Goal: Task Accomplishment & Management: Manage account settings

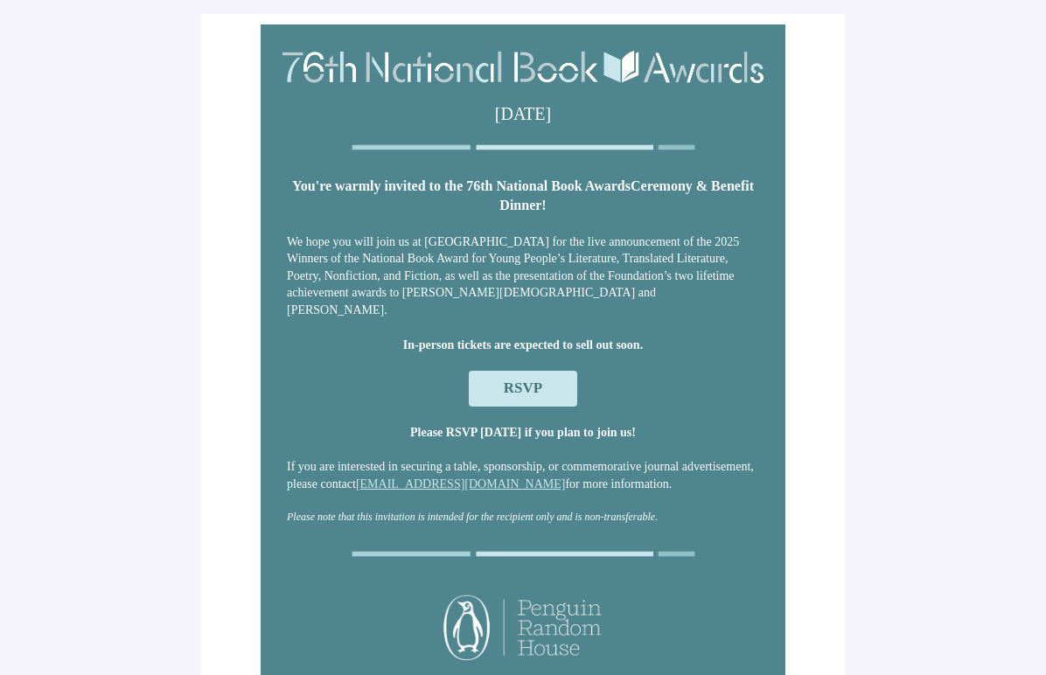
click at [505, 386] on span "RSVP" at bounding box center [523, 388] width 38 height 17
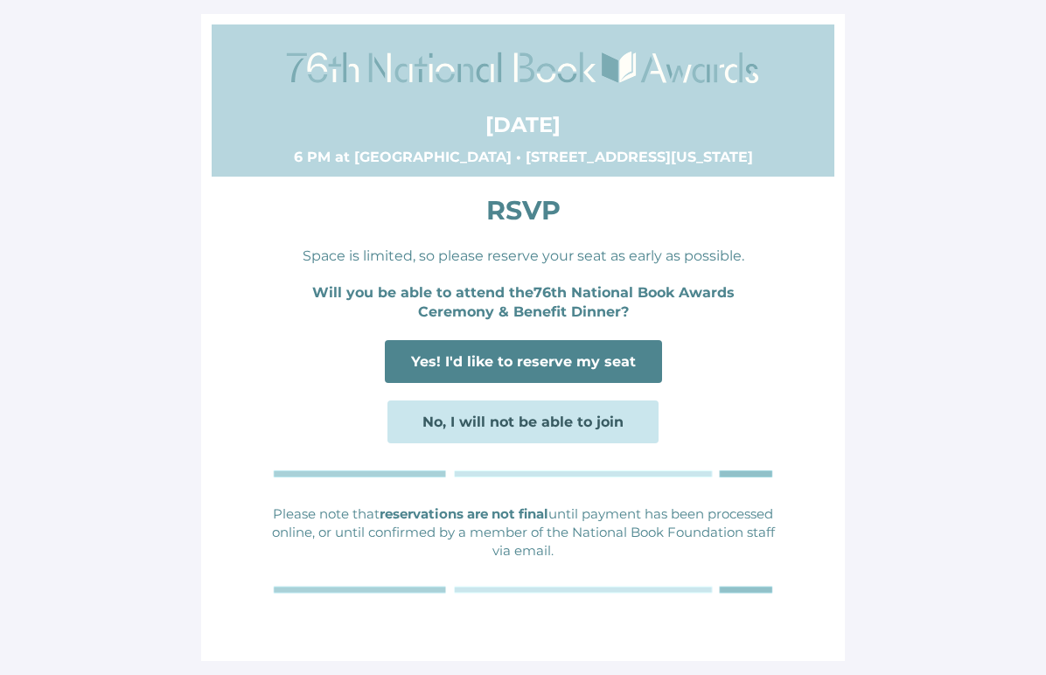
click at [507, 365] on span "Yes! I'd like to reserve my seat" at bounding box center [523, 361] width 225 height 17
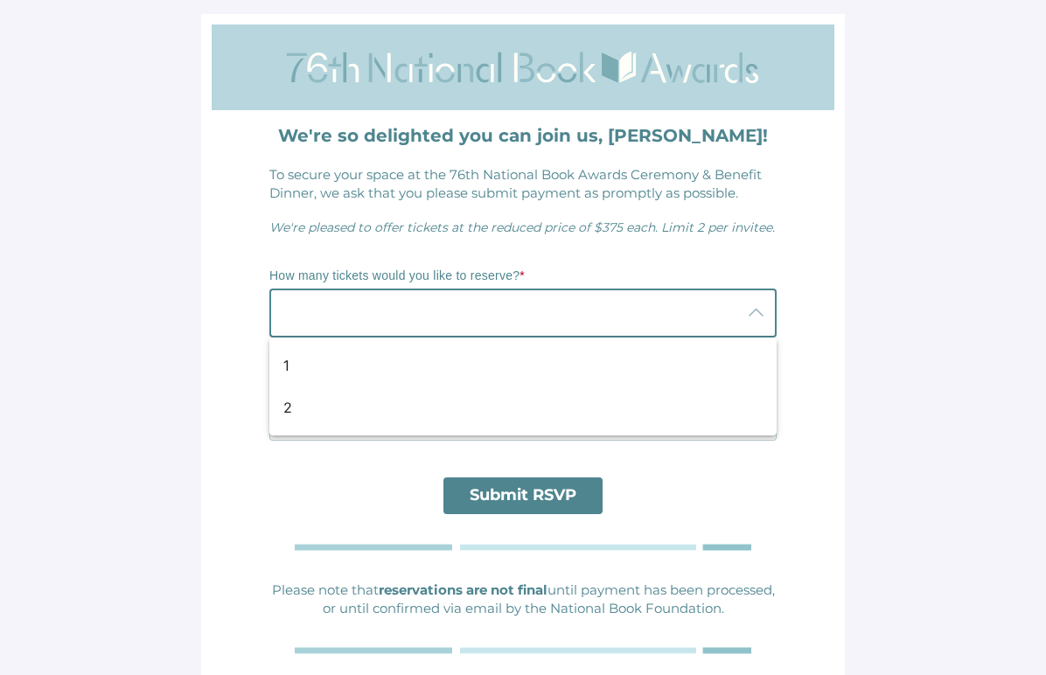
click at [473, 323] on div at bounding box center [505, 313] width 472 height 49
click at [475, 252] on td "How many tickets would you like to reserve? * How would you prefer to process p…" at bounding box center [523, 357] width 525 height 224
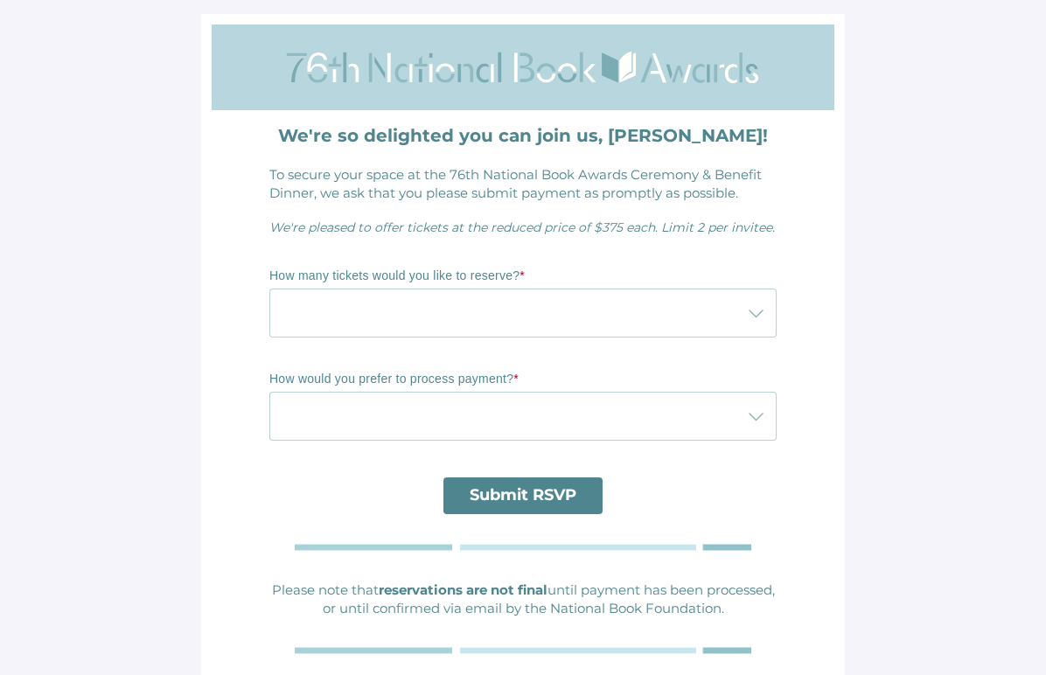
click at [433, 422] on div at bounding box center [505, 416] width 472 height 49
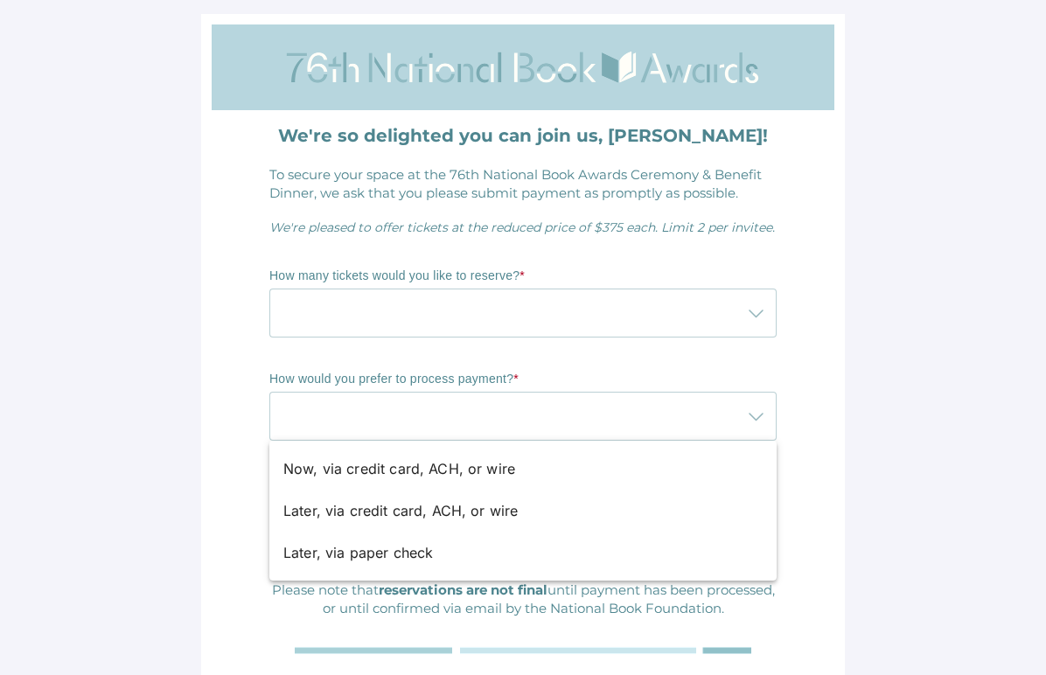
click at [438, 372] on p "How would you prefer to process payment? *" at bounding box center [522, 379] width 507 height 17
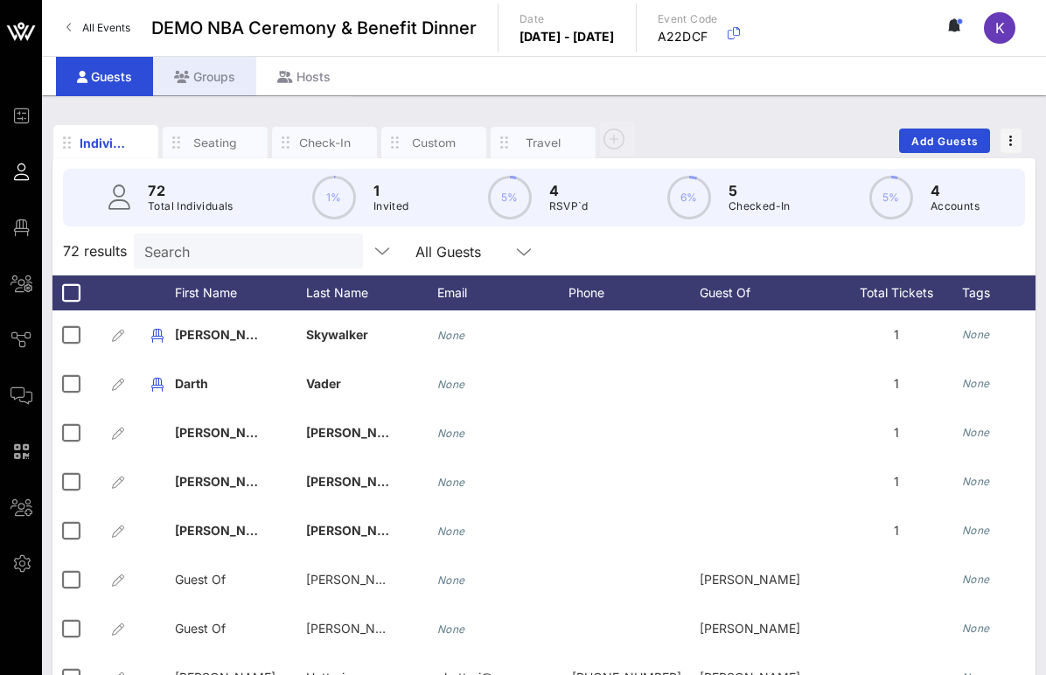
click at [213, 78] on div "Groups" at bounding box center [204, 76] width 103 height 39
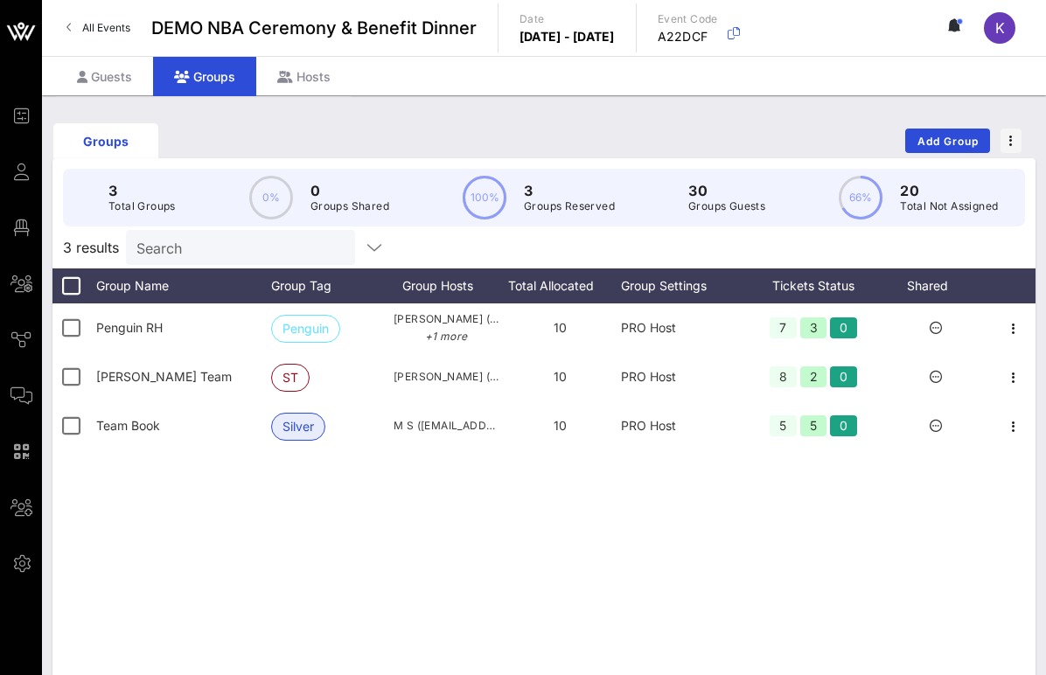
click at [209, 249] on input "Search" at bounding box center [238, 247] width 205 height 23
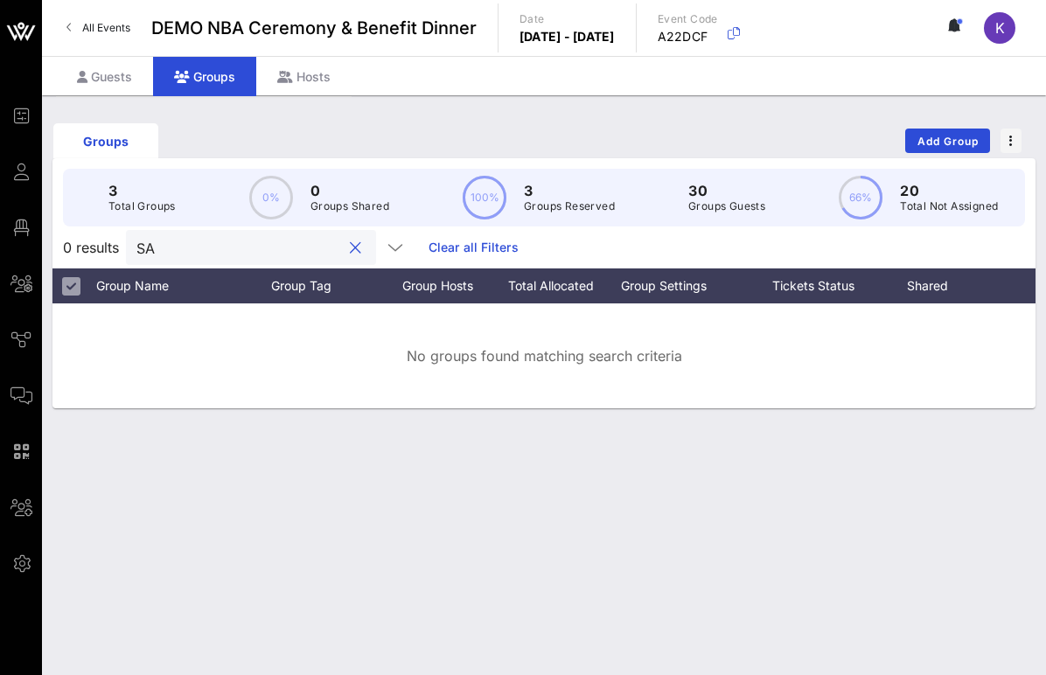
type input "S"
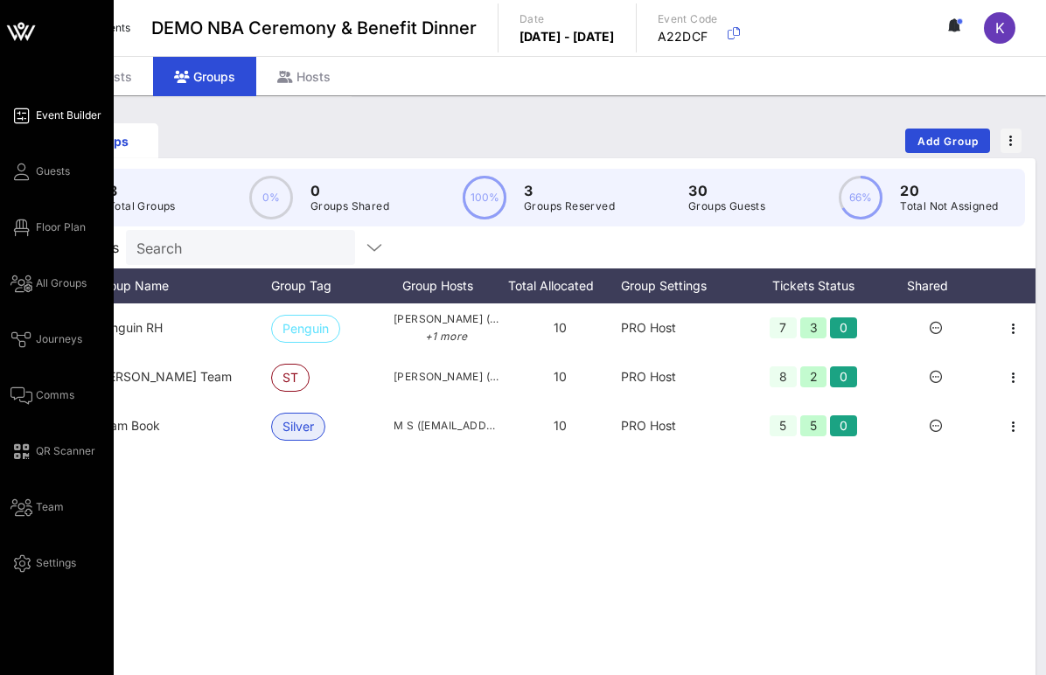
click at [48, 116] on span "Event Builder" at bounding box center [69, 116] width 66 height 16
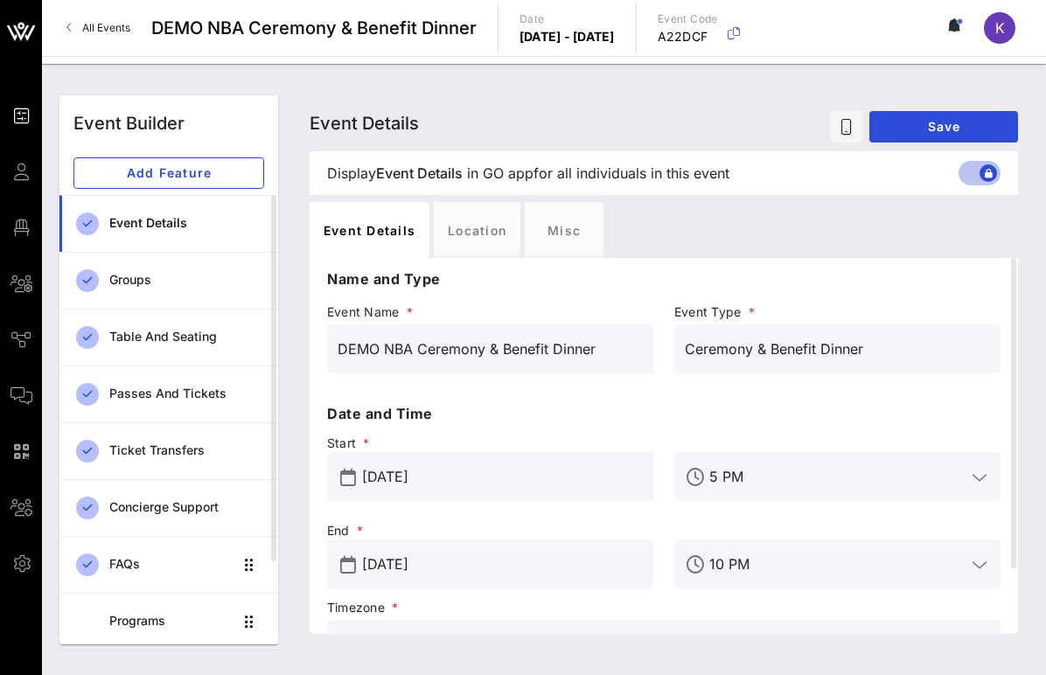
click at [245, 81] on div "Event Builder Event Builder Add Feature Event Details Groups Table and Seating …" at bounding box center [544, 369] width 1004 height 611
click at [109, 30] on span "All Events" at bounding box center [106, 27] width 48 height 13
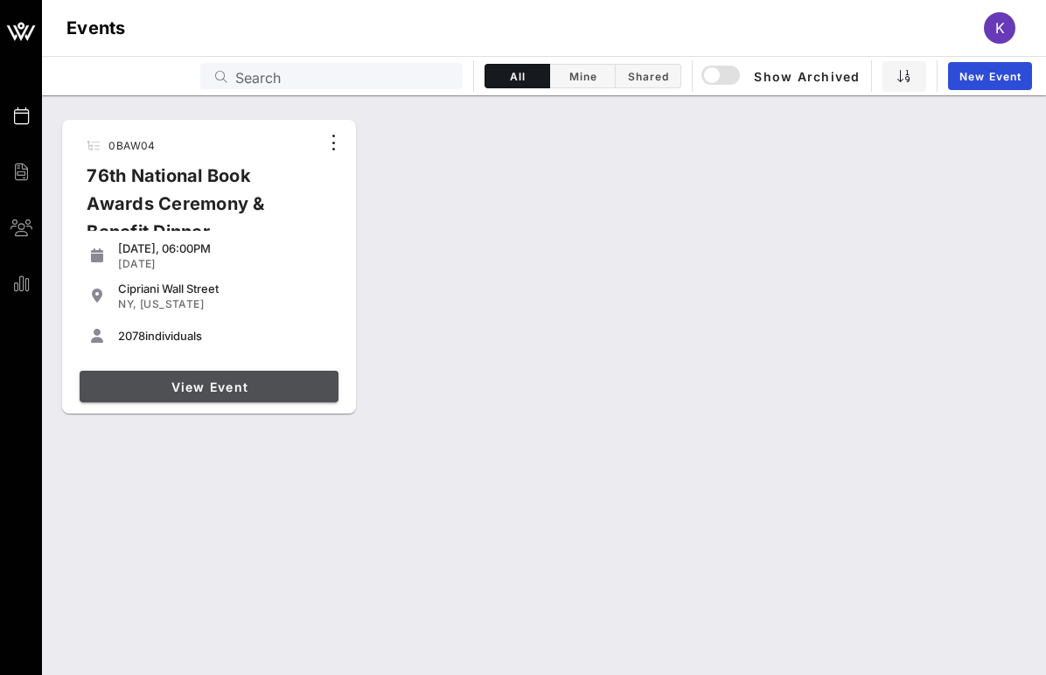
click at [165, 389] on span "View Event" at bounding box center [209, 387] width 245 height 15
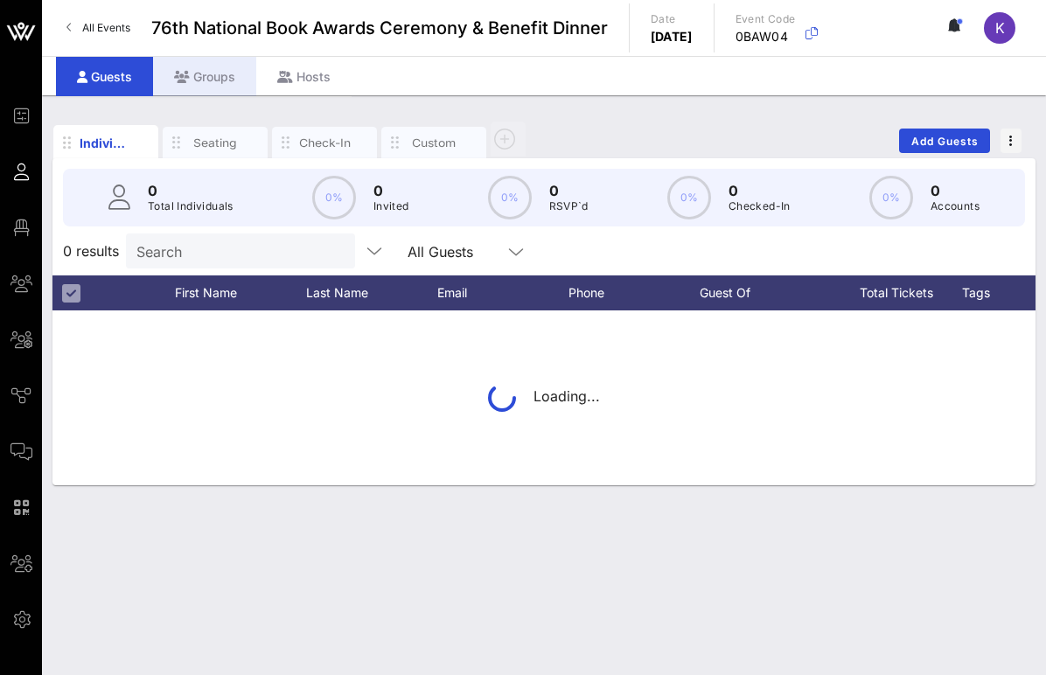
click at [219, 77] on div "Groups" at bounding box center [204, 76] width 103 height 39
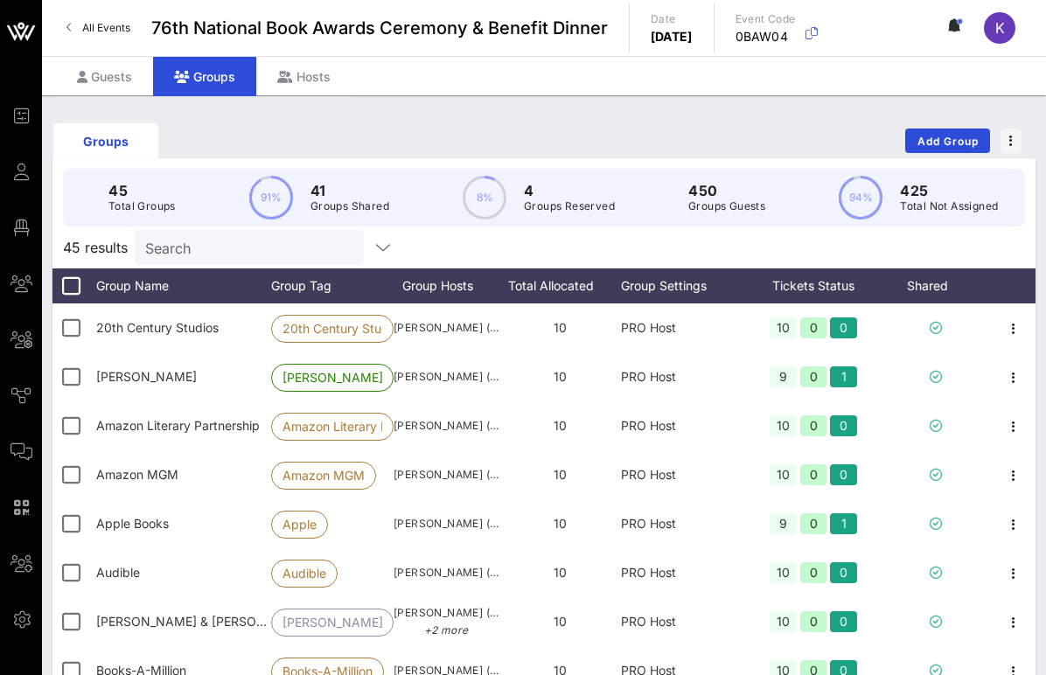
click at [192, 251] on input "Search" at bounding box center [247, 247] width 205 height 23
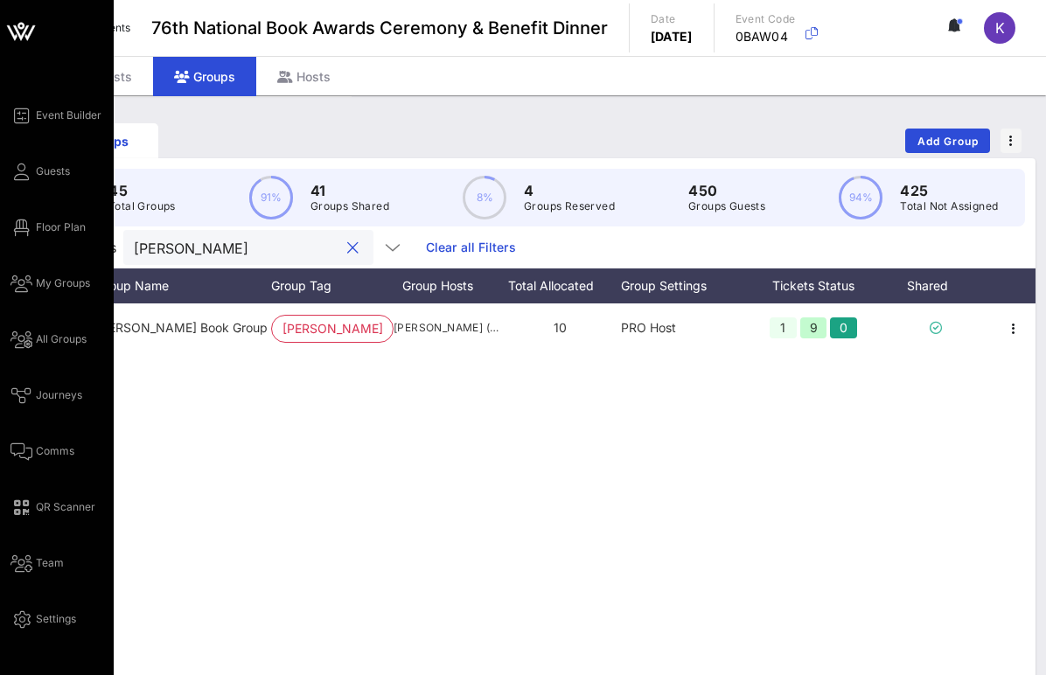
type input "[PERSON_NAME]"
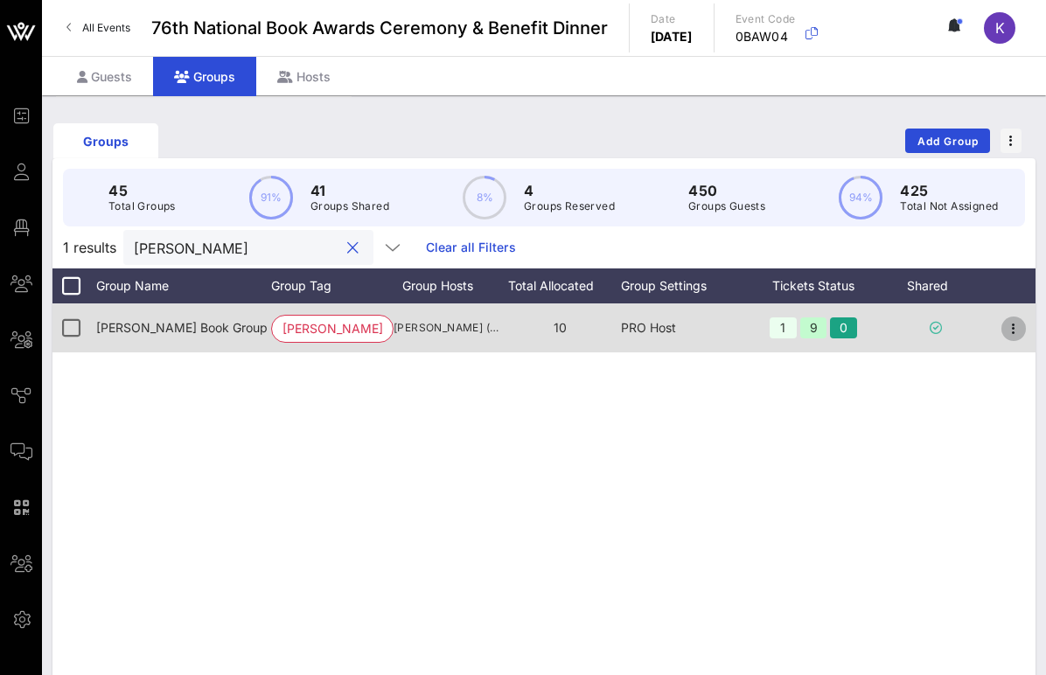
click at [714, 326] on icon "button" at bounding box center [1013, 328] width 21 height 21
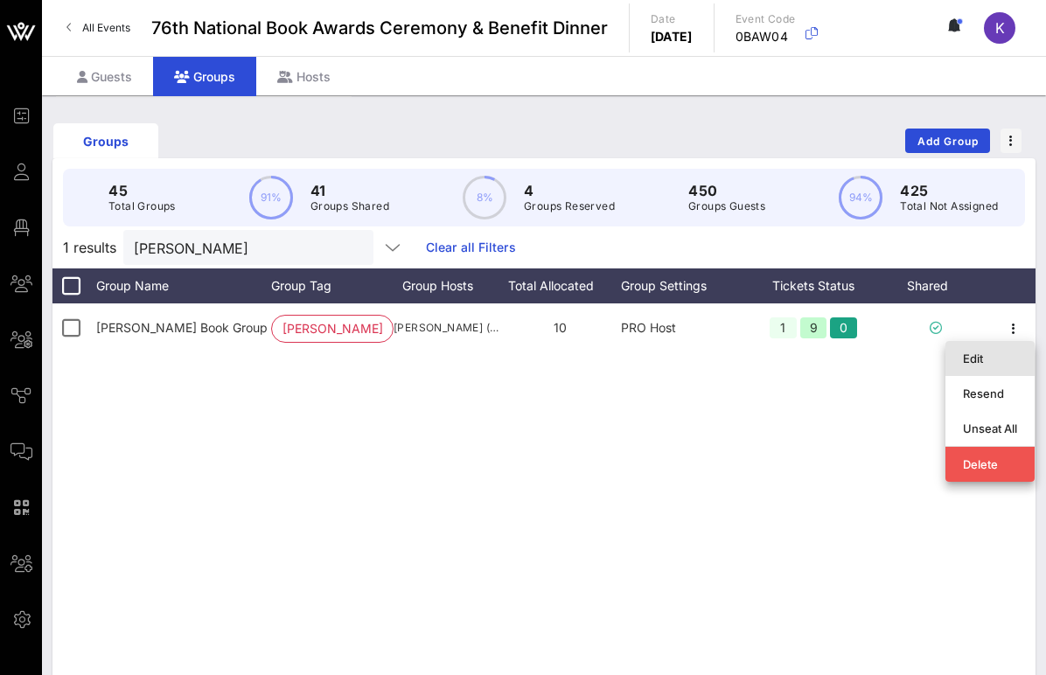
click at [714, 355] on div "Edit" at bounding box center [990, 359] width 54 height 14
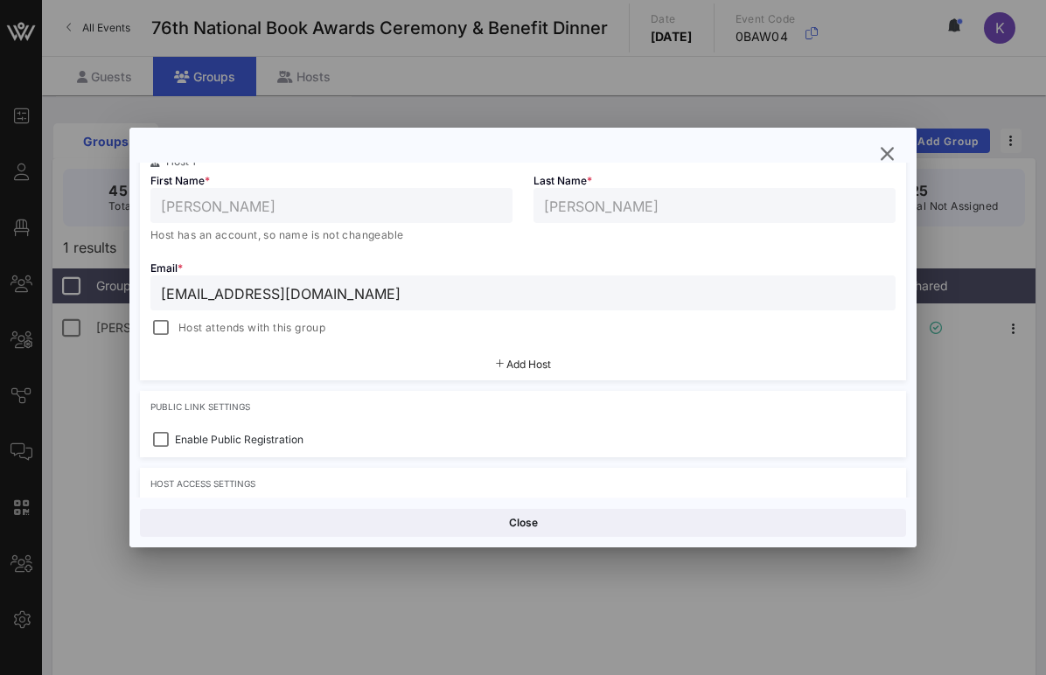
scroll to position [264, 0]
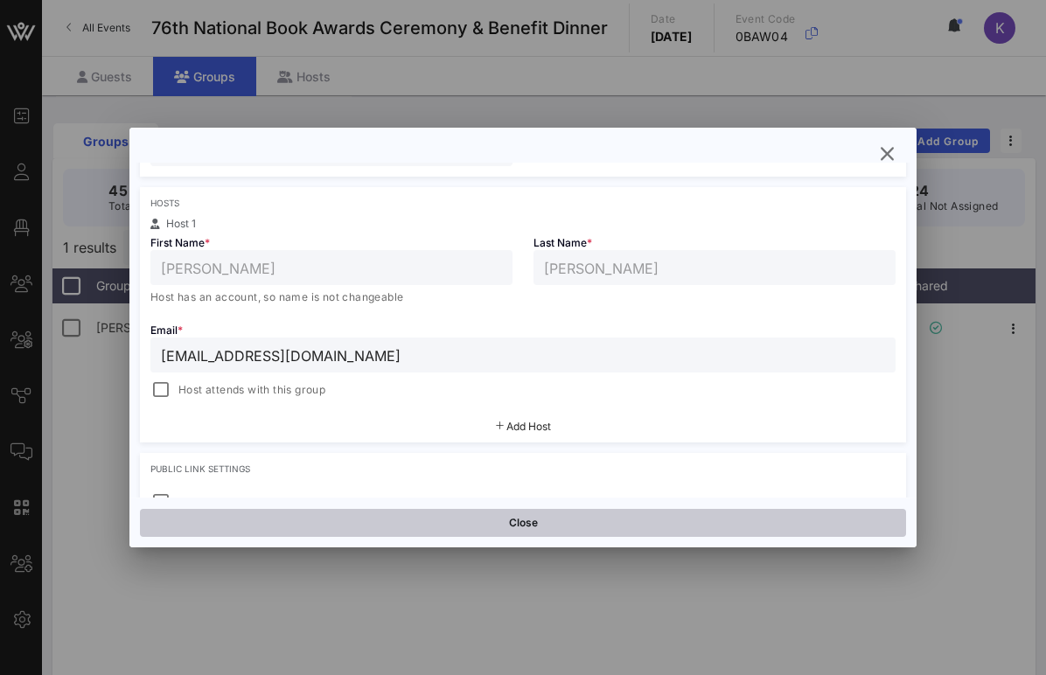
click at [445, 528] on button "Close" at bounding box center [523, 523] width 766 height 28
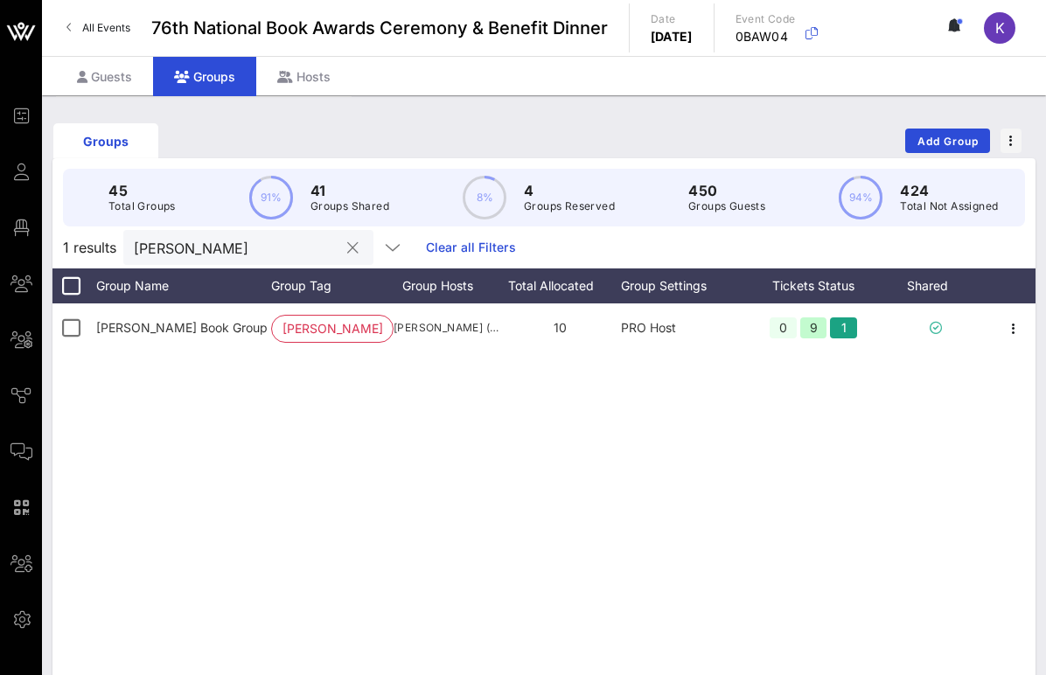
click at [339, 242] on div at bounding box center [351, 248] width 24 height 21
click at [347, 246] on button "clear icon" at bounding box center [352, 248] width 11 height 17
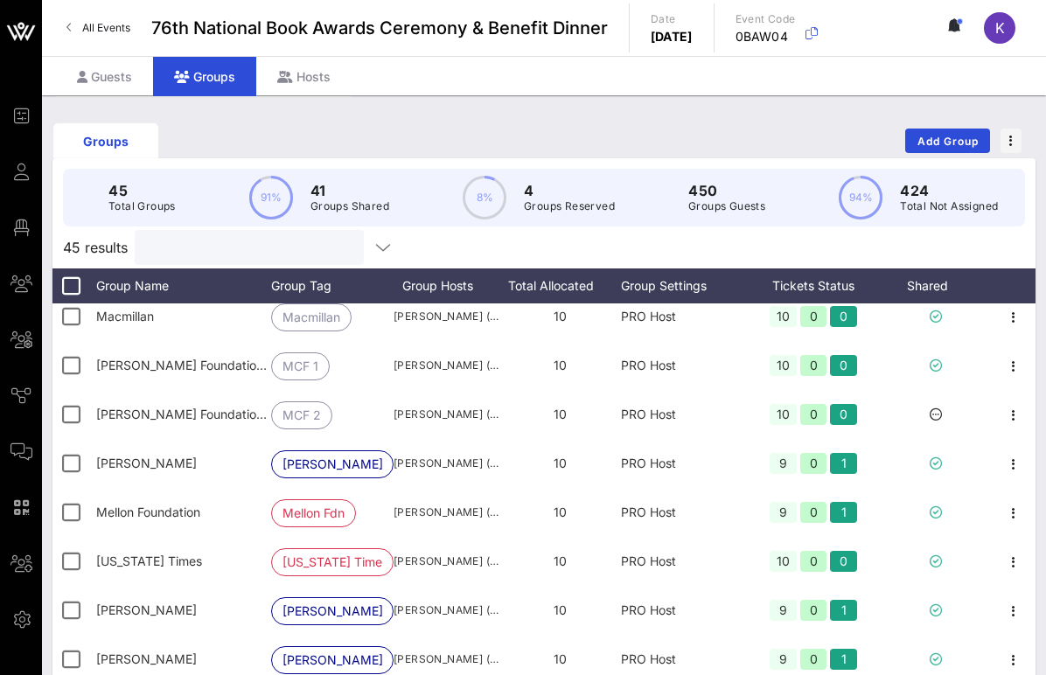
scroll to position [938, 0]
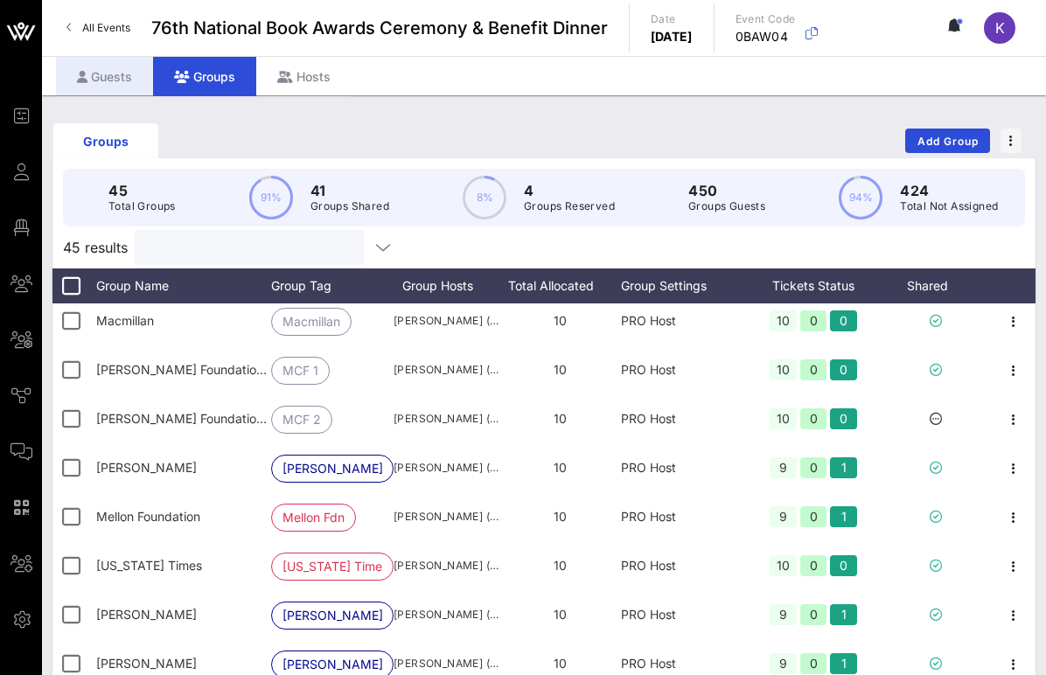
click at [139, 91] on div "Guests" at bounding box center [104, 76] width 97 height 39
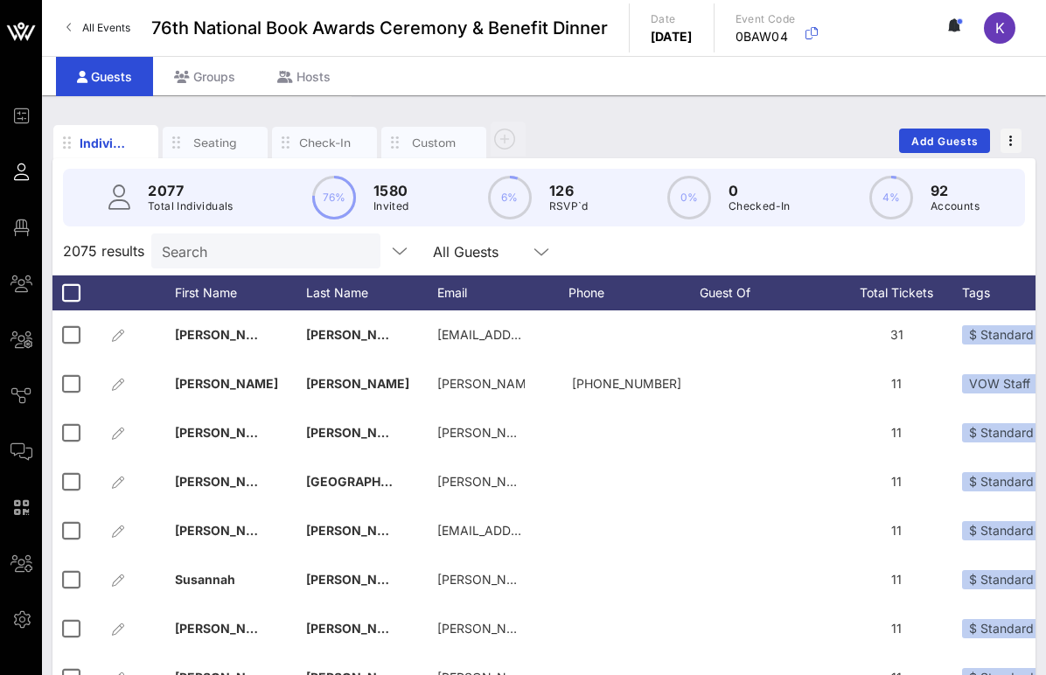
click at [198, 247] on input "Search" at bounding box center [264, 251] width 205 height 23
click at [213, 73] on div "Groups" at bounding box center [204, 76] width 103 height 39
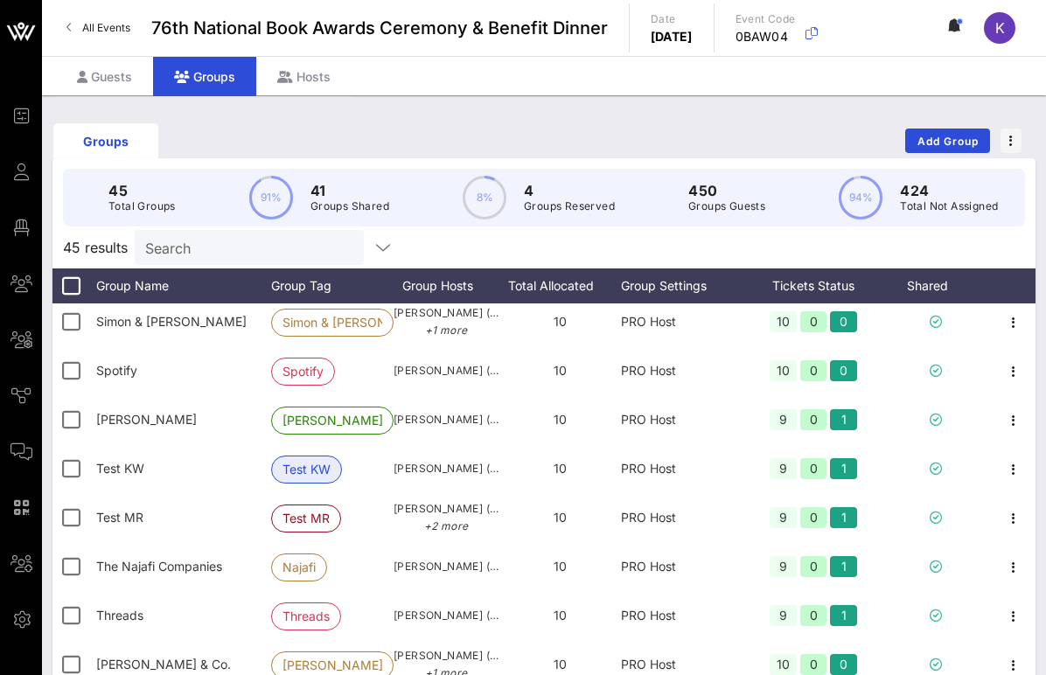
scroll to position [1679, 0]
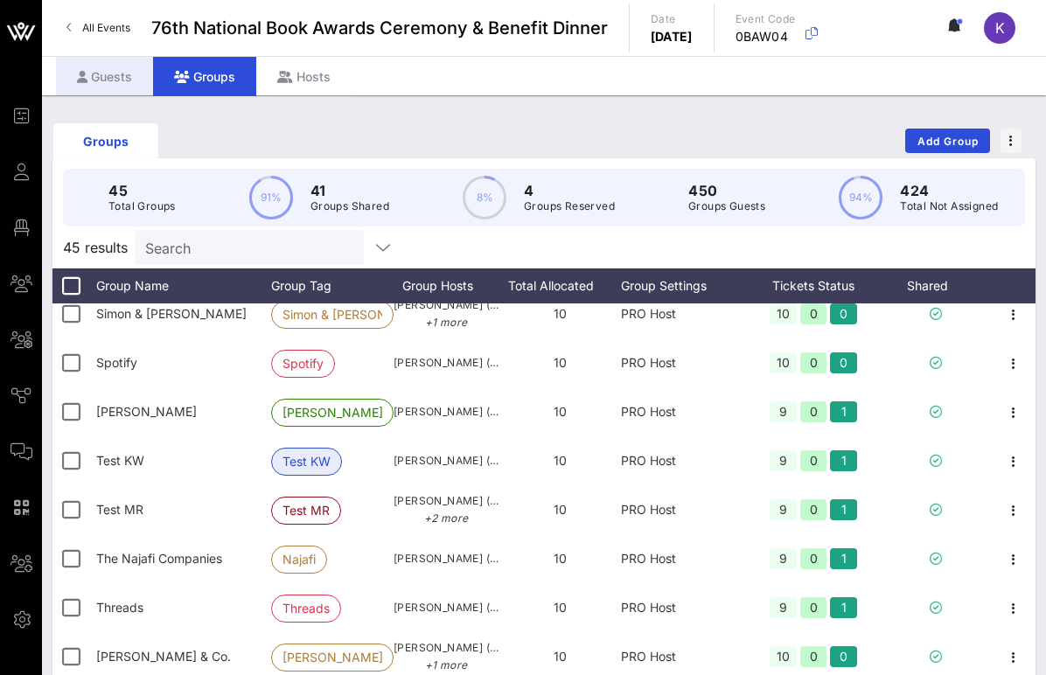
click at [110, 79] on div "Guests" at bounding box center [104, 76] width 97 height 39
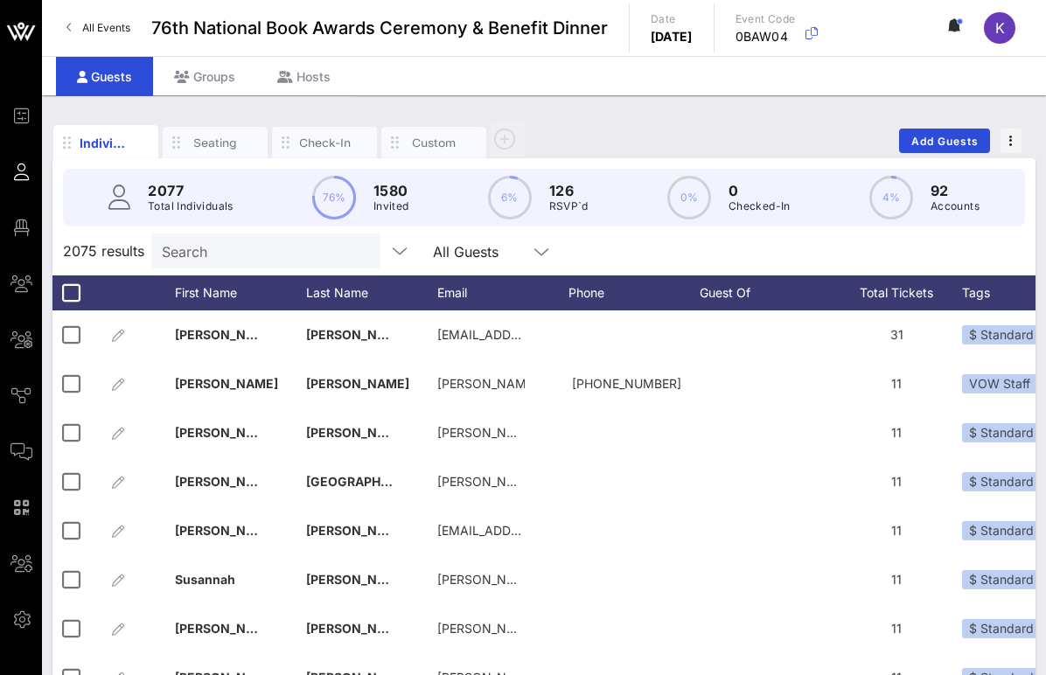
click at [184, 248] on input "Search" at bounding box center [264, 251] width 205 height 23
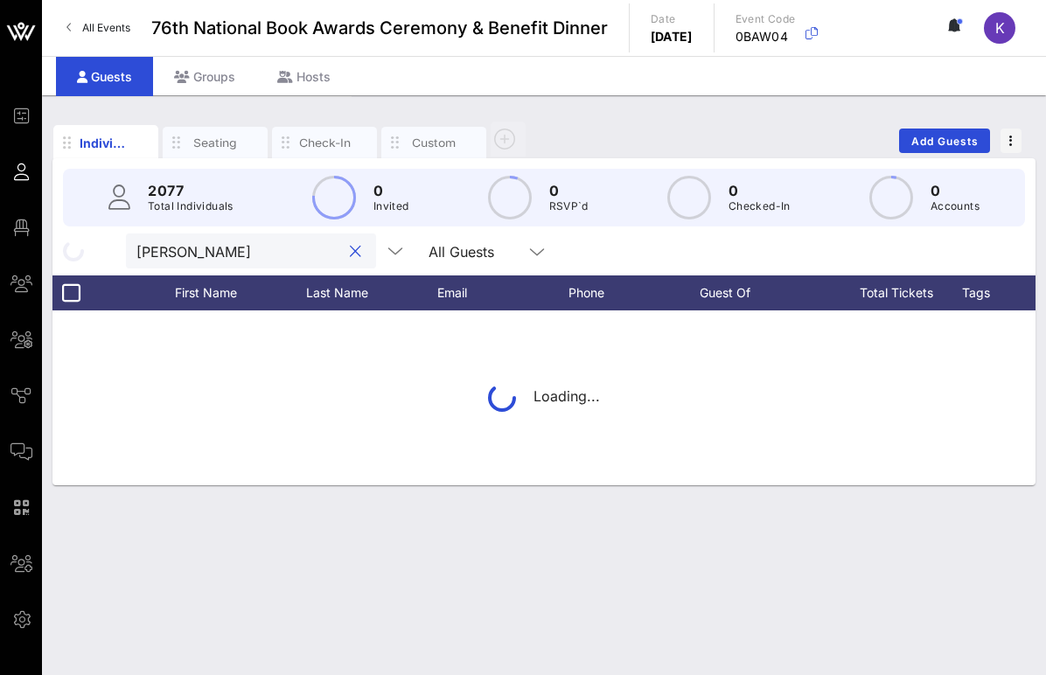
type input "[PERSON_NAME]"
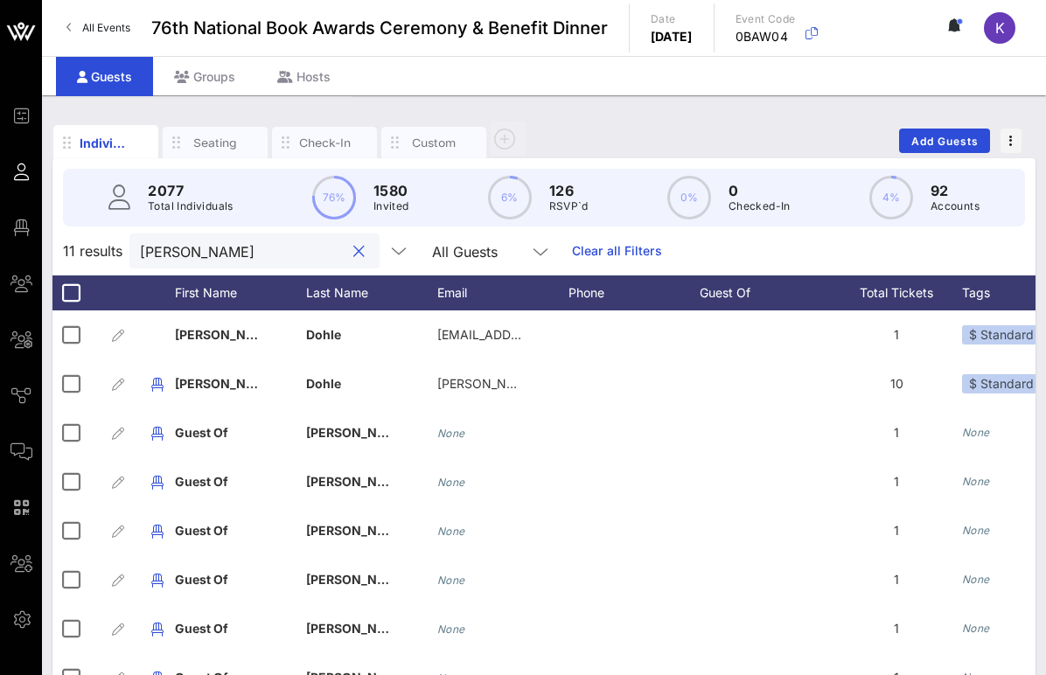
click at [353, 252] on button "clear icon" at bounding box center [358, 251] width 11 height 17
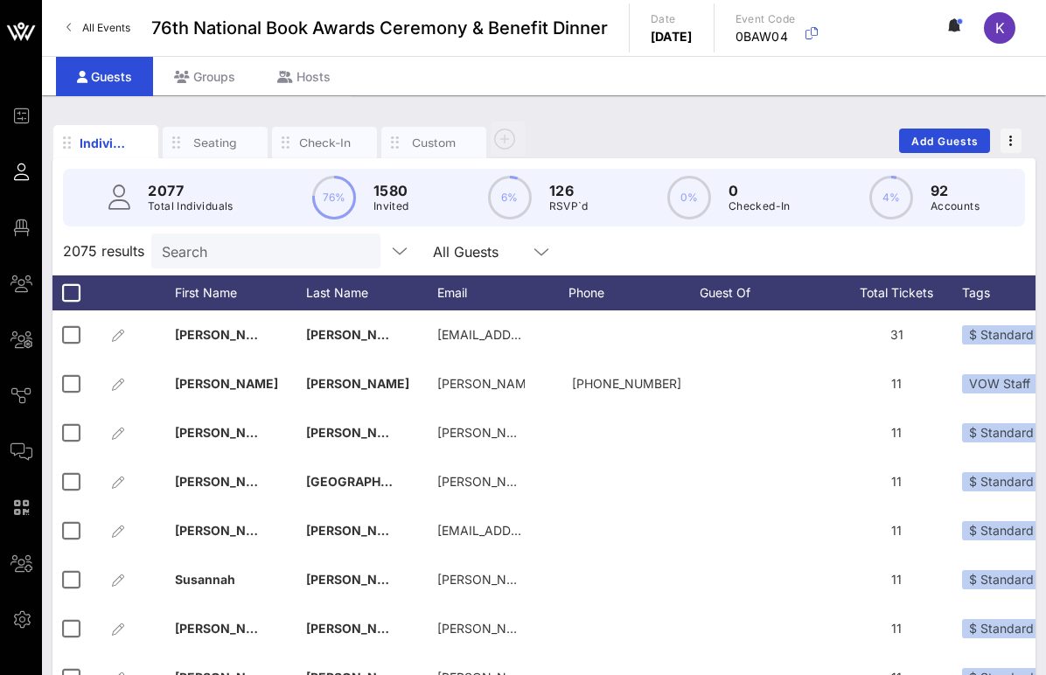
click at [595, 117] on div "Individuals Seating Check-In Custom Add Guests" at bounding box center [543, 141] width 983 height 56
click at [234, 243] on input "text" at bounding box center [264, 251] width 205 height 23
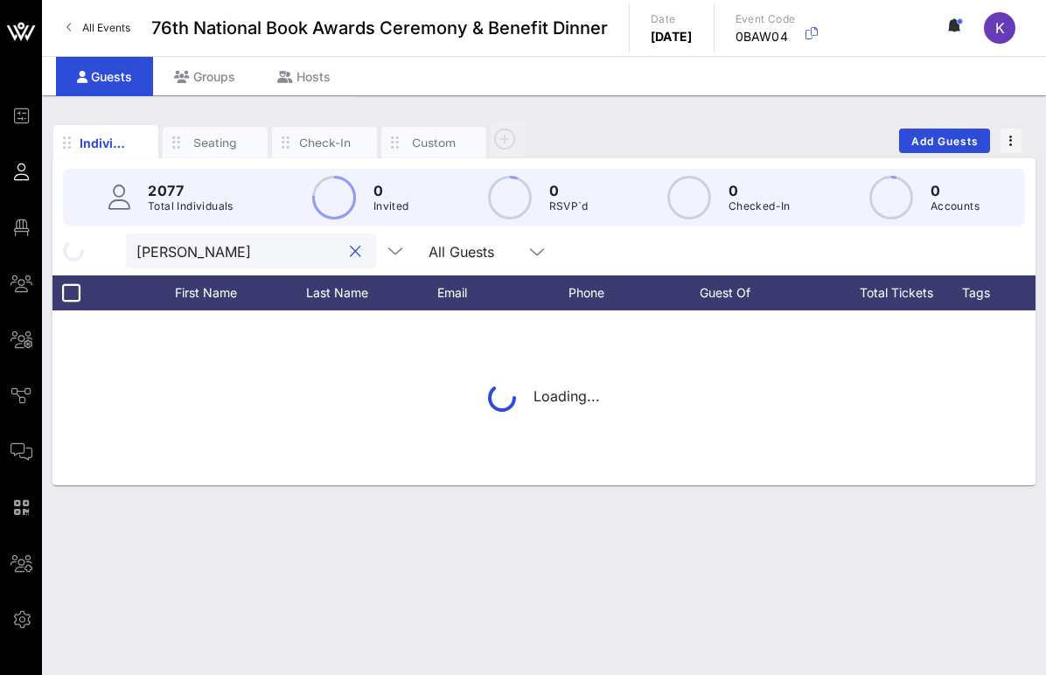
type input "[PERSON_NAME]"
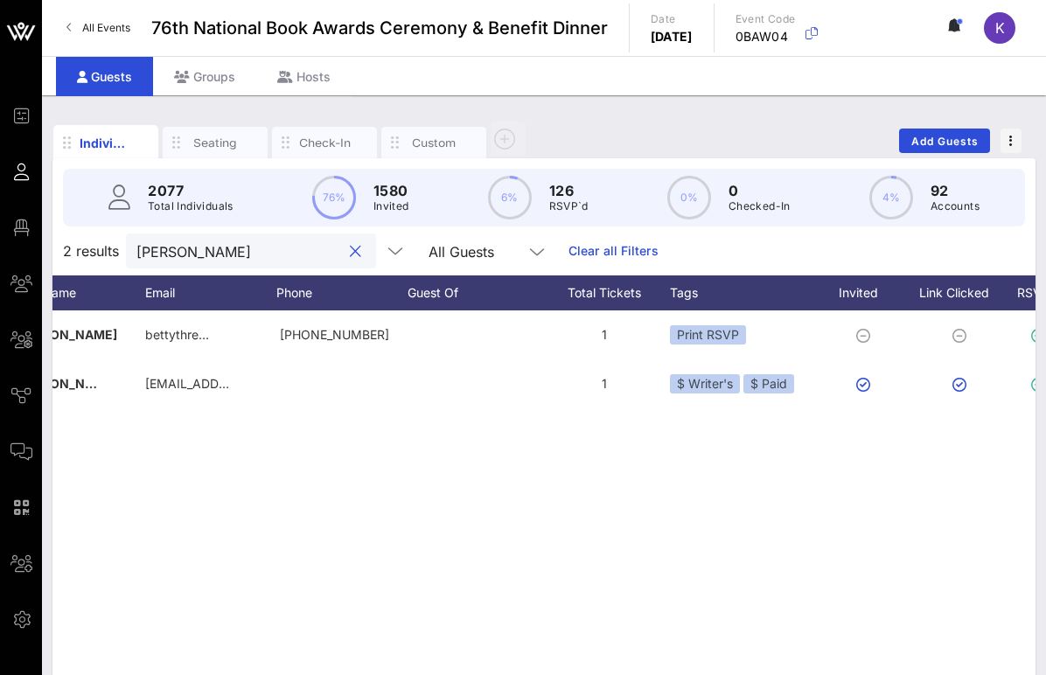
scroll to position [0, 318]
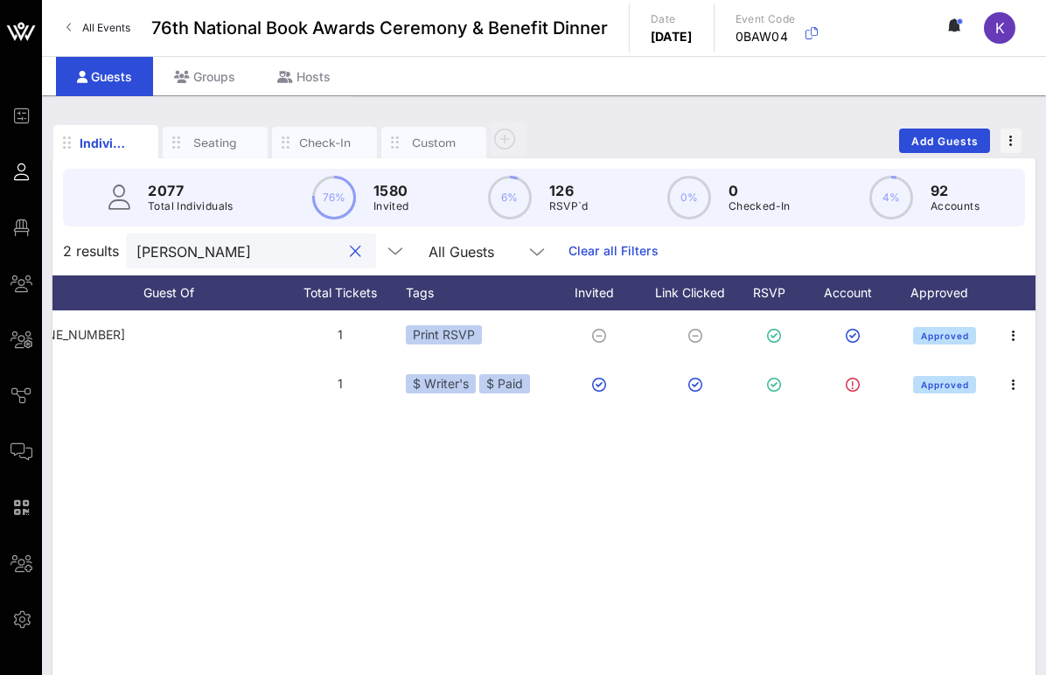
click at [350, 251] on button "clear icon" at bounding box center [355, 251] width 11 height 17
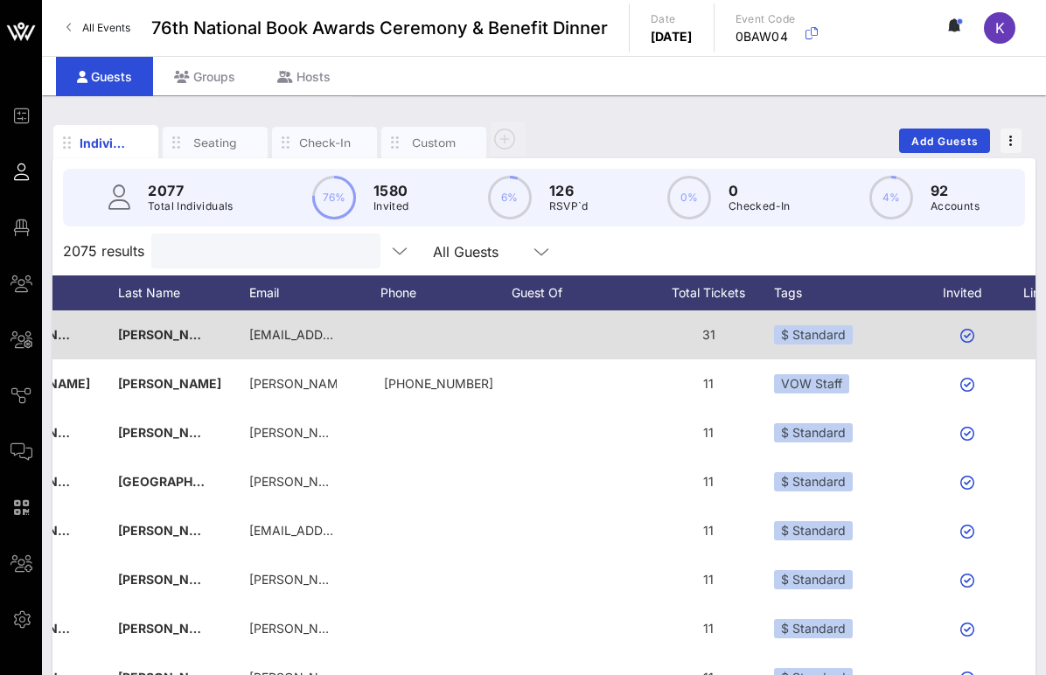
scroll to position [0, 382]
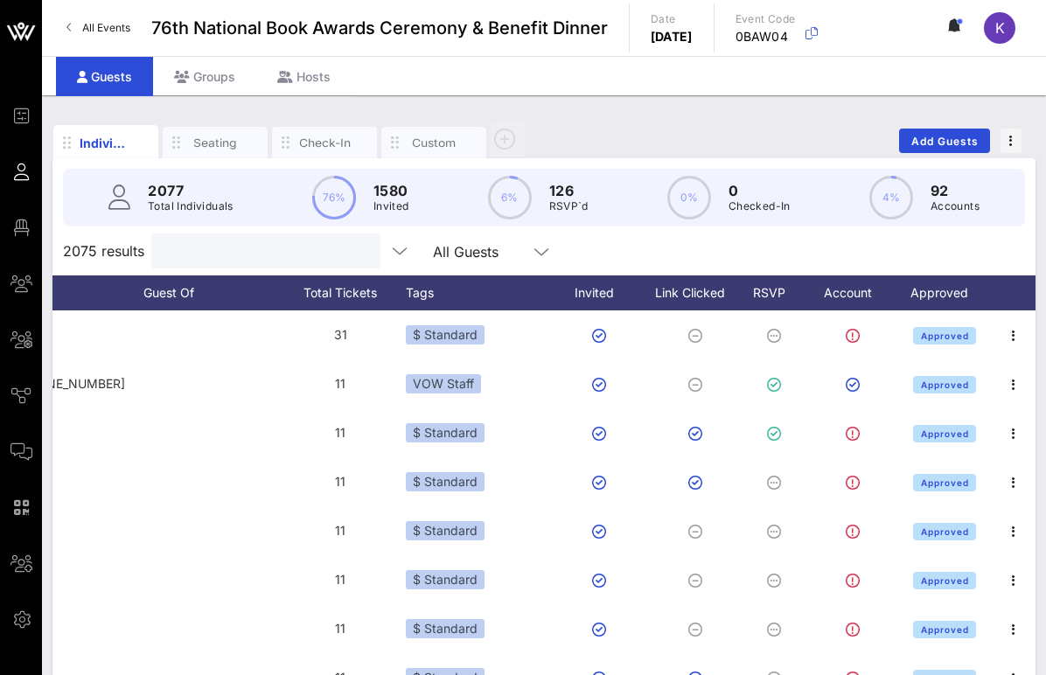
click at [527, 249] on div at bounding box center [539, 251] width 24 height 21
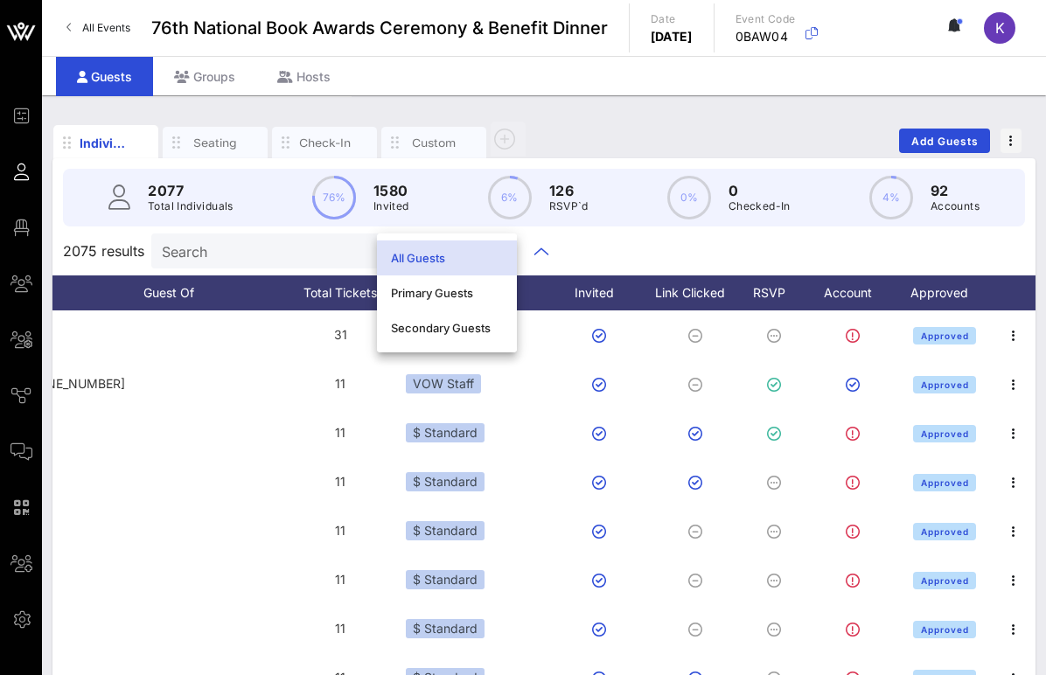
click at [557, 249] on div "2075 results Search All Guests" at bounding box center [543, 251] width 983 height 49
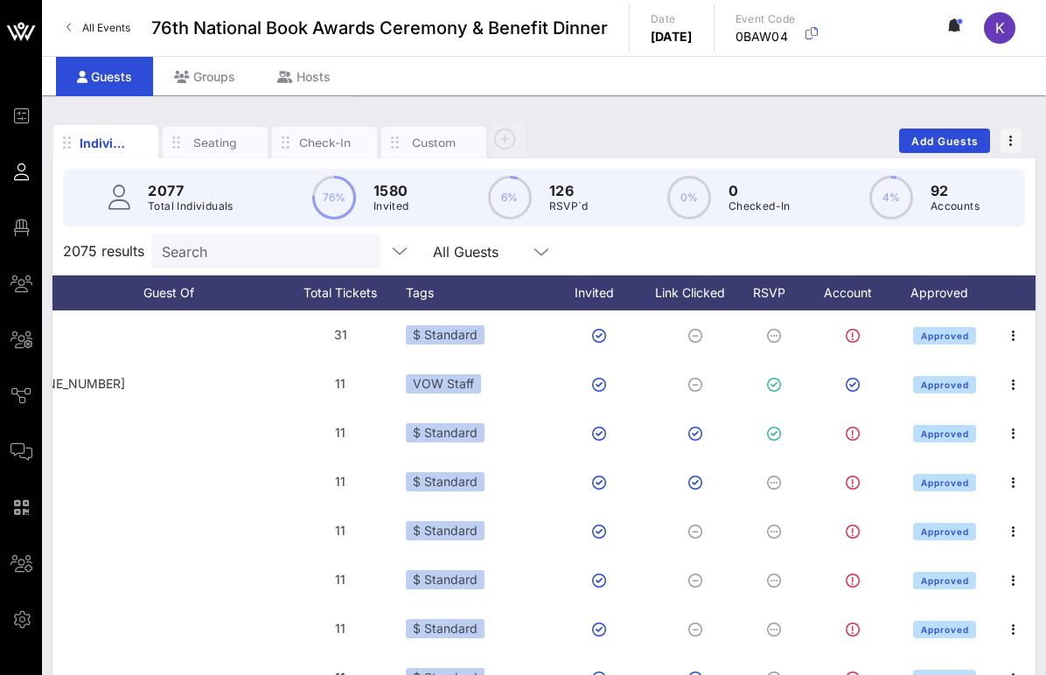
click at [714, 249] on div "2075 results Search All Guests" at bounding box center [543, 251] width 983 height 49
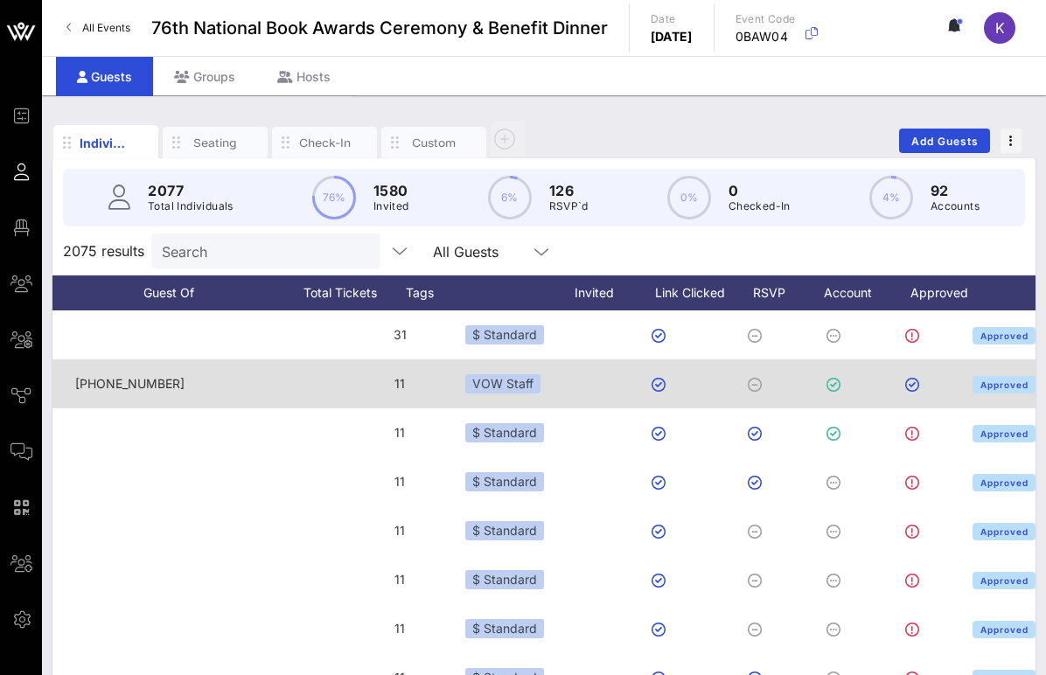
scroll to position [0, 158]
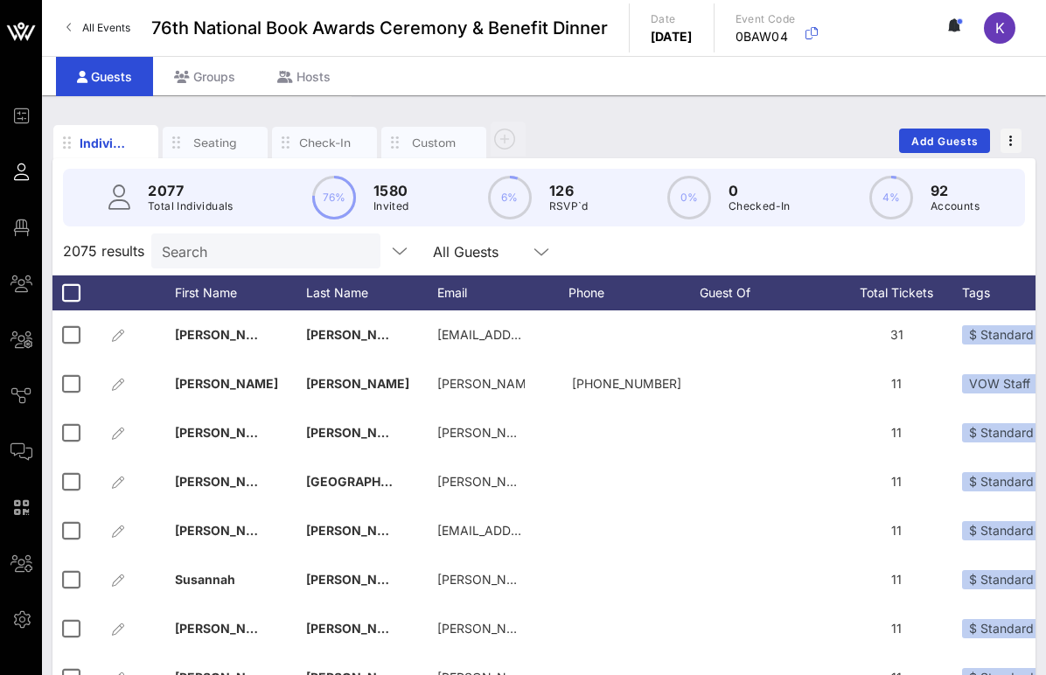
click at [238, 252] on input "Search" at bounding box center [264, 251] width 205 height 23
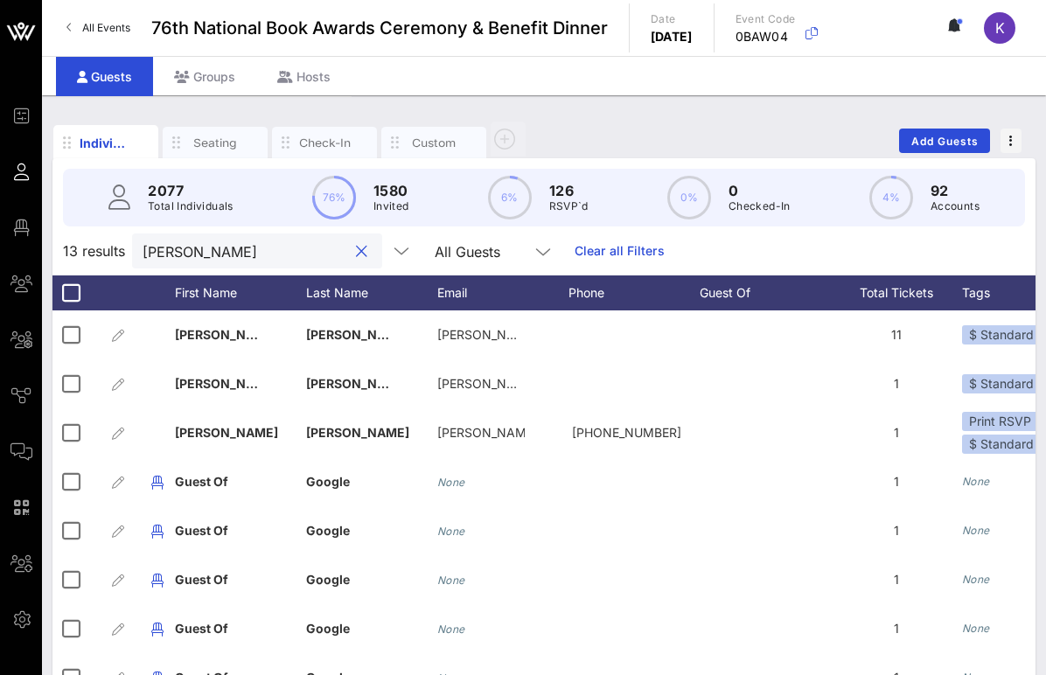
drag, startPoint x: 214, startPoint y: 252, endPoint x: 81, endPoint y: 235, distance: 134.0
click at [81, 235] on div "2077 Total Individuals 76% 1580 Invited 6% 126 RSVP`d 0% 0 Checked-In 4% 92 Acc…" at bounding box center [543, 496] width 983 height 677
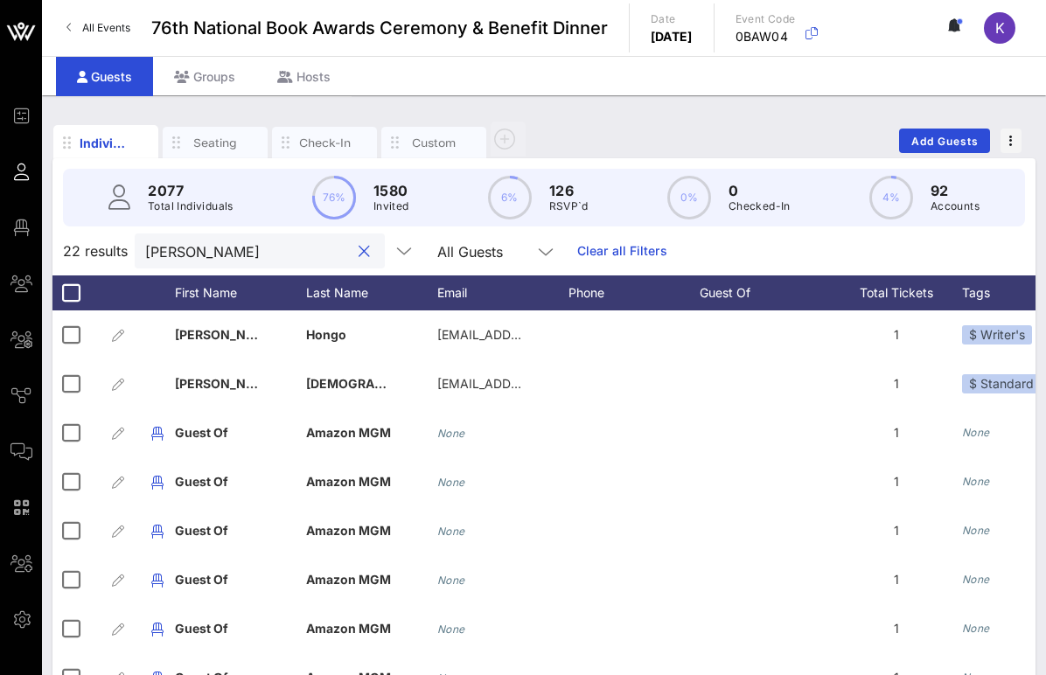
click at [711, 245] on div "22 results [PERSON_NAME] All Guests Clear all Filters" at bounding box center [543, 251] width 983 height 49
drag, startPoint x: 236, startPoint y: 255, endPoint x: 113, endPoint y: 255, distance: 123.3
click at [113, 255] on div "22 results [PERSON_NAME] All Guests Clear all Filters" at bounding box center [543, 251] width 983 height 49
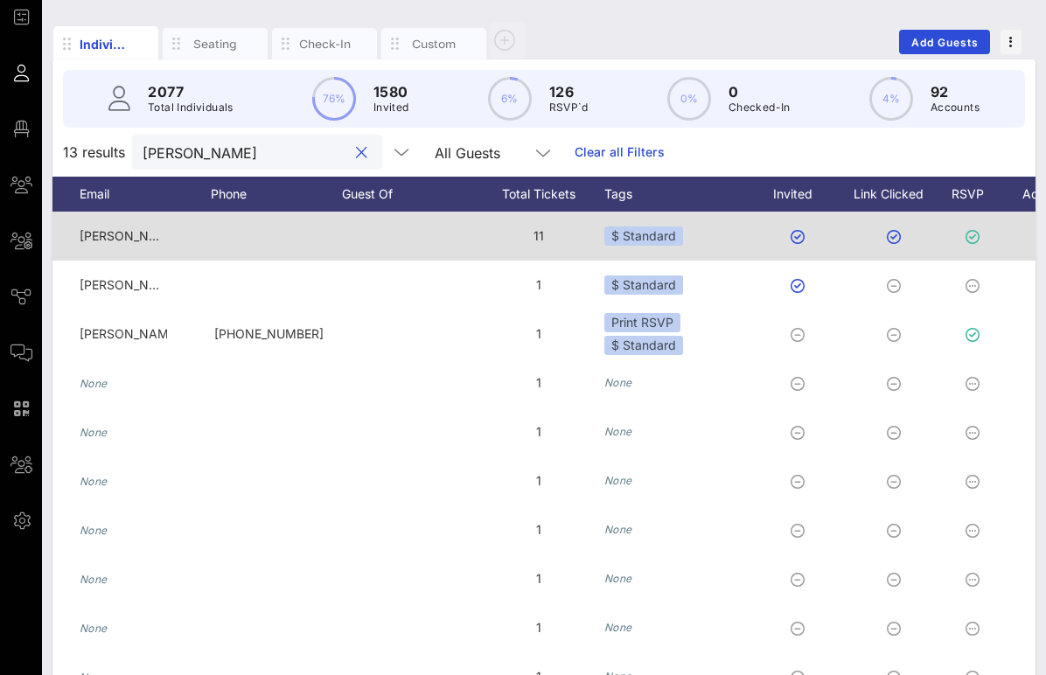
scroll to position [0, 258]
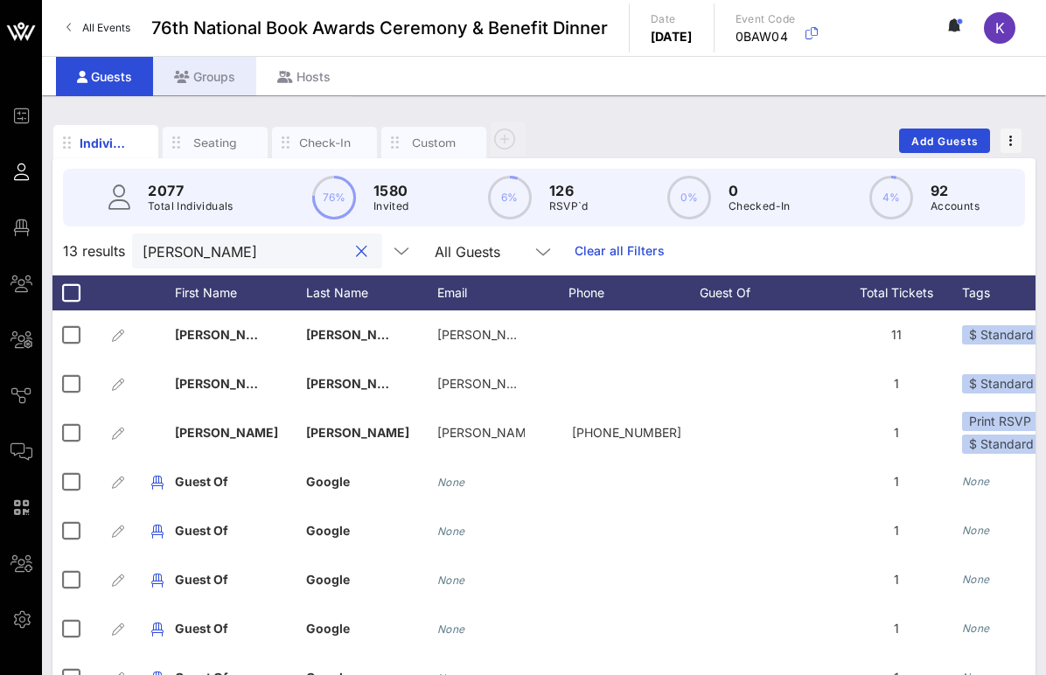
type input "[PERSON_NAME]"
click at [209, 88] on div "Groups" at bounding box center [204, 76] width 103 height 39
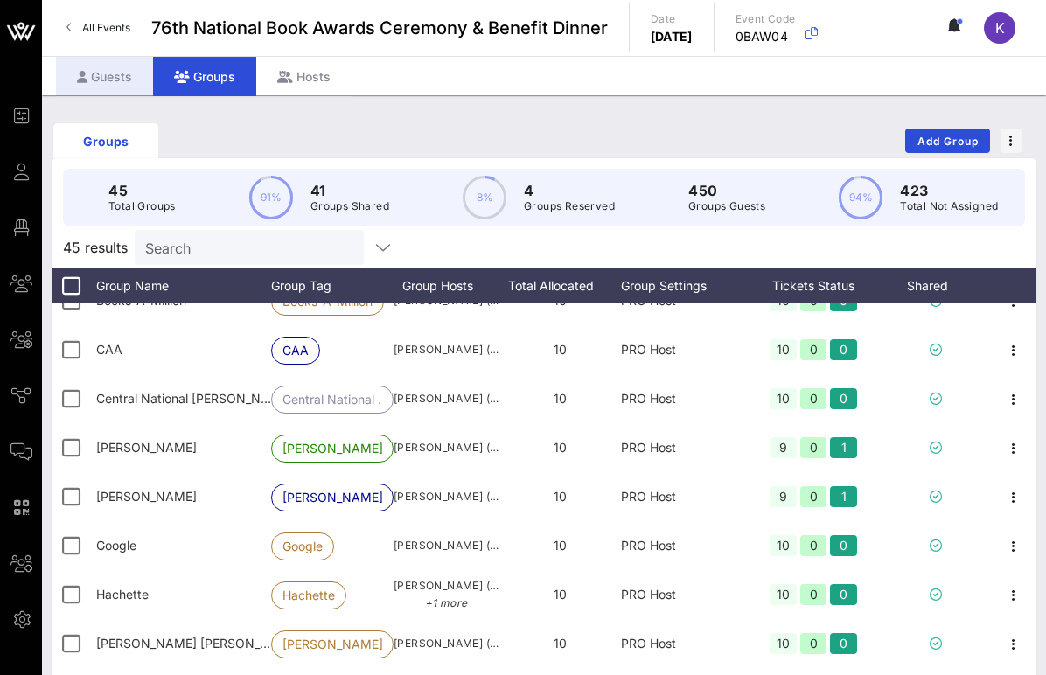
click at [122, 90] on div "Guests" at bounding box center [104, 76] width 97 height 39
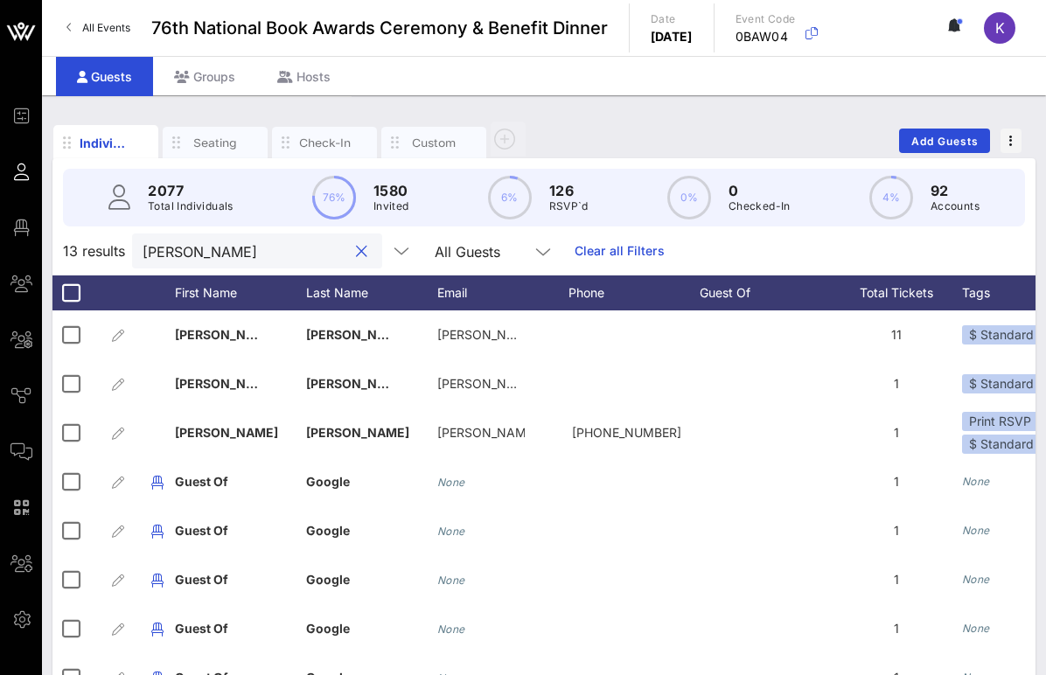
click at [203, 248] on input "[PERSON_NAME]" at bounding box center [245, 251] width 205 height 23
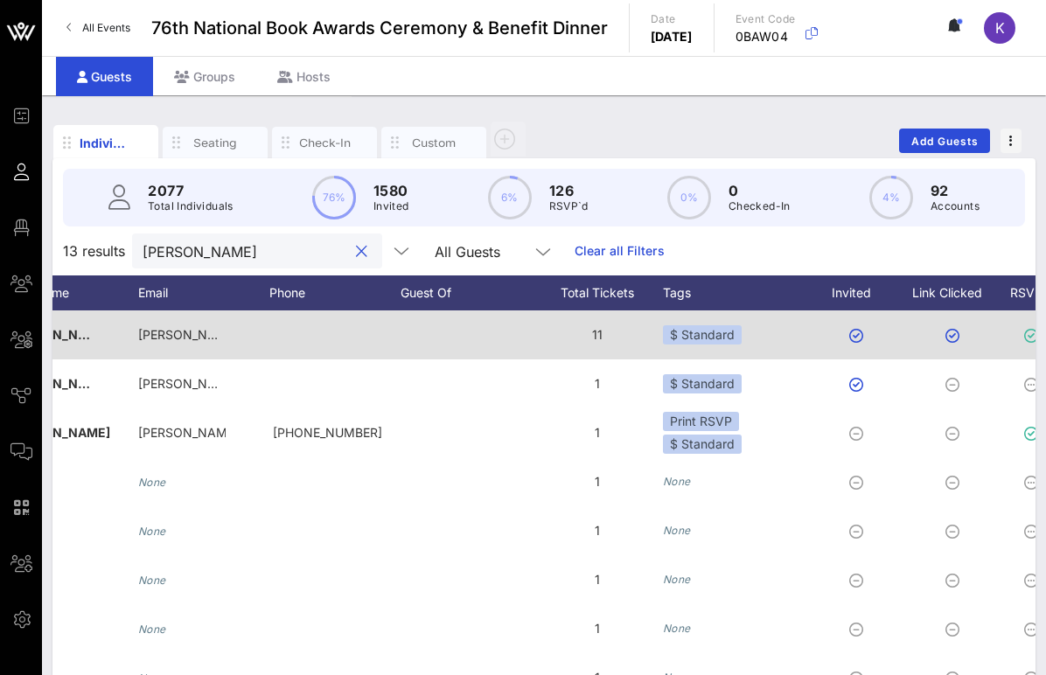
scroll to position [0, 60]
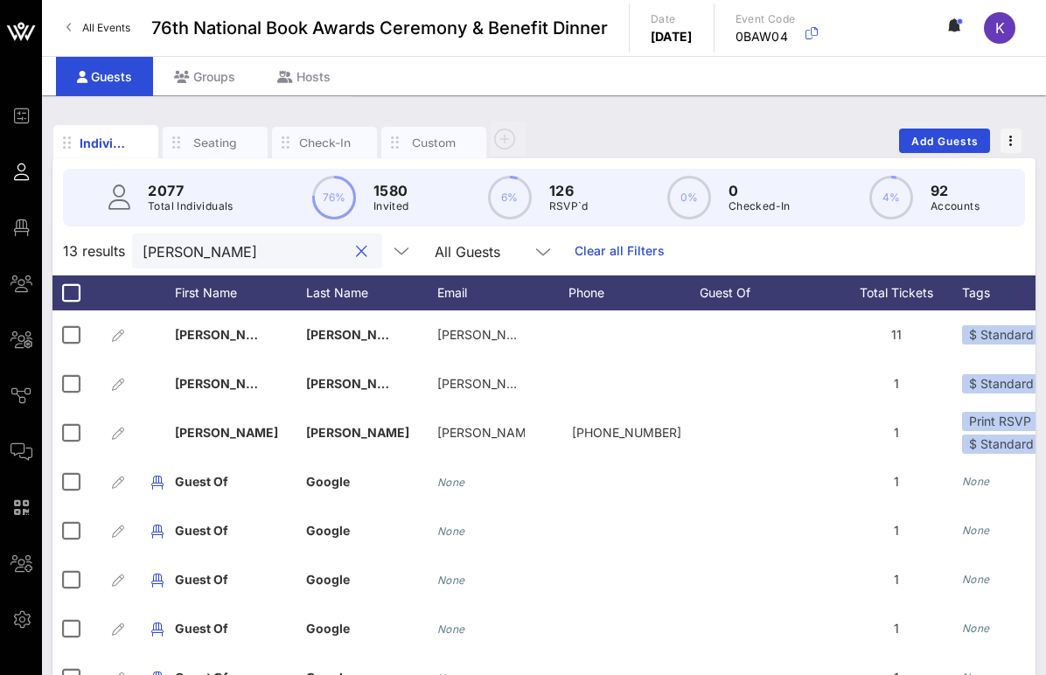
click at [255, 250] on input "[PERSON_NAME]" at bounding box center [245, 251] width 205 height 23
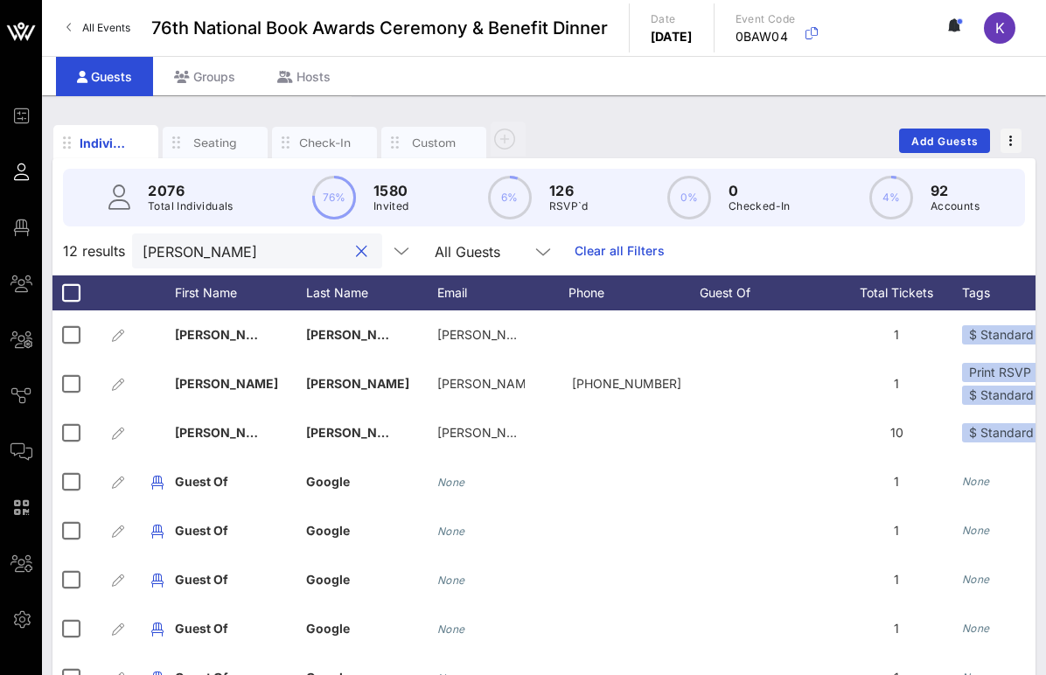
click at [233, 248] on input "[PERSON_NAME]" at bounding box center [245, 251] width 205 height 23
drag, startPoint x: 233, startPoint y: 248, endPoint x: 86, endPoint y: 244, distance: 147.0
click at [86, 244] on div "12 results [PERSON_NAME] All Guests Clear all Filters" at bounding box center [543, 251] width 983 height 49
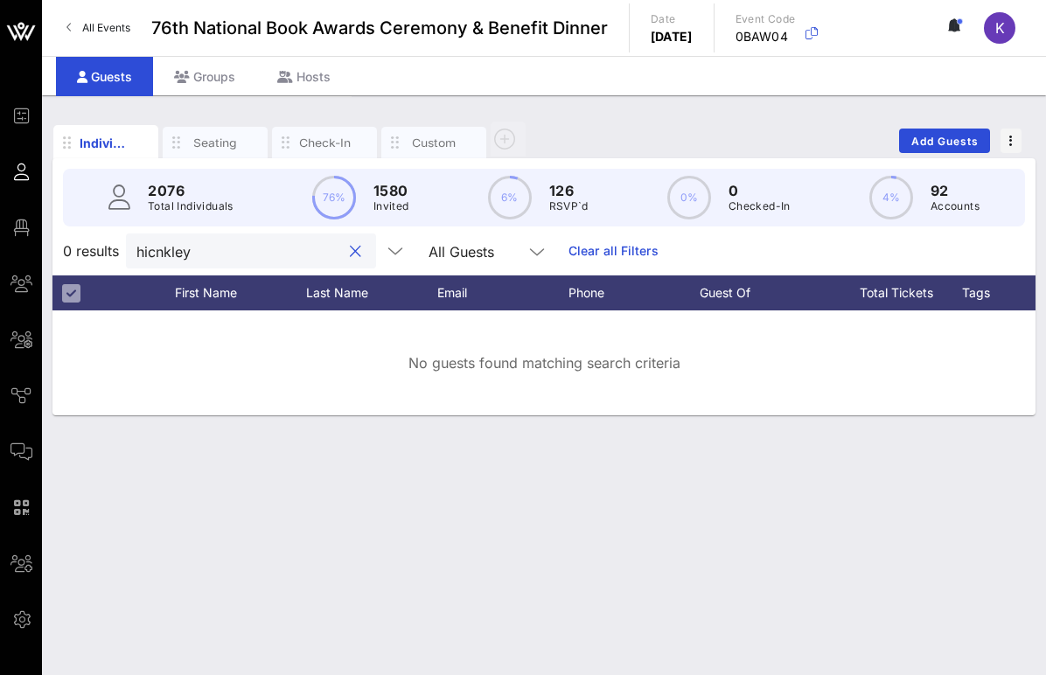
click at [163, 255] on input "hicnkley" at bounding box center [238, 251] width 205 height 23
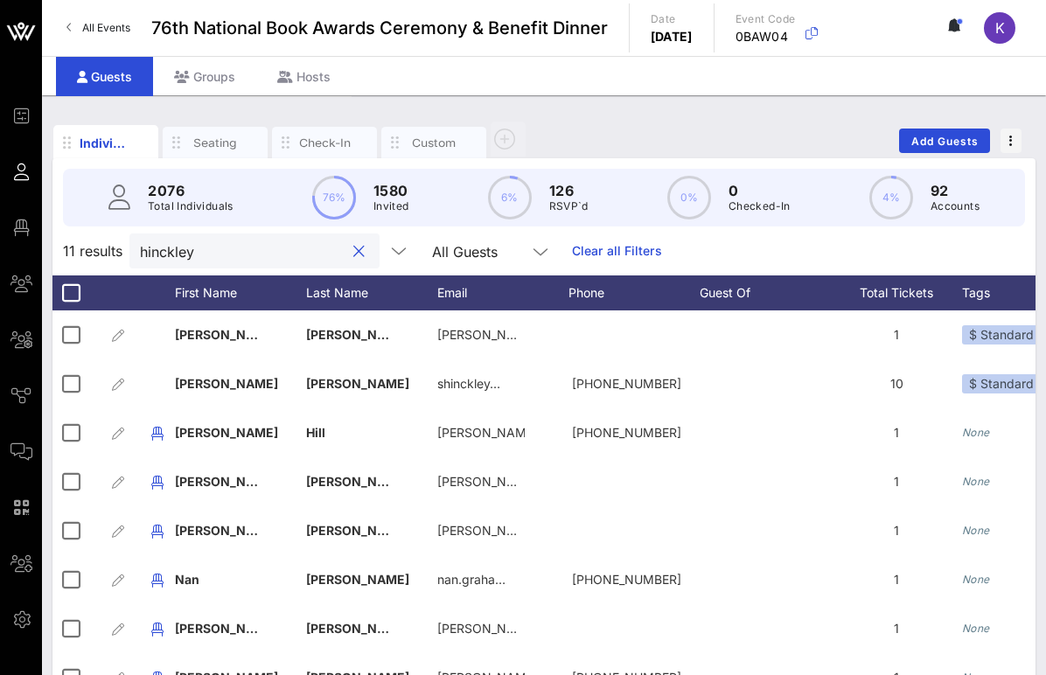
drag, startPoint x: 226, startPoint y: 245, endPoint x: 86, endPoint y: 241, distance: 140.0
click at [86, 241] on div "11 results [PERSON_NAME] All Guests Clear all Filters" at bounding box center [543, 251] width 983 height 49
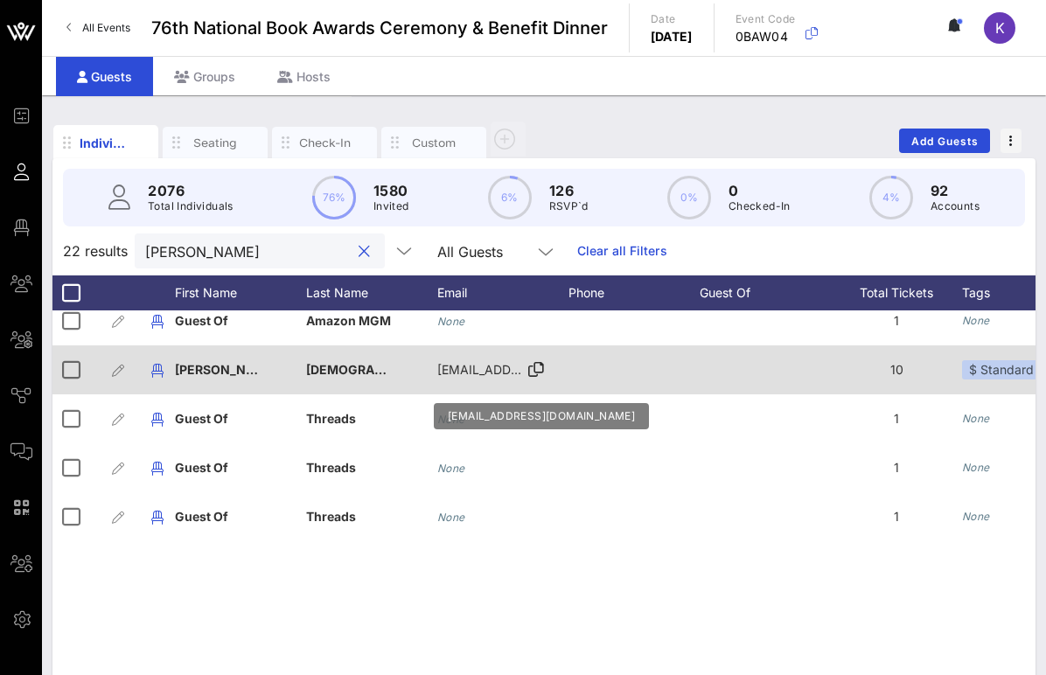
scroll to position [0, 0]
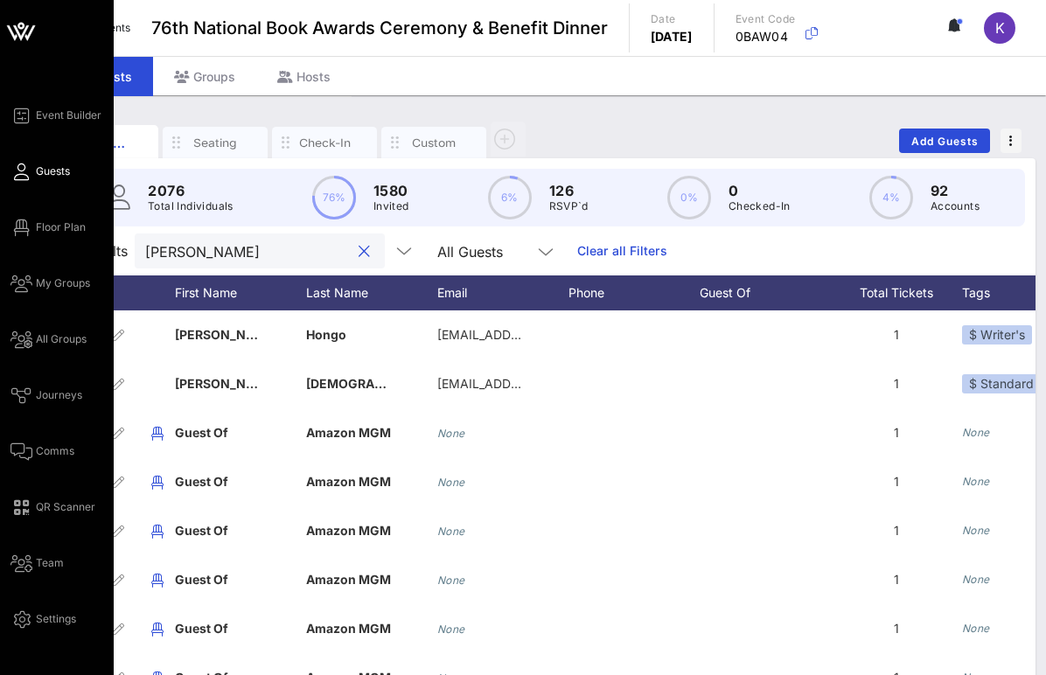
type input "[PERSON_NAME]"
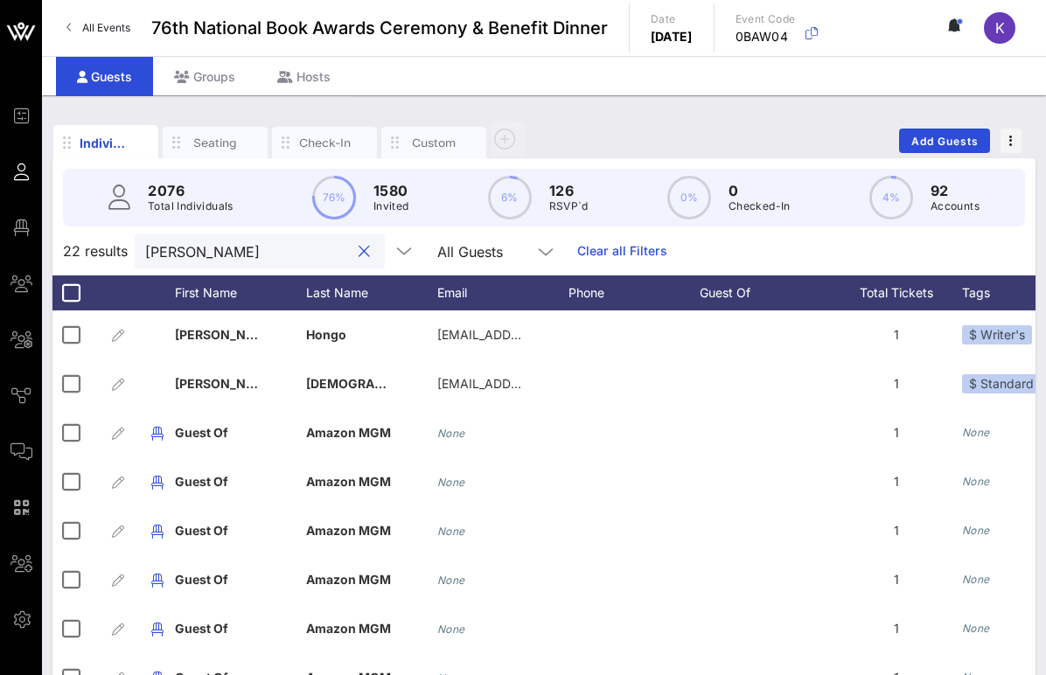
click at [359, 253] on button "clear icon" at bounding box center [364, 251] width 11 height 17
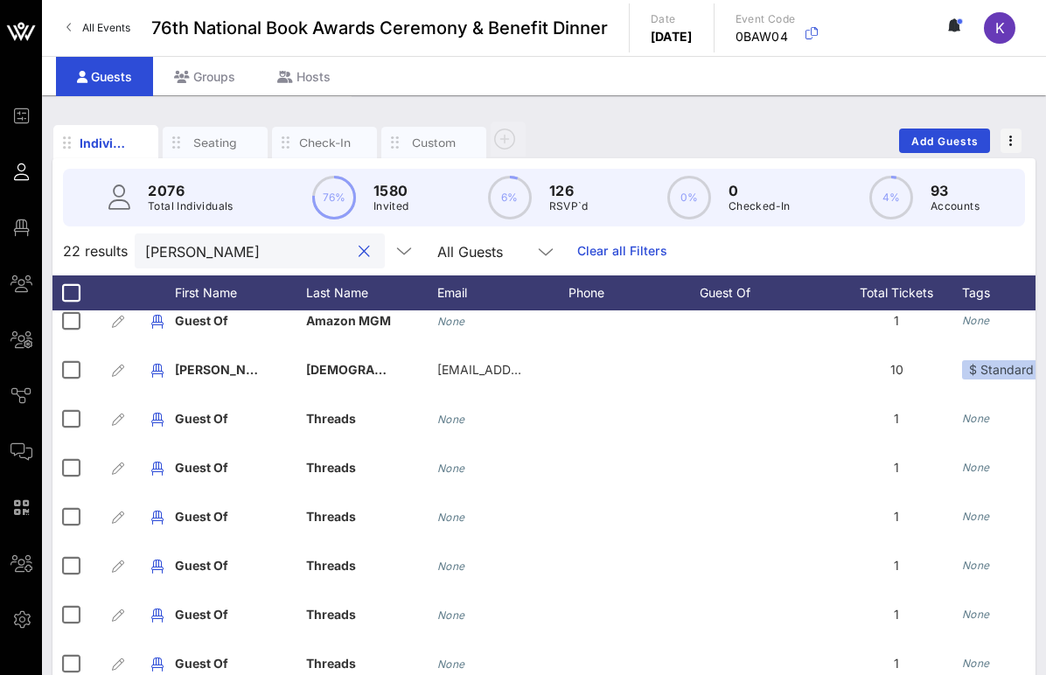
type input "[PERSON_NAME]"
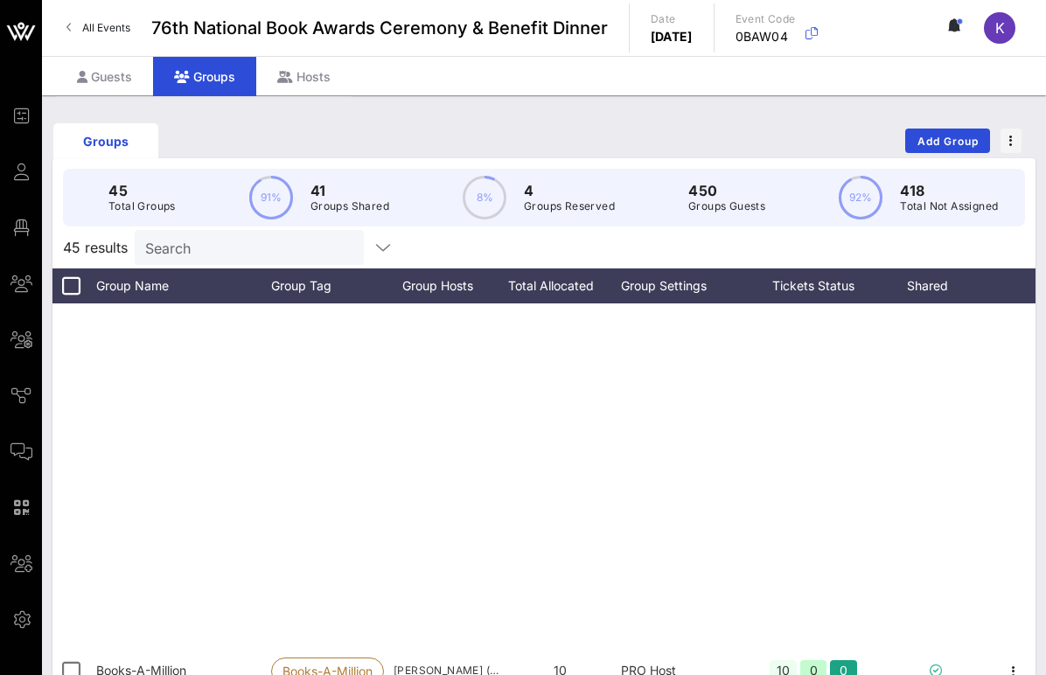
scroll to position [370, 0]
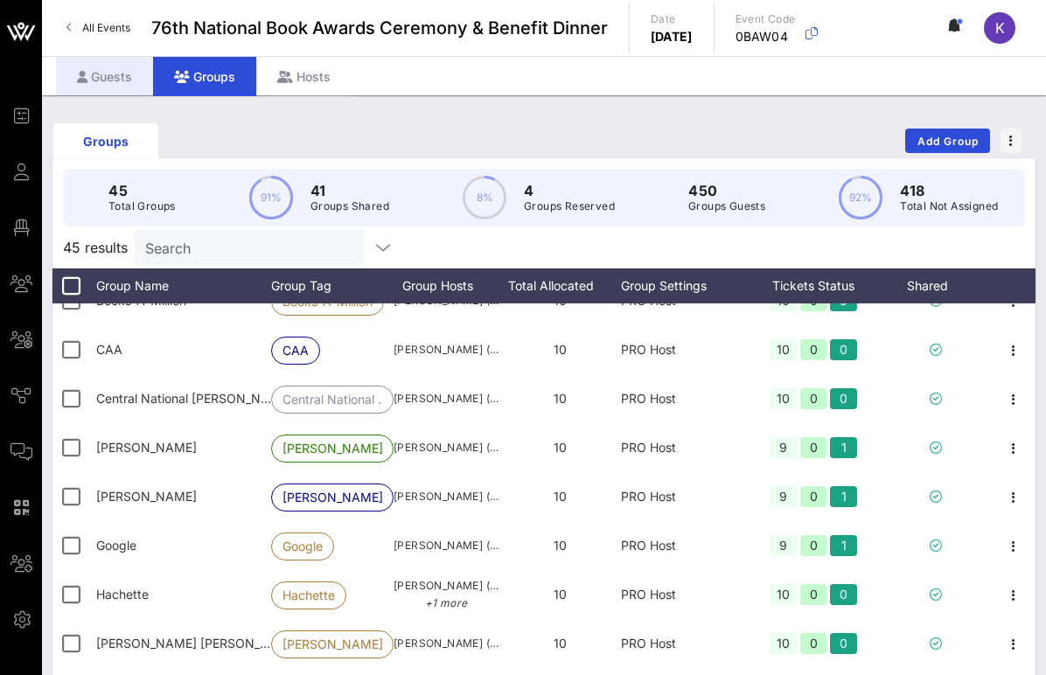
click at [115, 87] on div "Guests" at bounding box center [104, 76] width 97 height 39
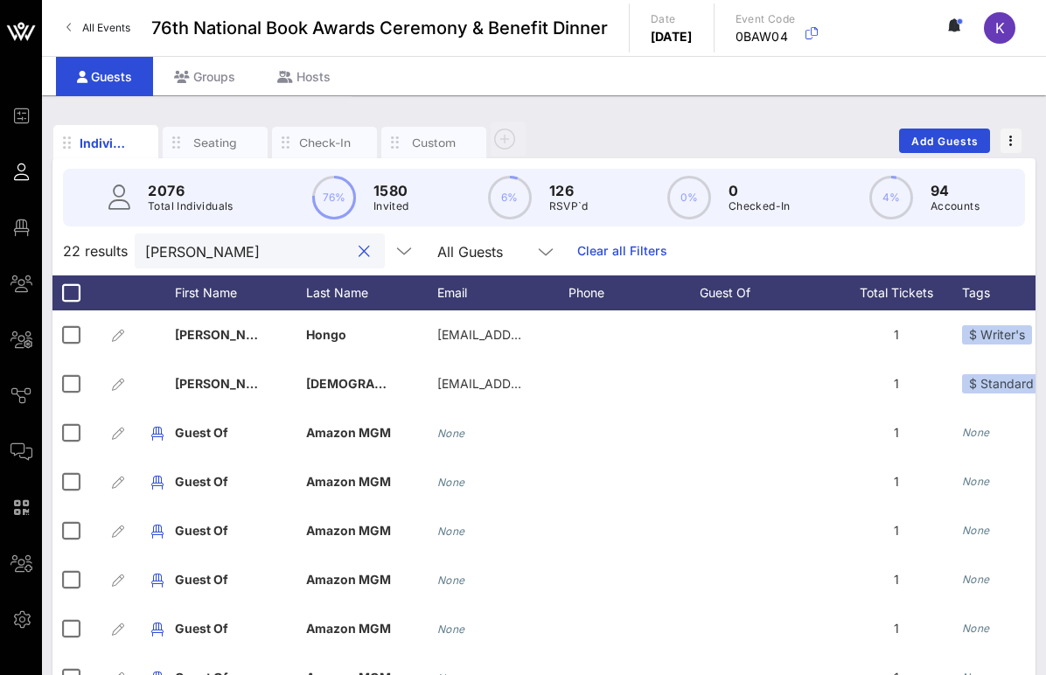
click at [213, 252] on input "[PERSON_NAME]" at bounding box center [247, 251] width 205 height 23
drag, startPoint x: 224, startPoint y: 253, endPoint x: 115, endPoint y: 253, distance: 108.5
click at [115, 253] on div "22 results [PERSON_NAME] All Guests Clear all Filters" at bounding box center [543, 251] width 983 height 49
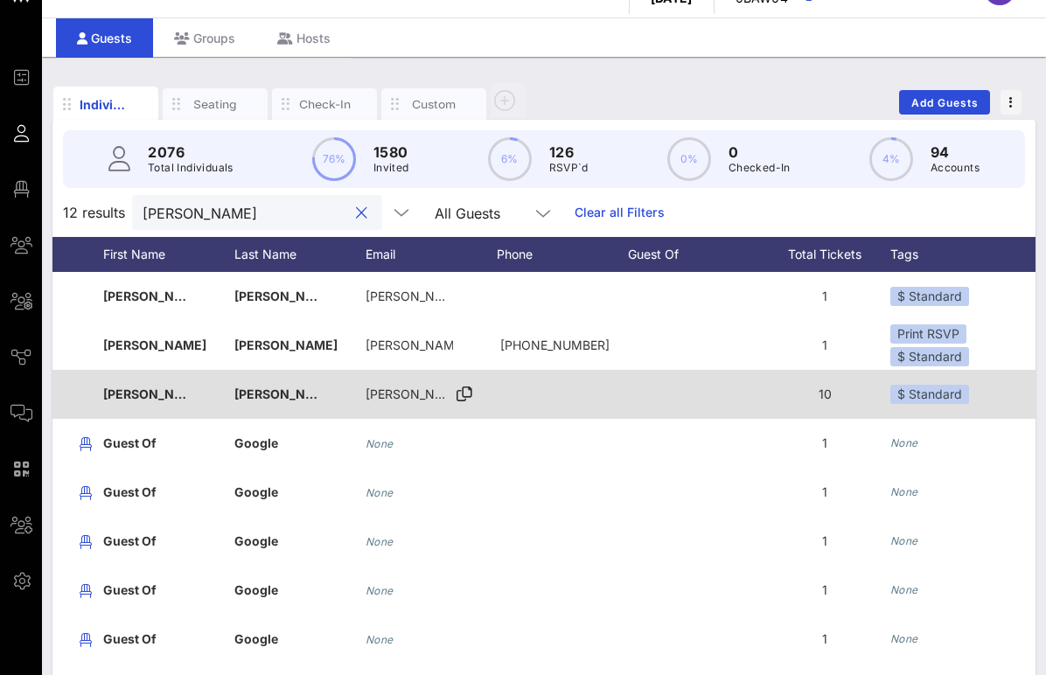
scroll to position [38, 0]
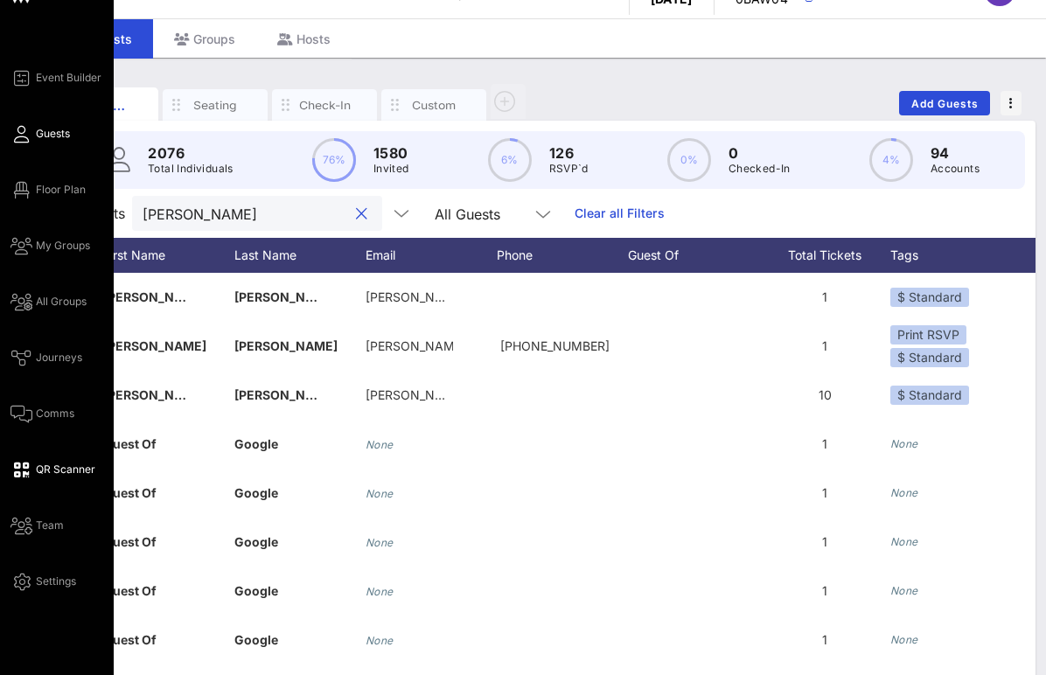
type input "[PERSON_NAME]"
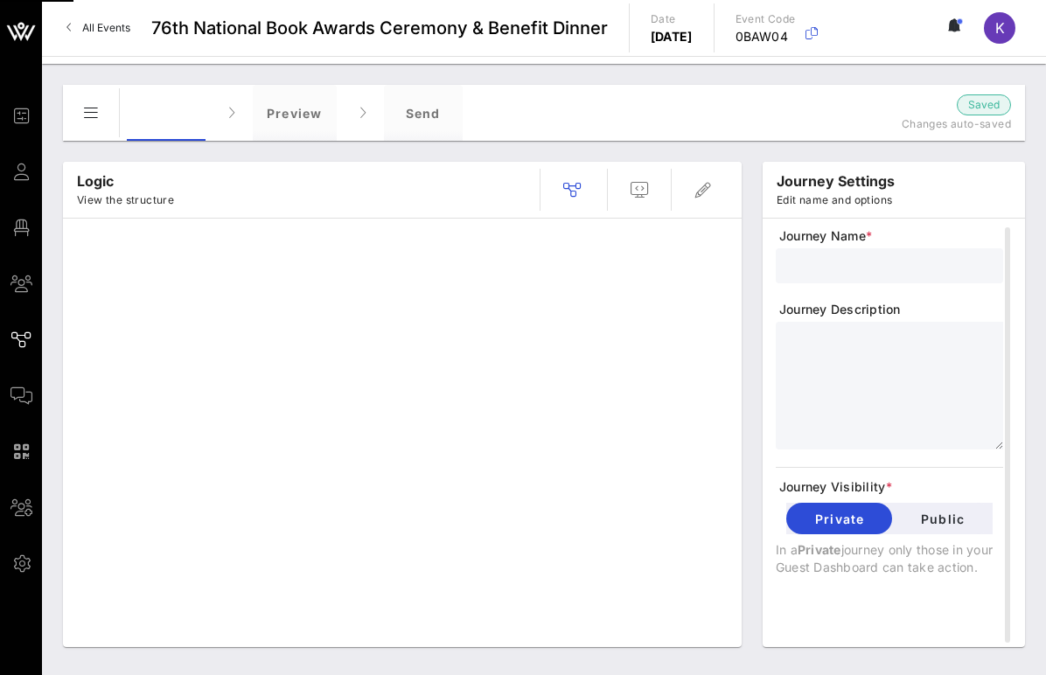
type input "Guest Information Form"
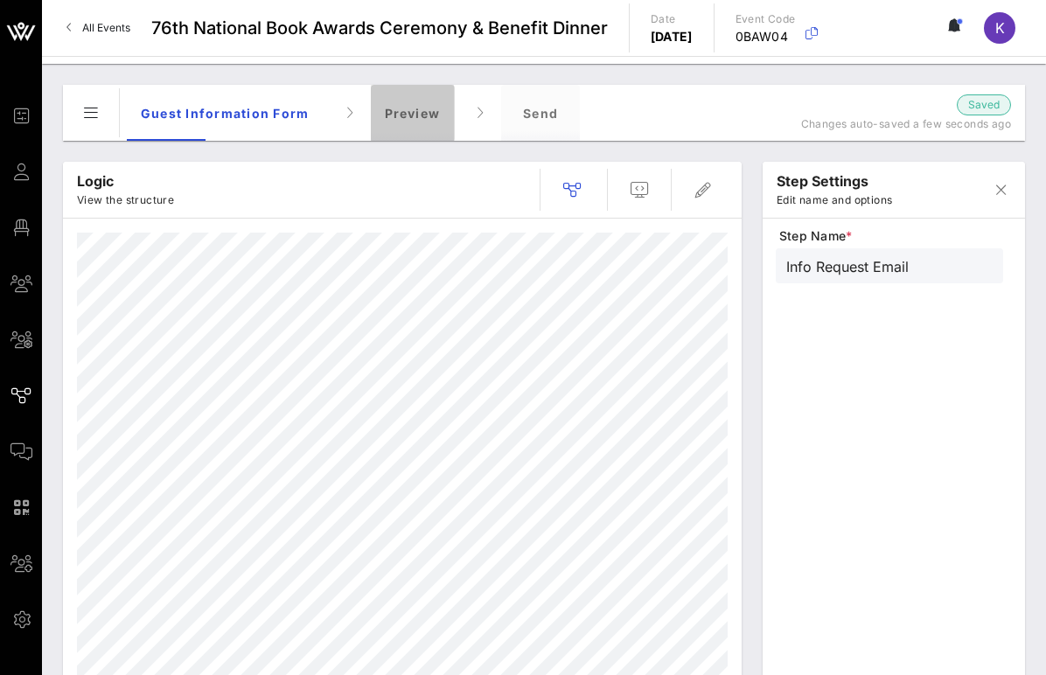
click at [414, 122] on div "Preview" at bounding box center [413, 113] width 84 height 56
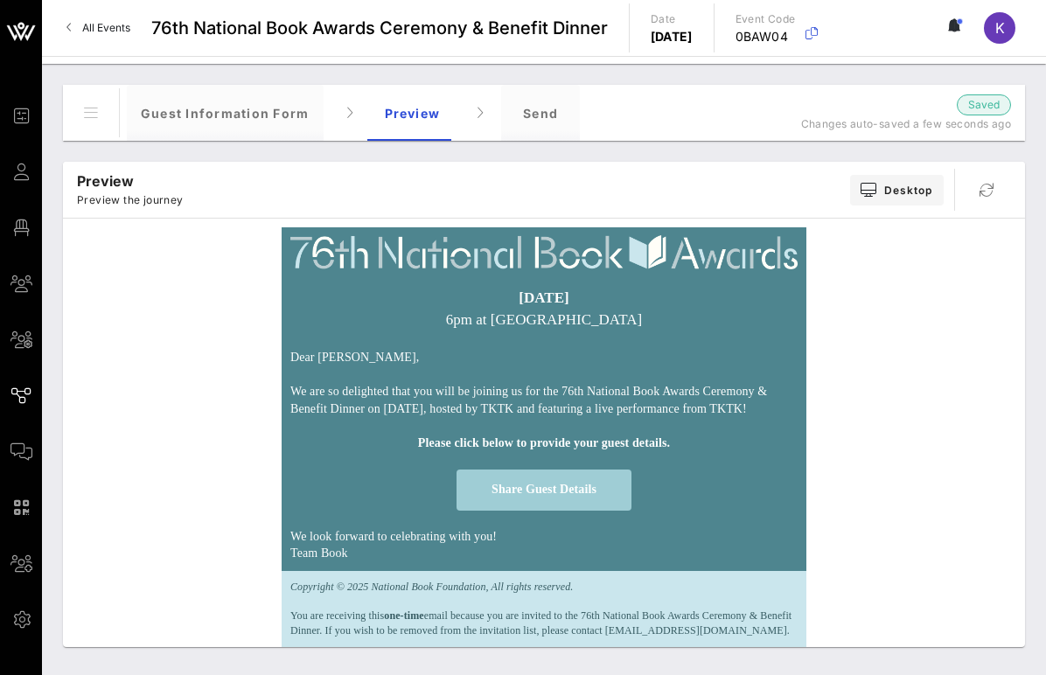
scroll to position [32, 0]
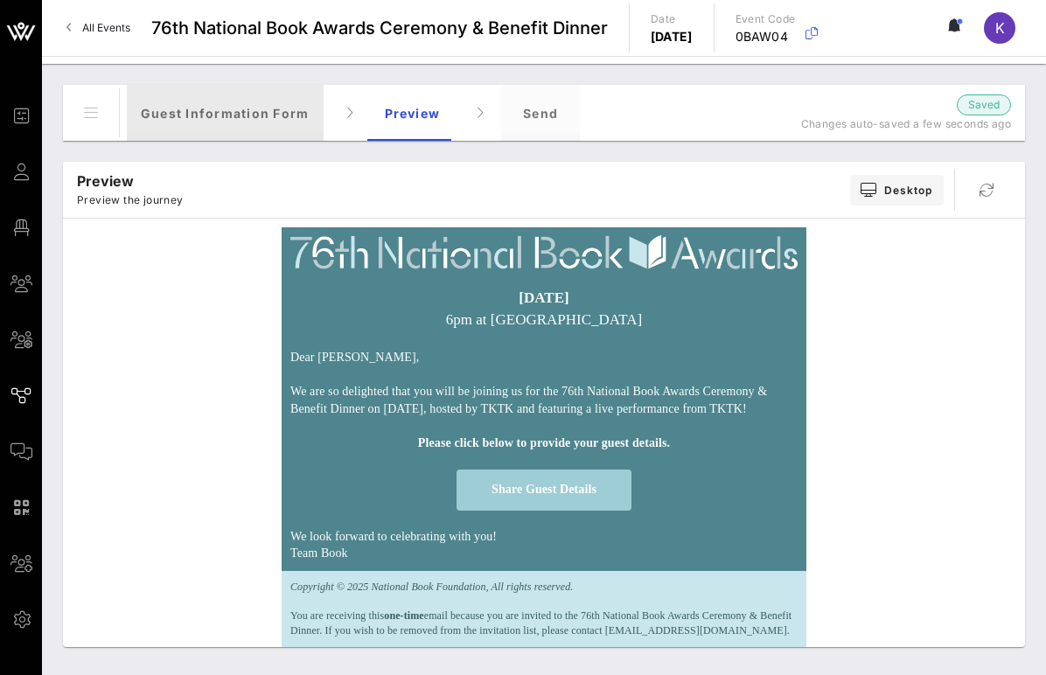
click at [262, 121] on div "Guest Information Form" at bounding box center [225, 113] width 197 height 56
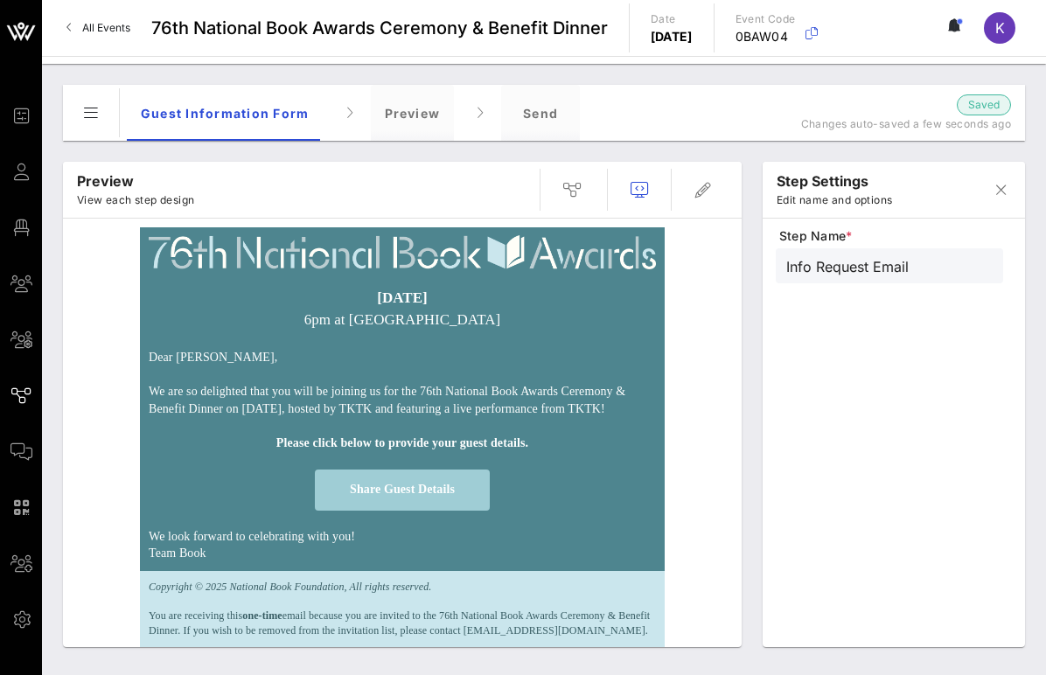
scroll to position [0, 0]
click at [578, 187] on icon "button" at bounding box center [572, 189] width 21 height 21
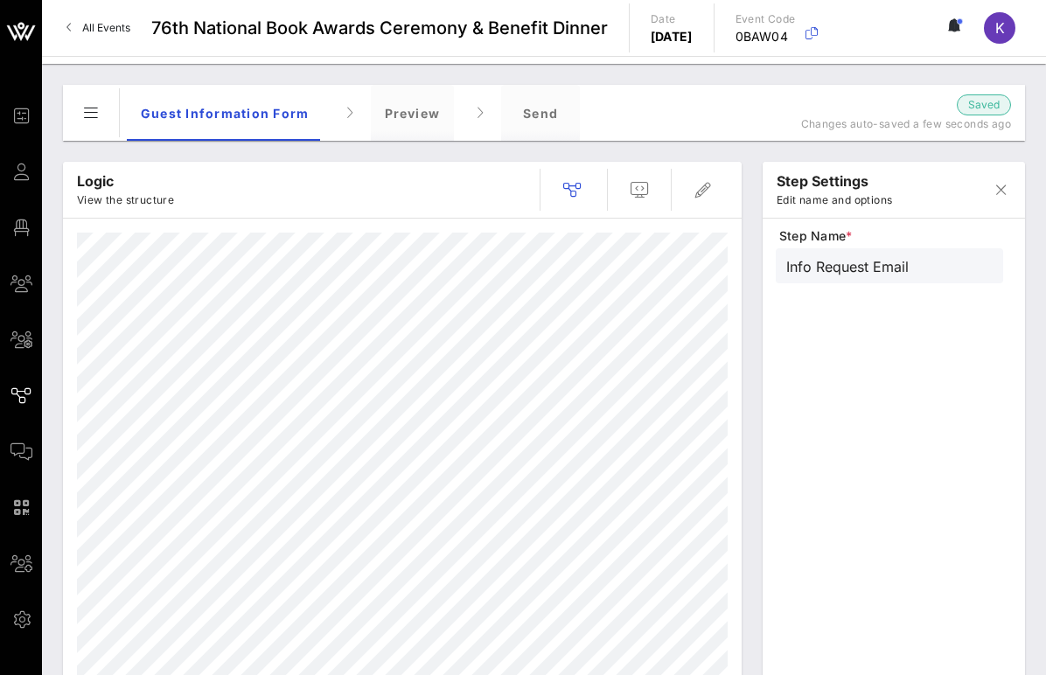
type input "Guest Details"
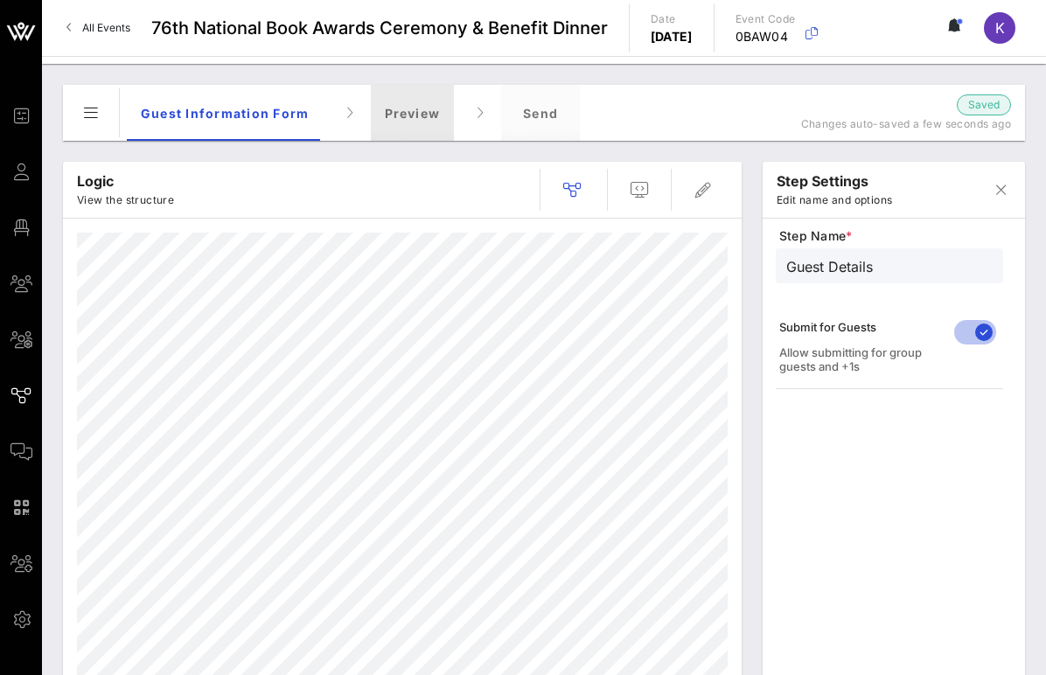
click at [414, 129] on div "Preview" at bounding box center [413, 113] width 84 height 56
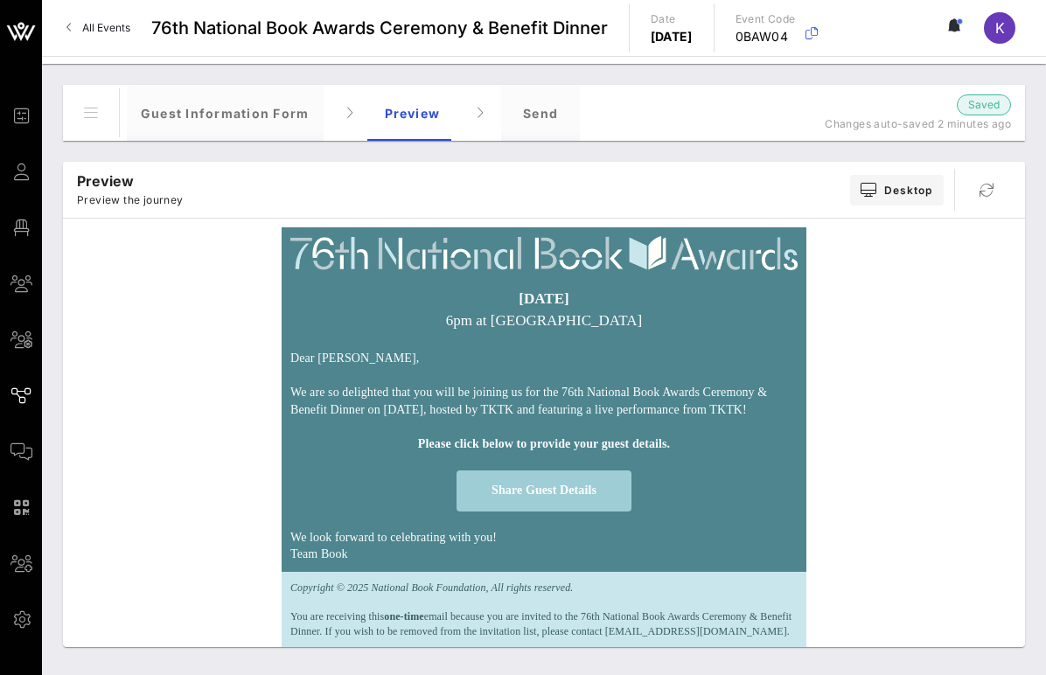
click at [94, 120] on div at bounding box center [91, 113] width 42 height 42
click at [87, 115] on div at bounding box center [91, 113] width 42 height 42
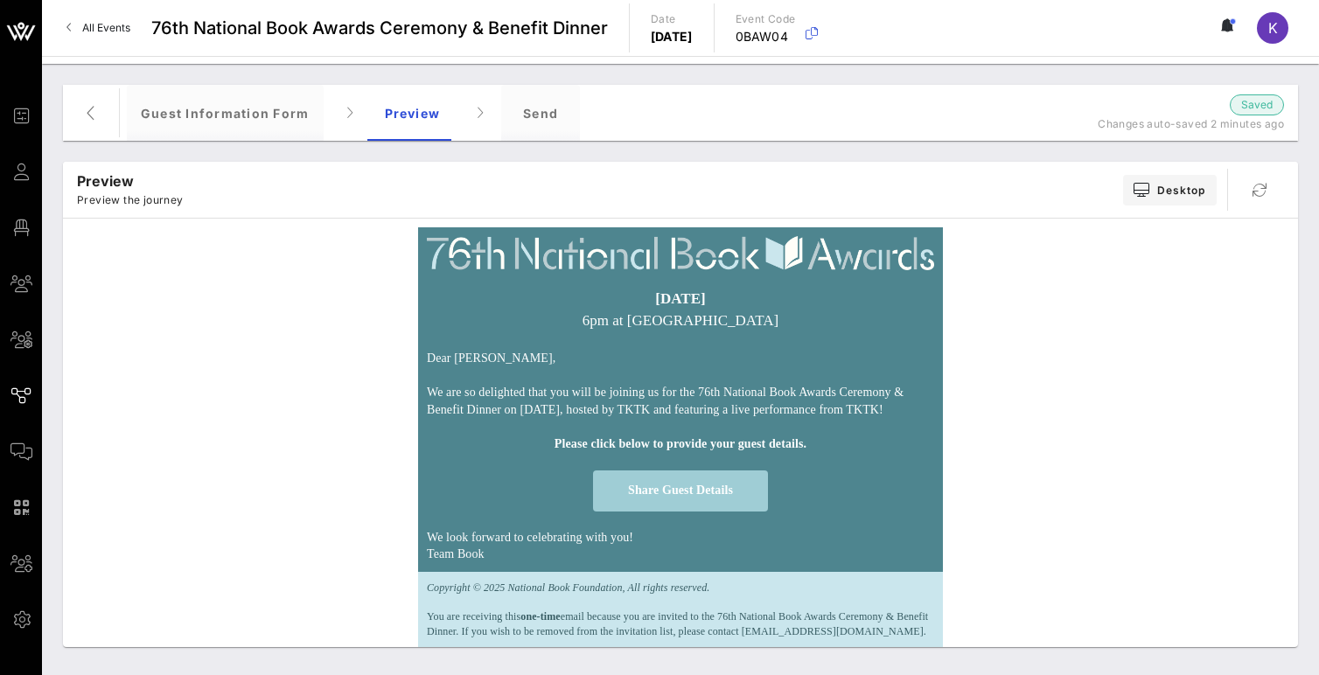
scroll to position [32, 0]
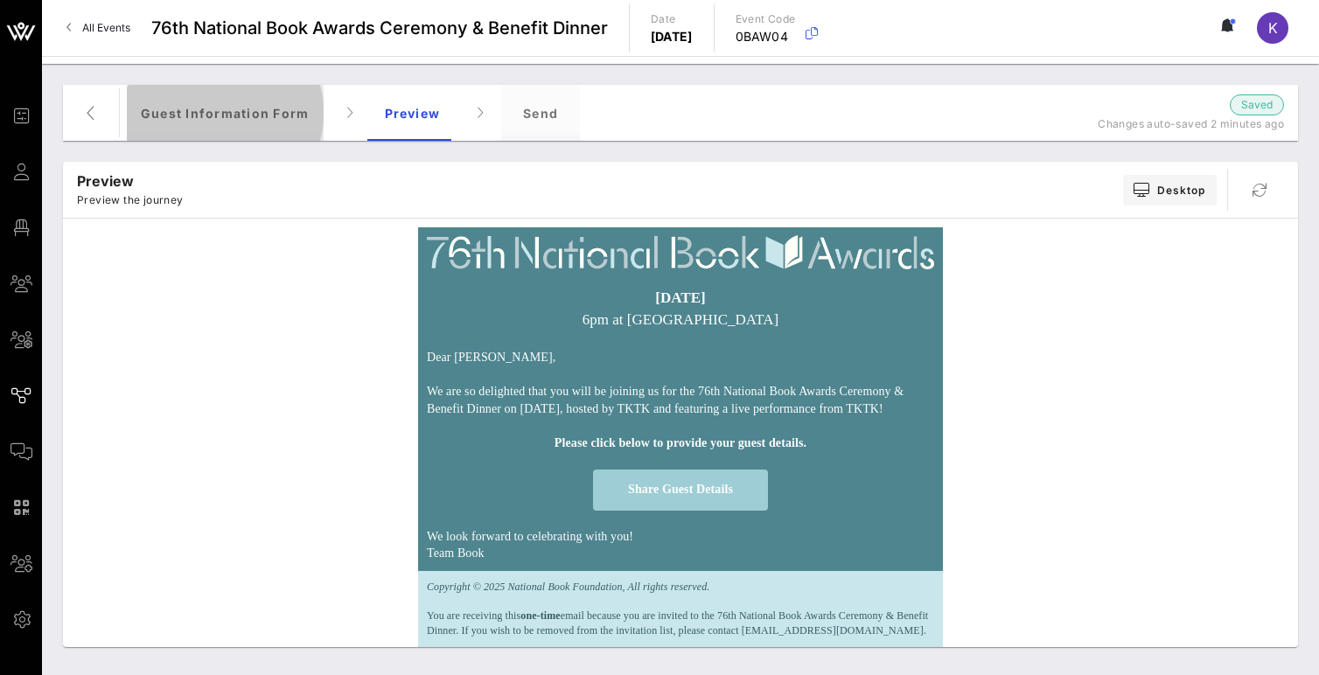
click at [258, 123] on div "Guest Information Form" at bounding box center [225, 113] width 197 height 56
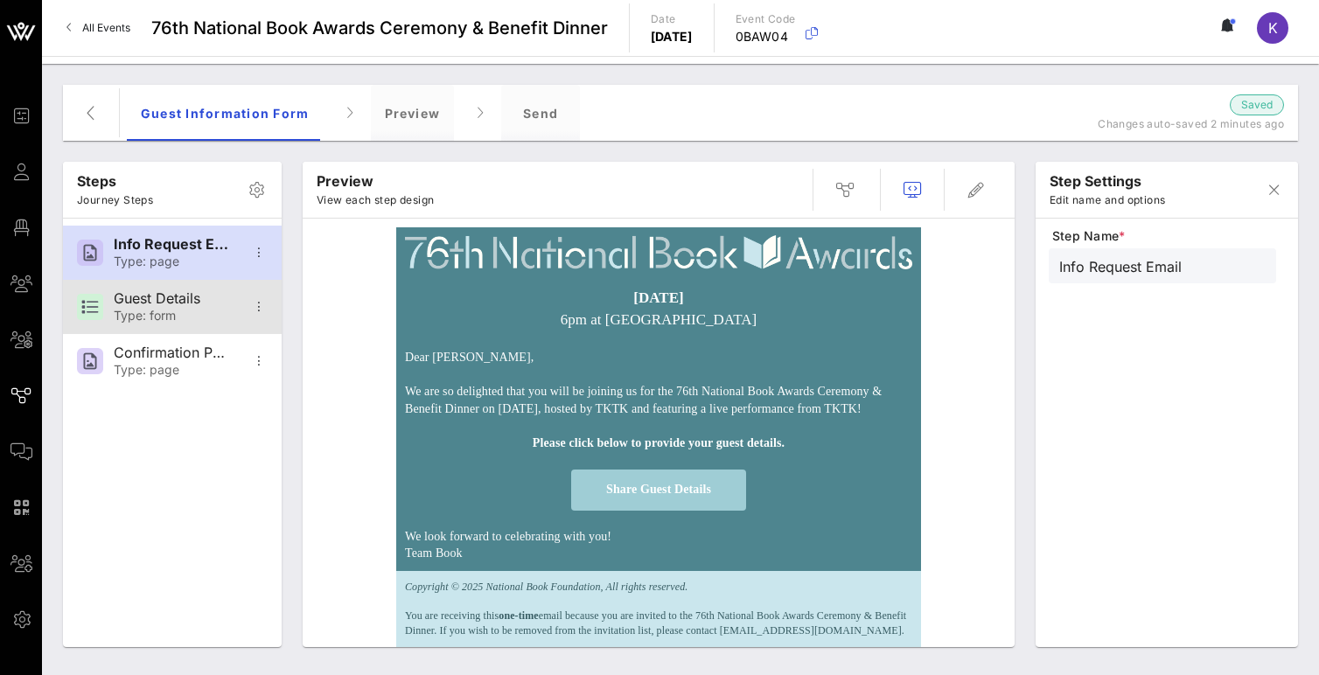
click at [161, 305] on div "Guest Details" at bounding box center [171, 298] width 115 height 17
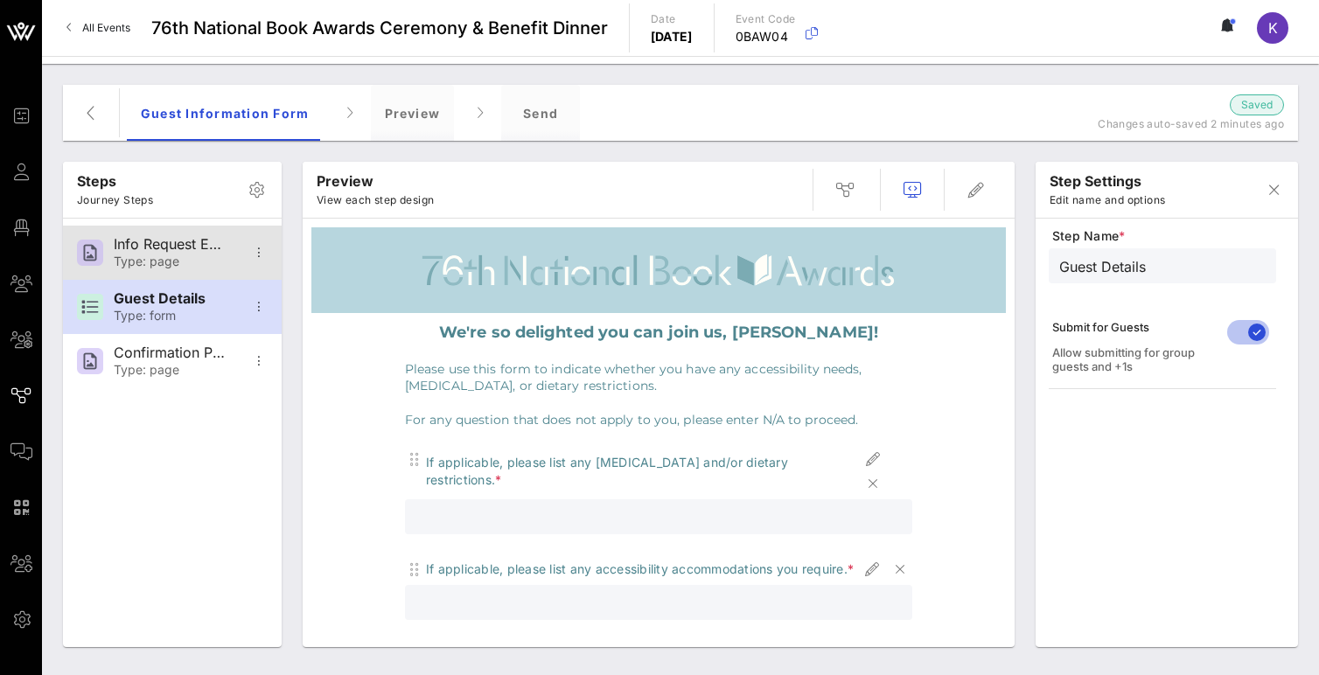
click at [142, 264] on div "Type: page" at bounding box center [171, 262] width 115 height 15
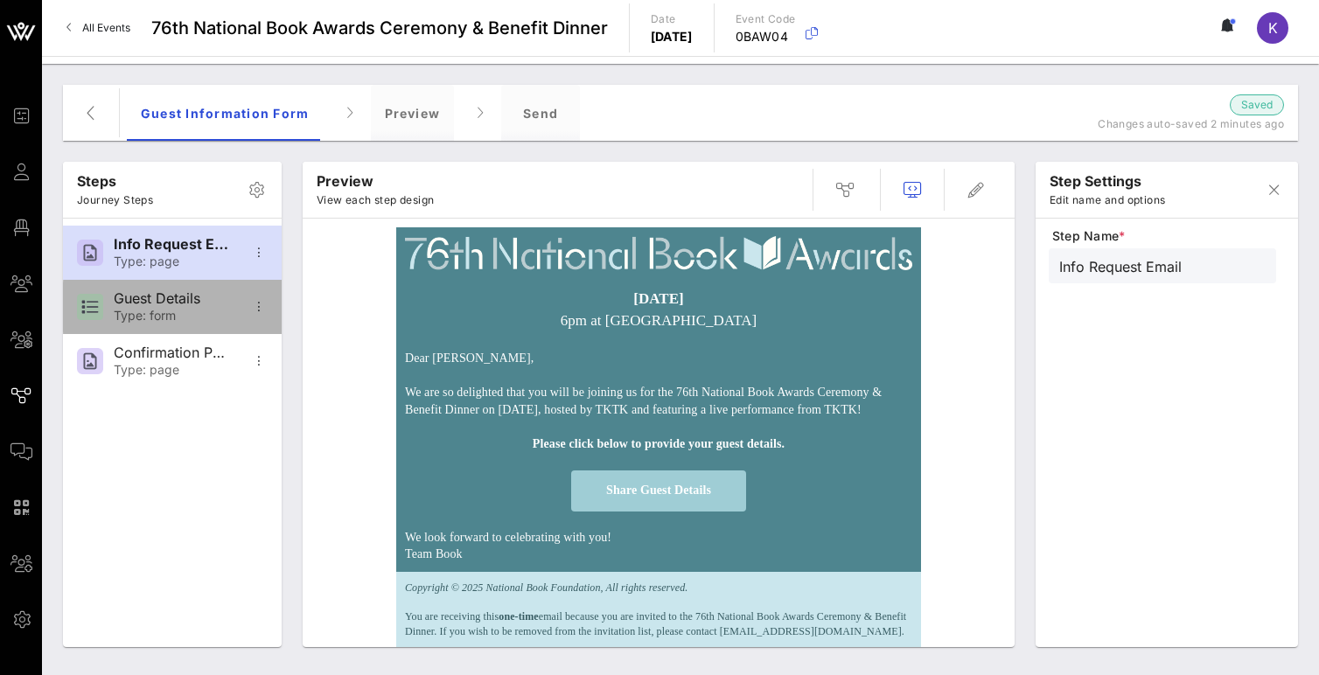
click at [150, 309] on div "Type: form" at bounding box center [171, 316] width 115 height 15
type input "Guest Details"
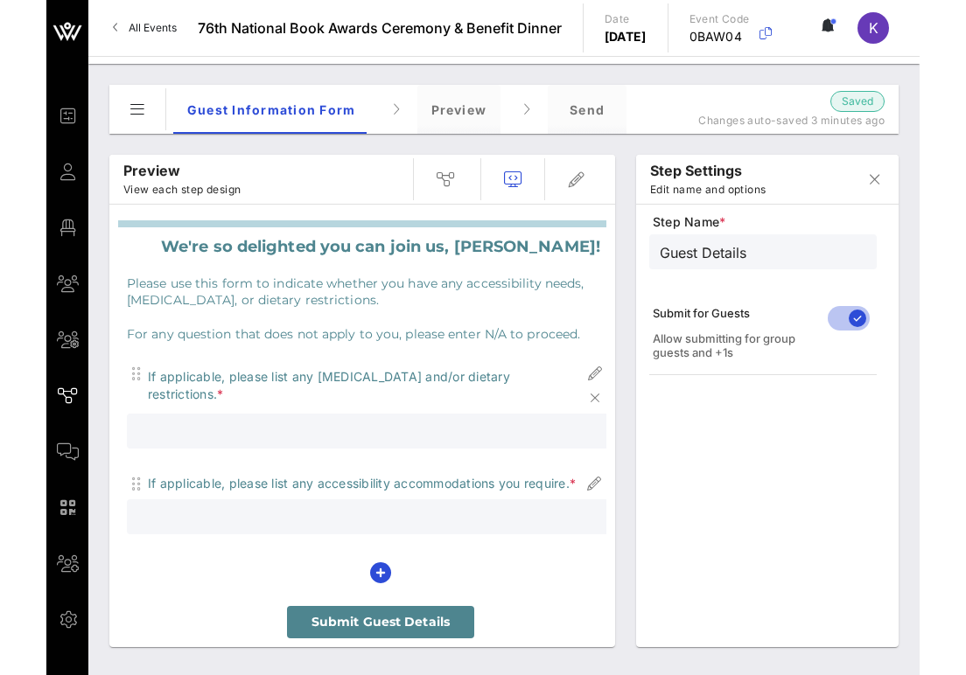
scroll to position [86, 0]
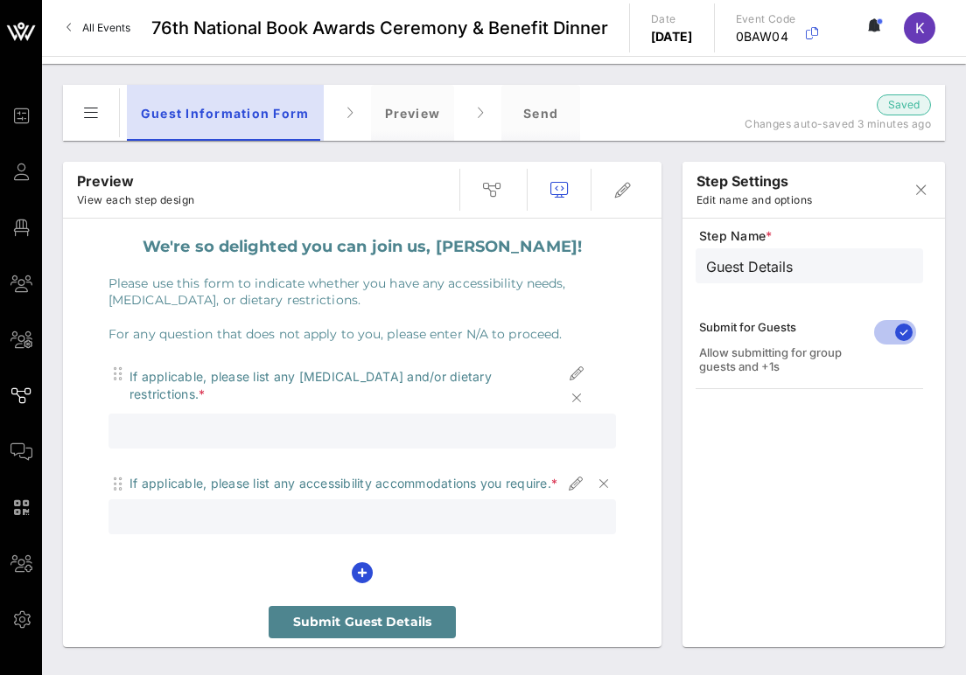
click at [231, 116] on div "Guest Information Form" at bounding box center [225, 113] width 197 height 56
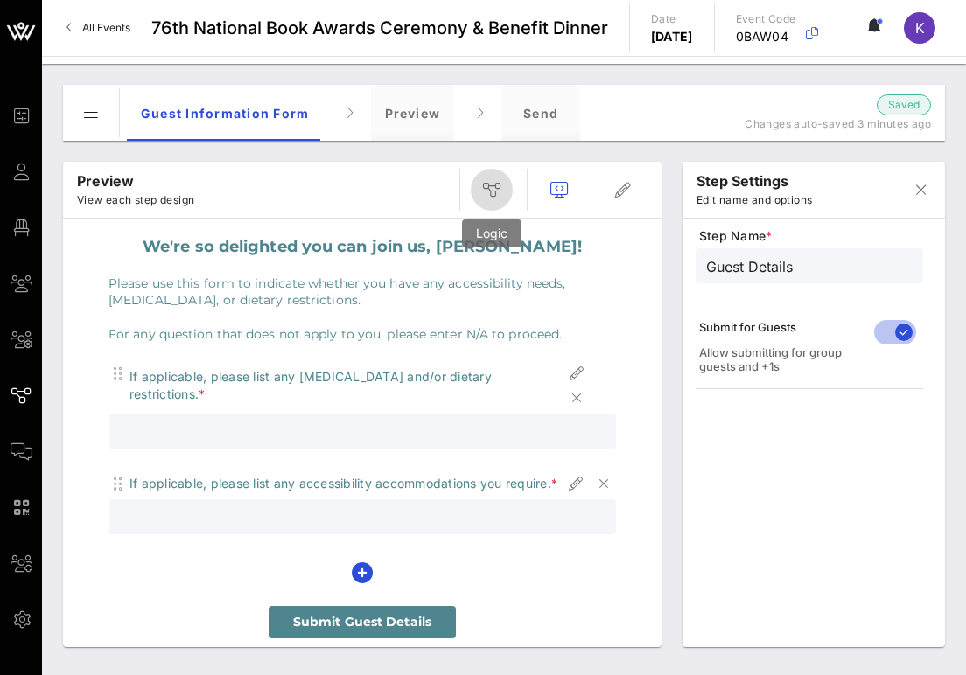
click at [487, 179] on icon "button" at bounding box center [491, 189] width 21 height 21
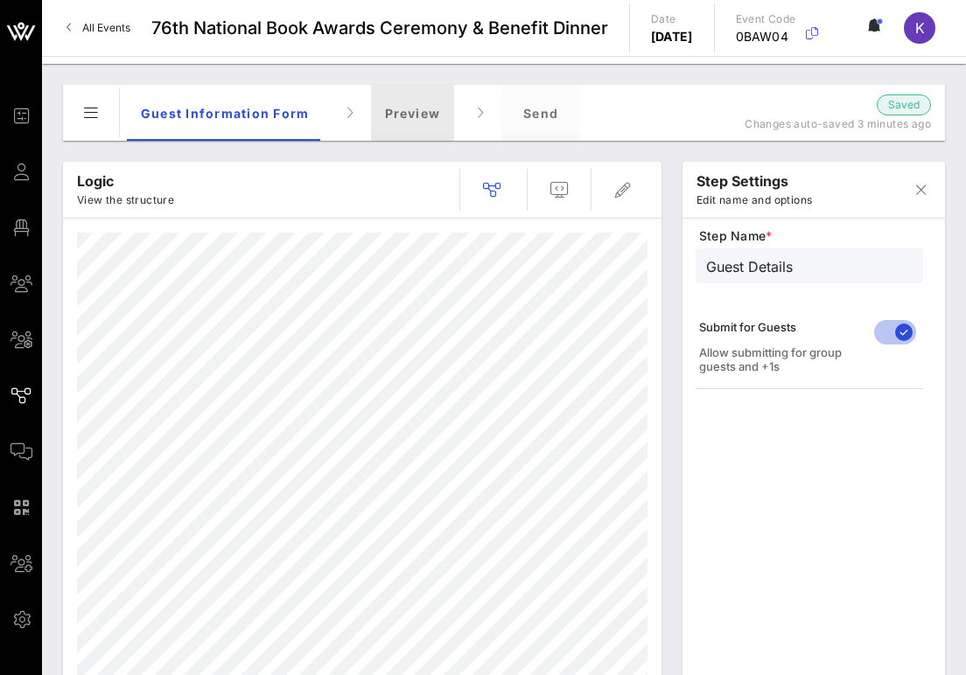
click at [401, 115] on div "Preview" at bounding box center [413, 113] width 84 height 56
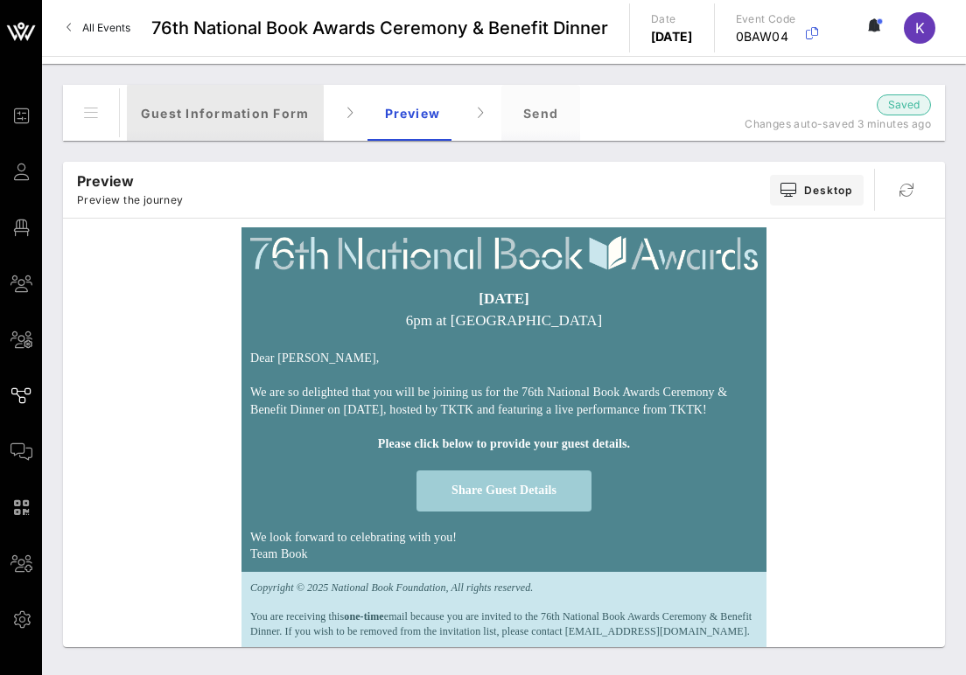
click at [238, 122] on div "Guest Information Form" at bounding box center [225, 113] width 197 height 56
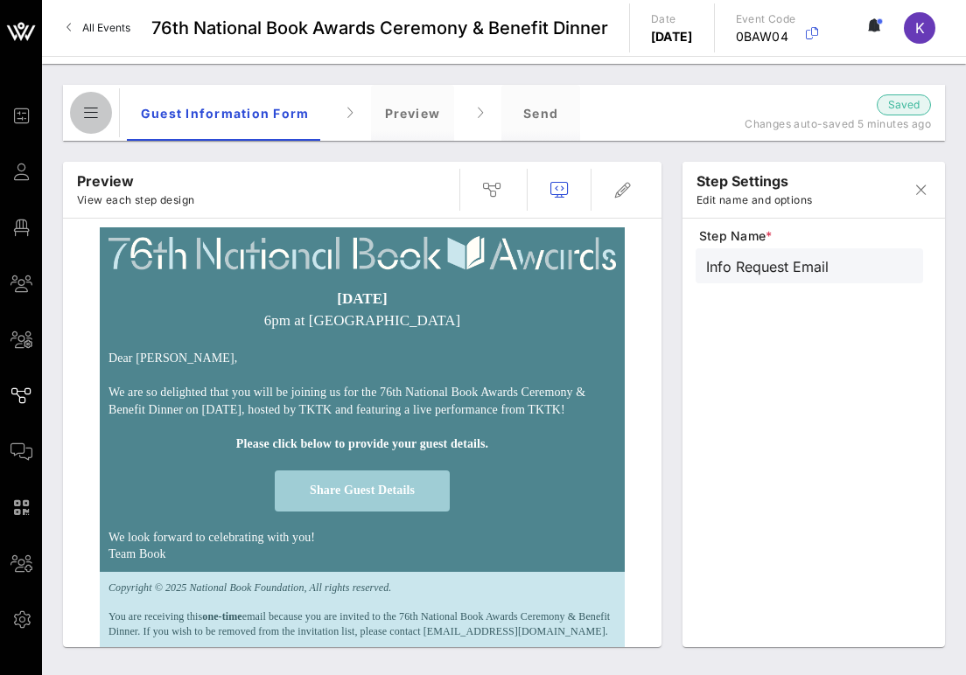
click at [87, 113] on icon "button" at bounding box center [90, 112] width 21 height 21
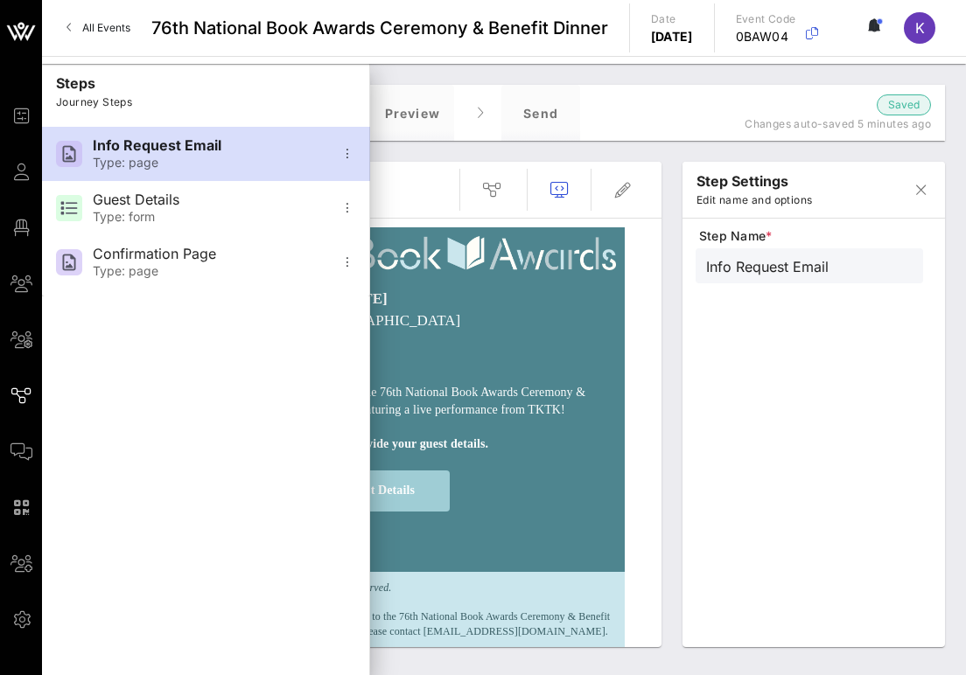
click at [465, 79] on div at bounding box center [504, 369] width 924 height 611
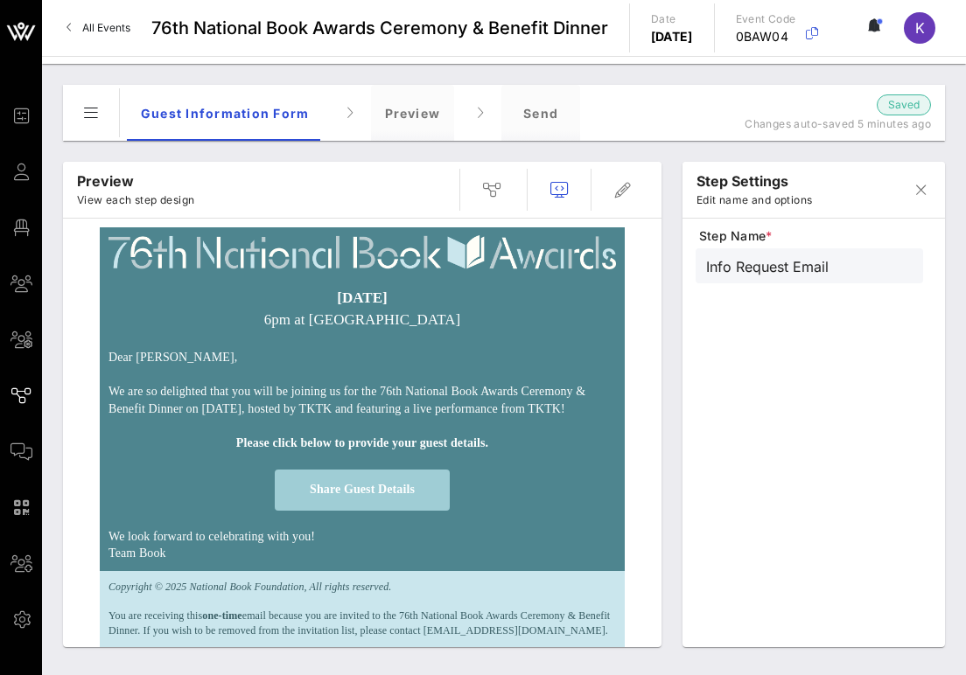
scroll to position [0, 0]
click at [296, 150] on div "Steps Journey Steps Info Request Email Type: page Guest Details Type: form Conf…" at bounding box center [503, 369] width 903 height 576
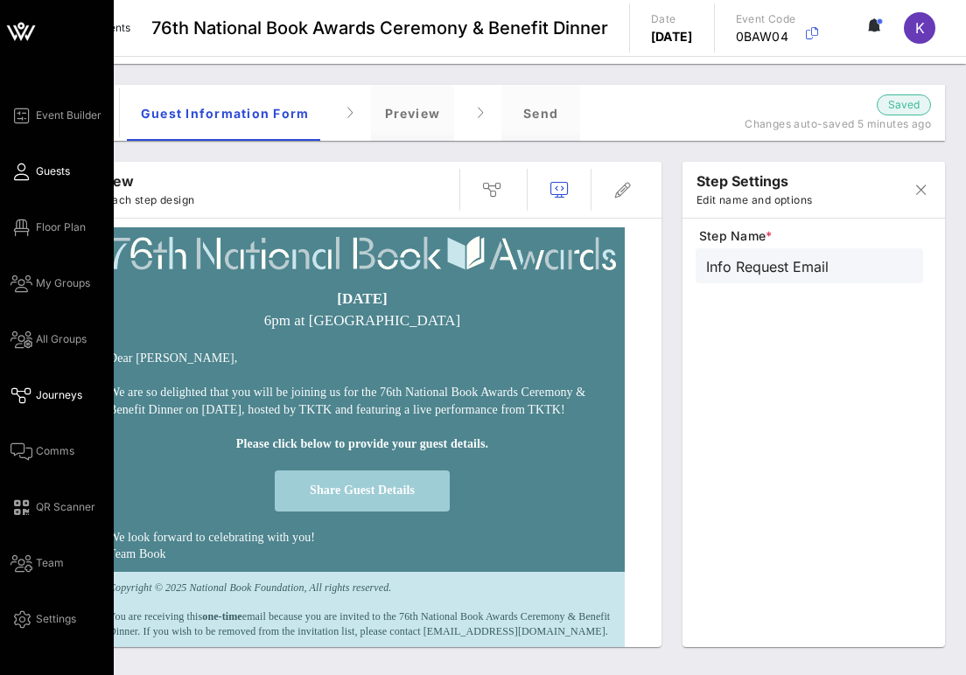
click at [45, 174] on span "Guests" at bounding box center [53, 172] width 34 height 16
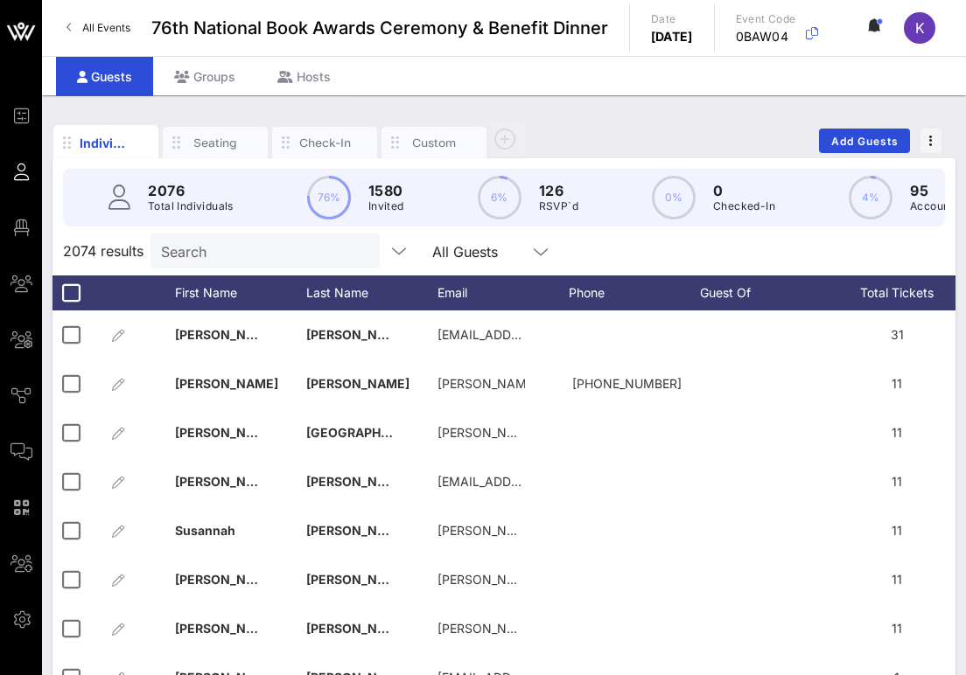
click at [615, 130] on div "Individuals Seating Check-In Custom Add Guests" at bounding box center [503, 141] width 903 height 56
click at [262, 248] on input "Search" at bounding box center [263, 251] width 205 height 23
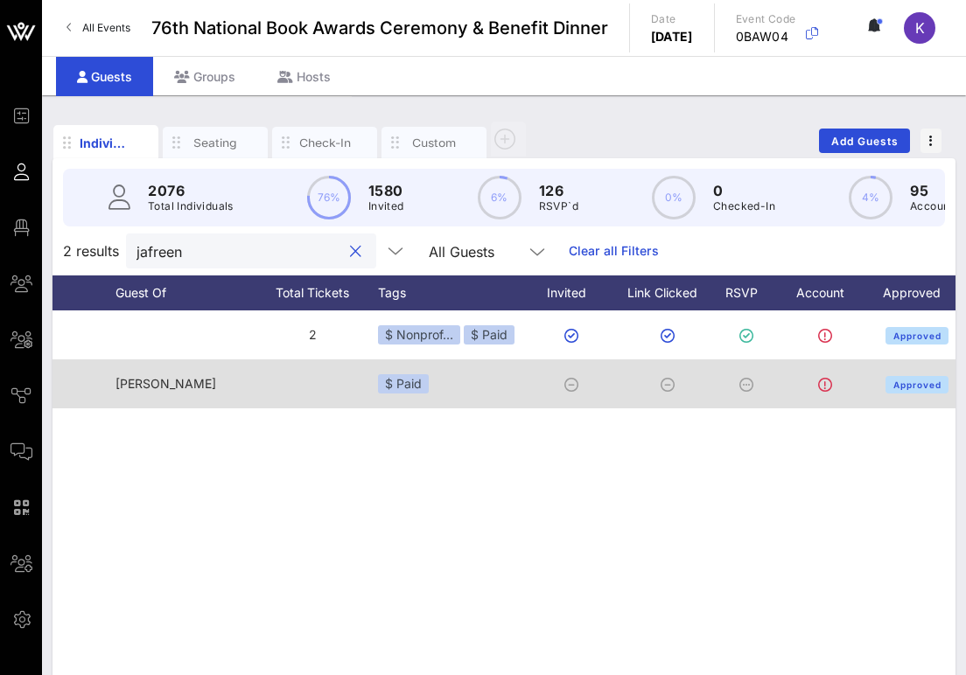
scroll to position [0, 637]
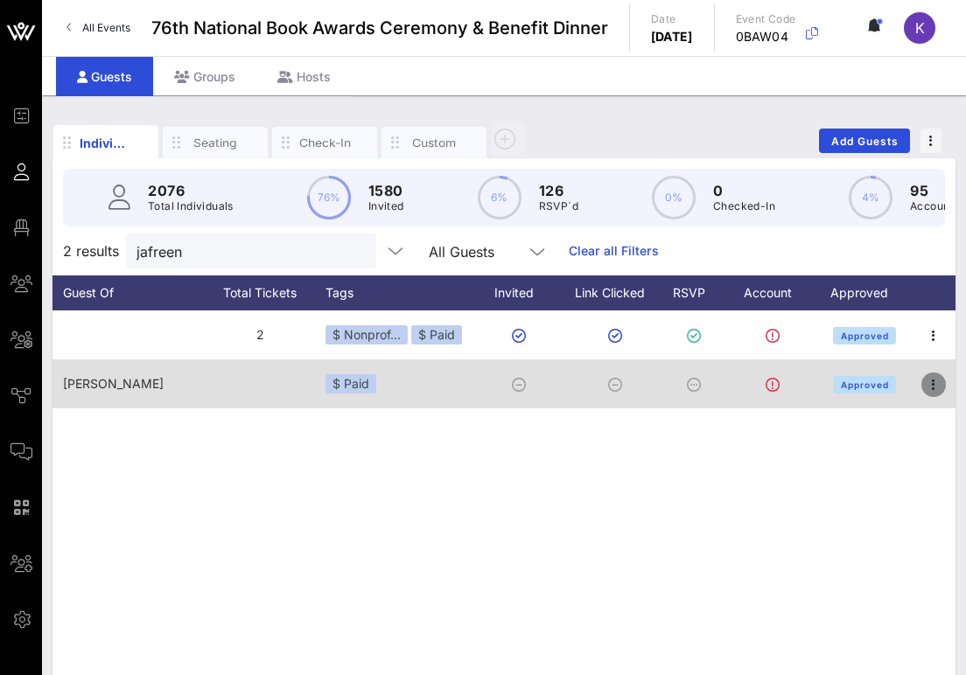
click at [941, 386] on icon "button" at bounding box center [933, 384] width 21 height 21
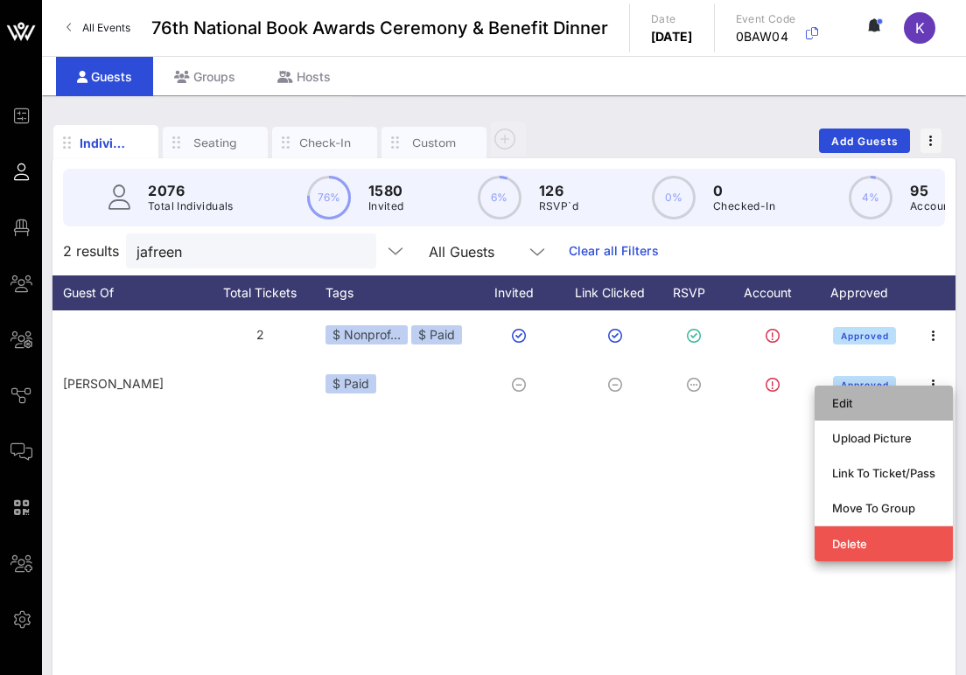
click at [846, 403] on div "Edit" at bounding box center [883, 403] width 103 height 14
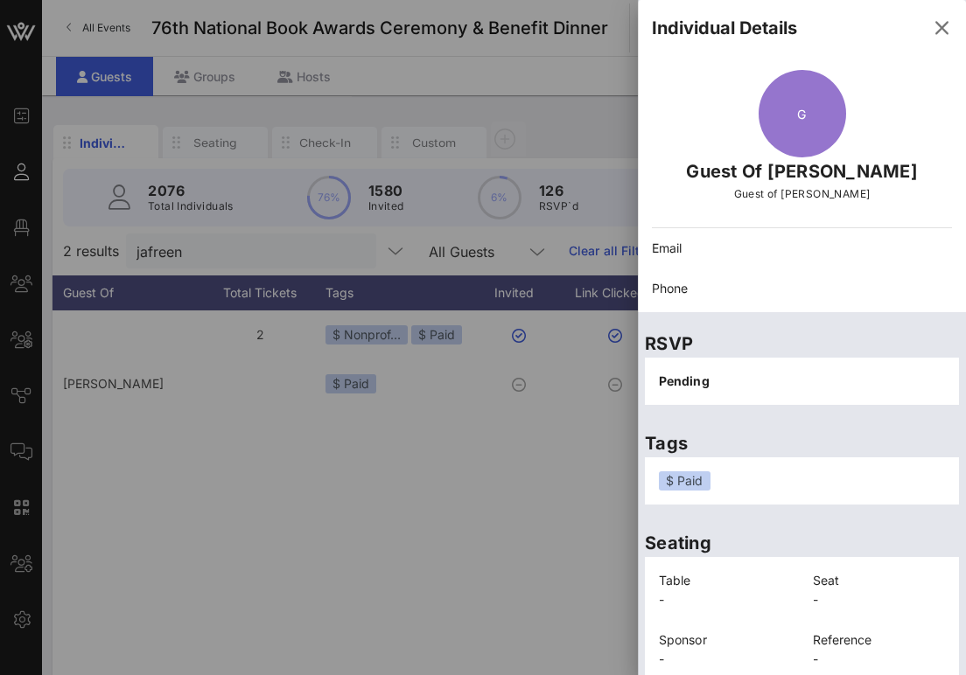
scroll to position [64, 0]
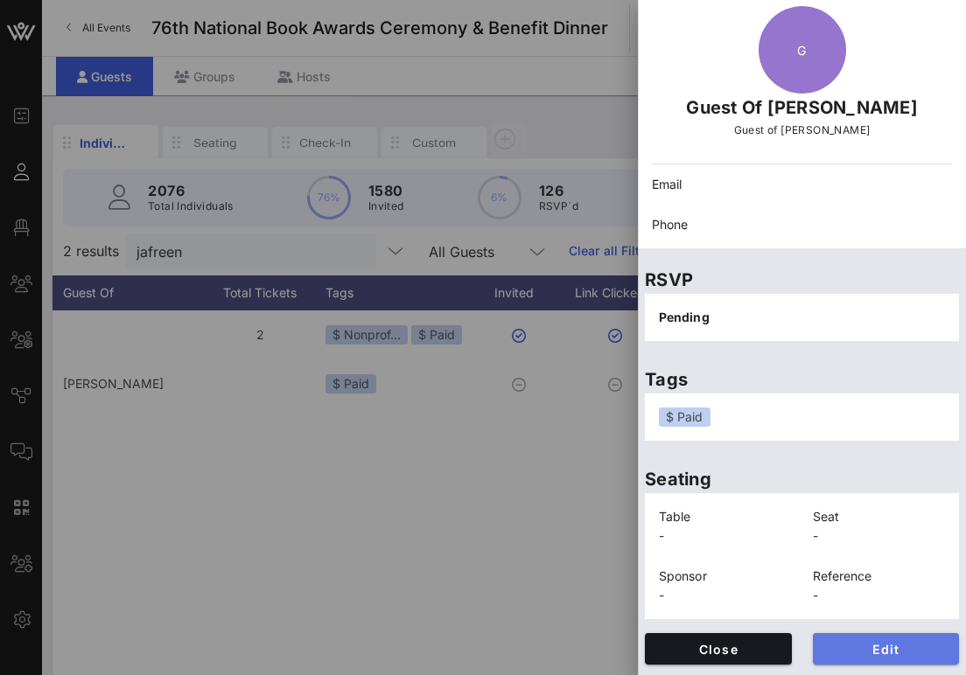
click at [871, 634] on button "Edit" at bounding box center [886, 648] width 147 height 31
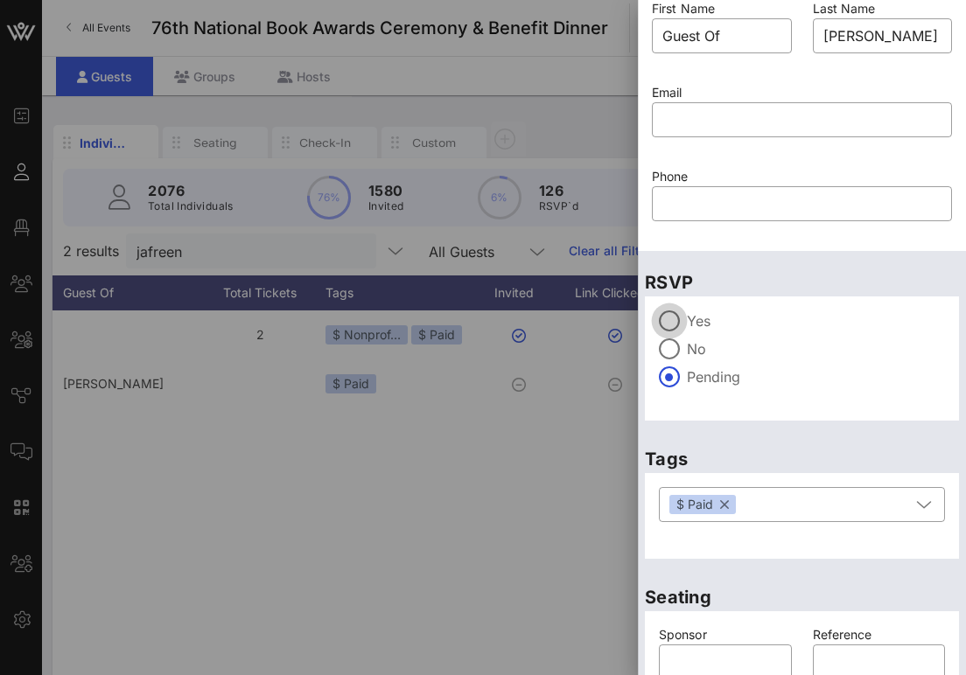
click at [673, 318] on div at bounding box center [669, 321] width 30 height 30
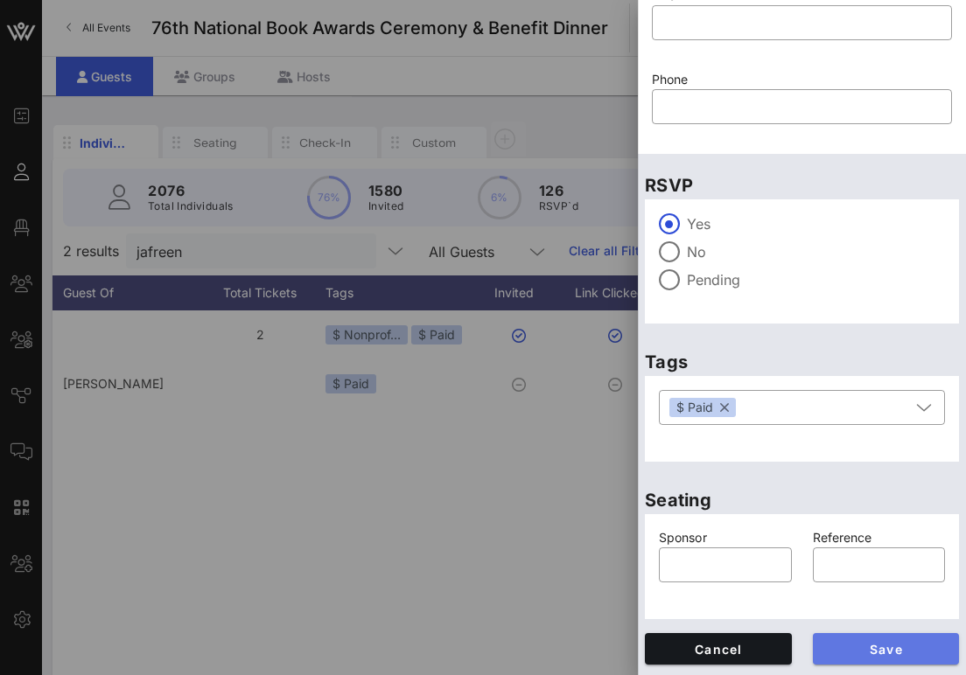
click at [855, 652] on span "Save" at bounding box center [886, 649] width 119 height 15
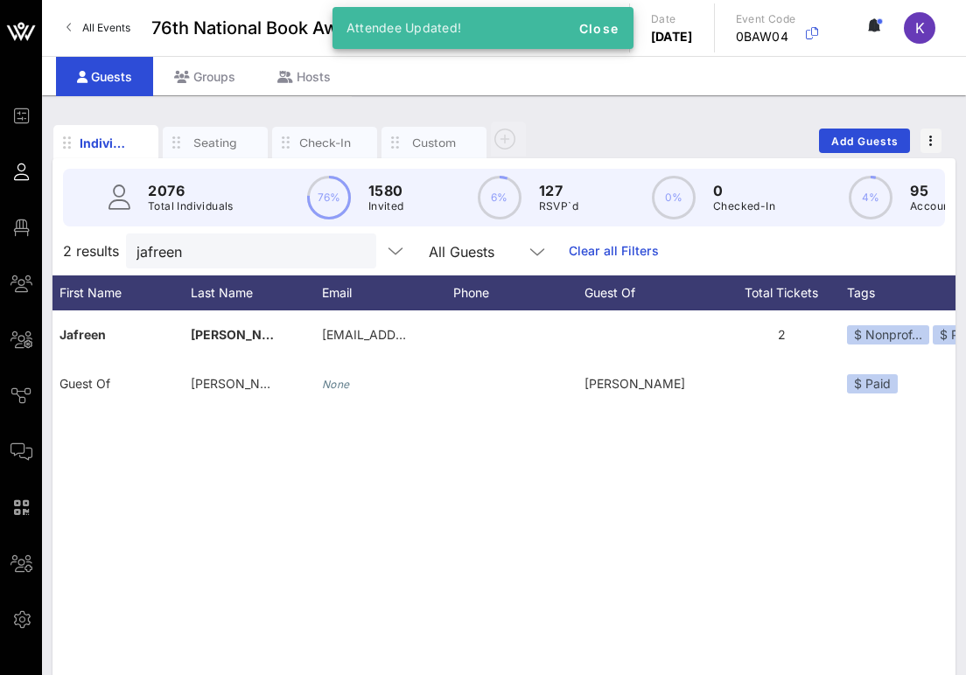
scroll to position [0, 0]
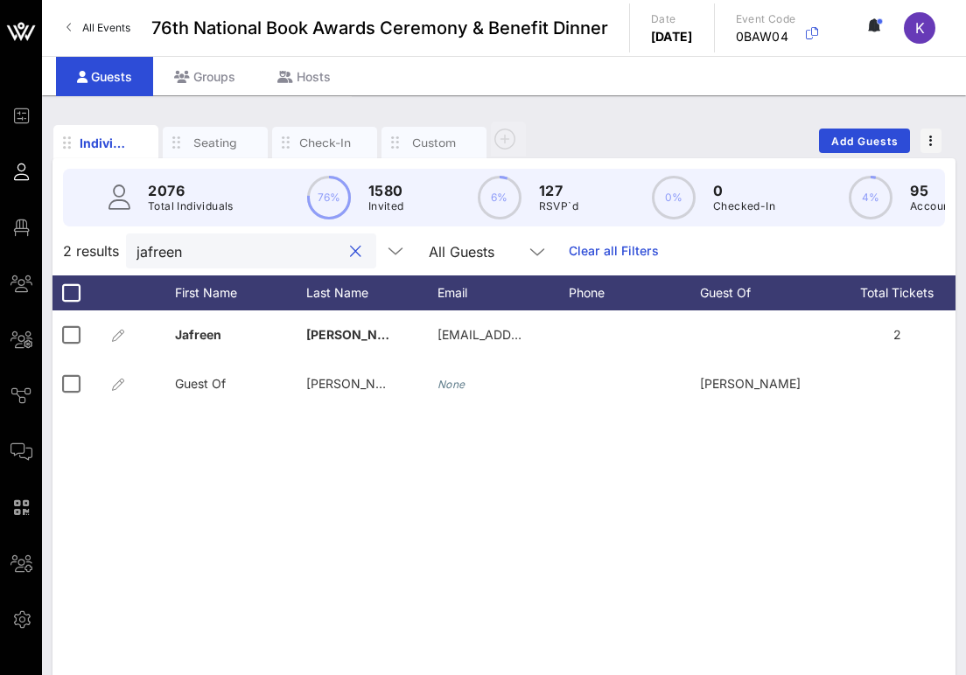
click at [227, 250] on input "jafreen" at bounding box center [238, 251] width 205 height 23
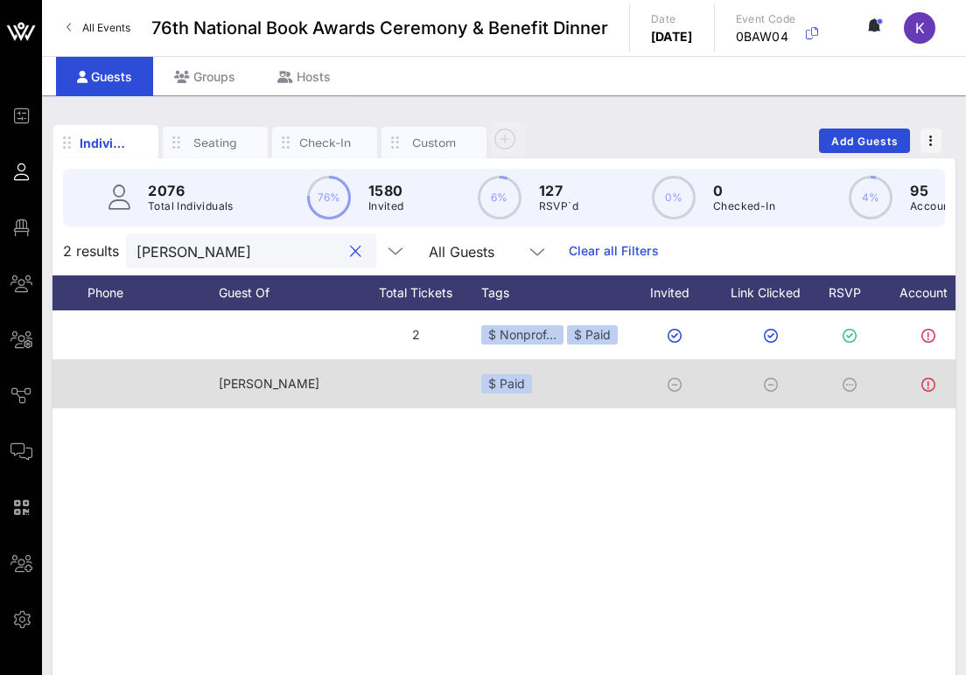
scroll to position [0, 637]
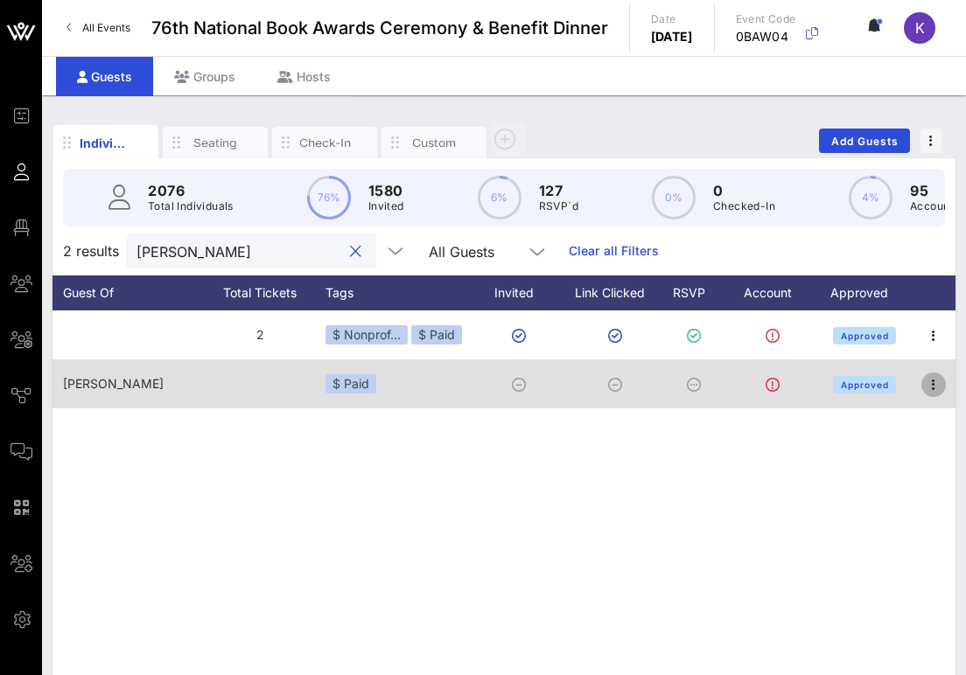
click at [938, 385] on icon "button" at bounding box center [933, 384] width 21 height 21
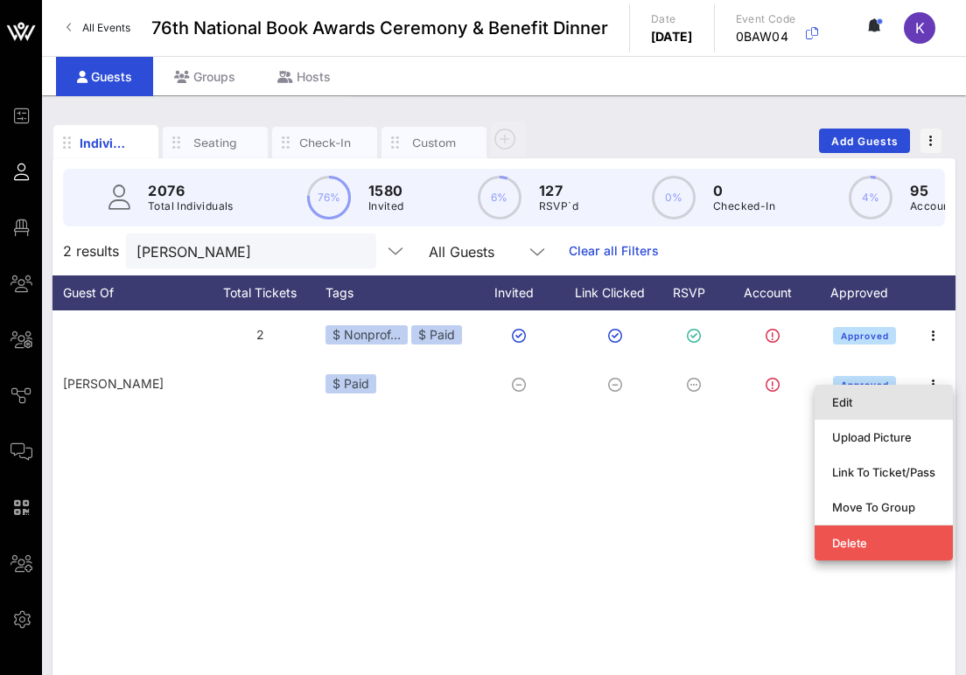
click at [862, 402] on div "Edit" at bounding box center [883, 402] width 103 height 14
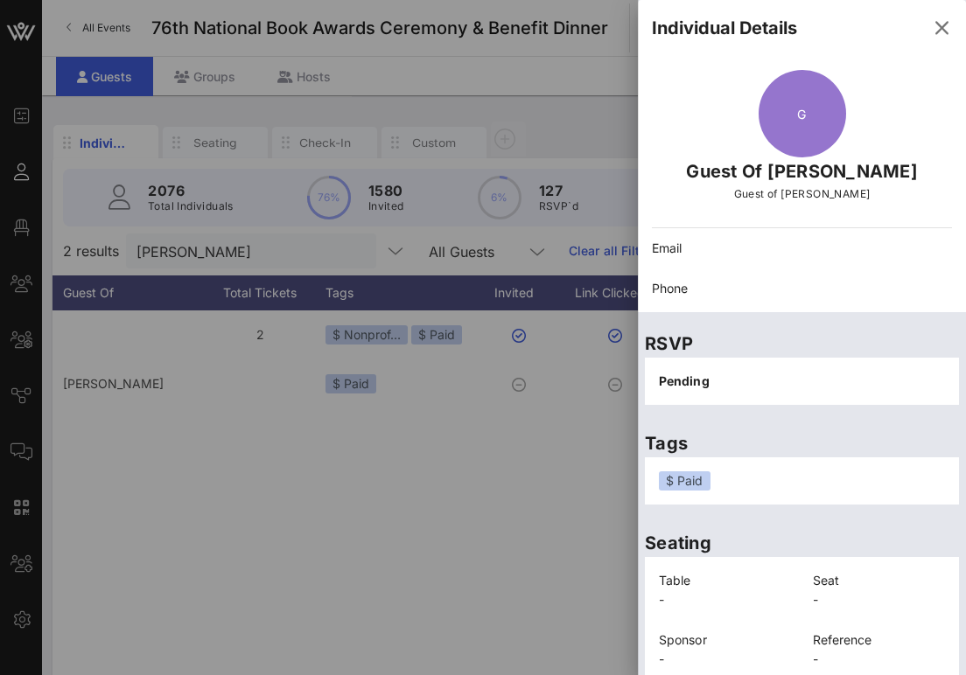
scroll to position [64, 0]
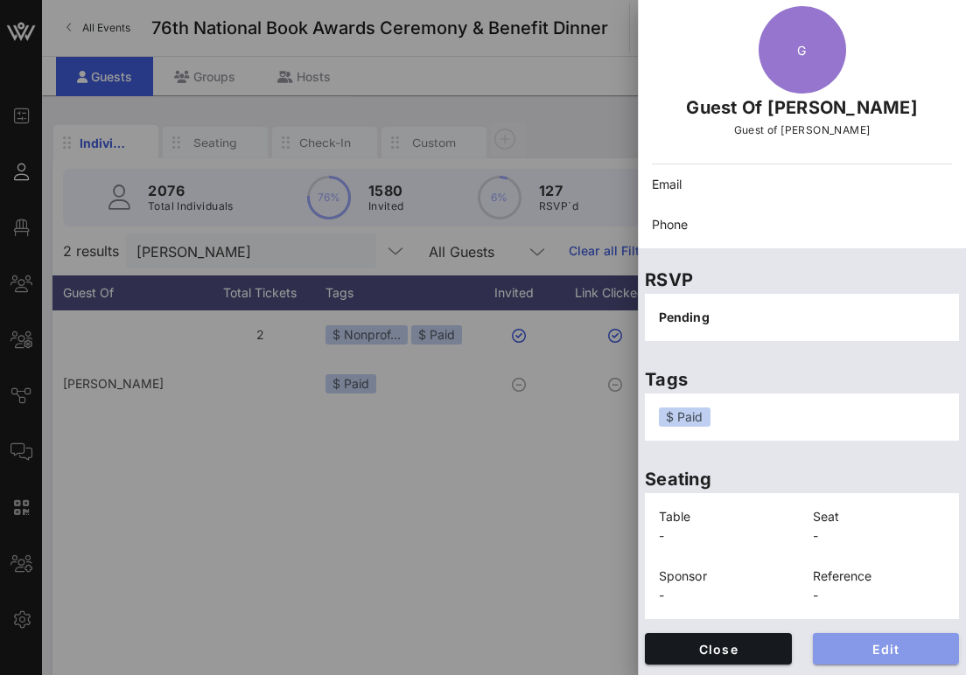
click at [848, 642] on span "Edit" at bounding box center [886, 649] width 119 height 15
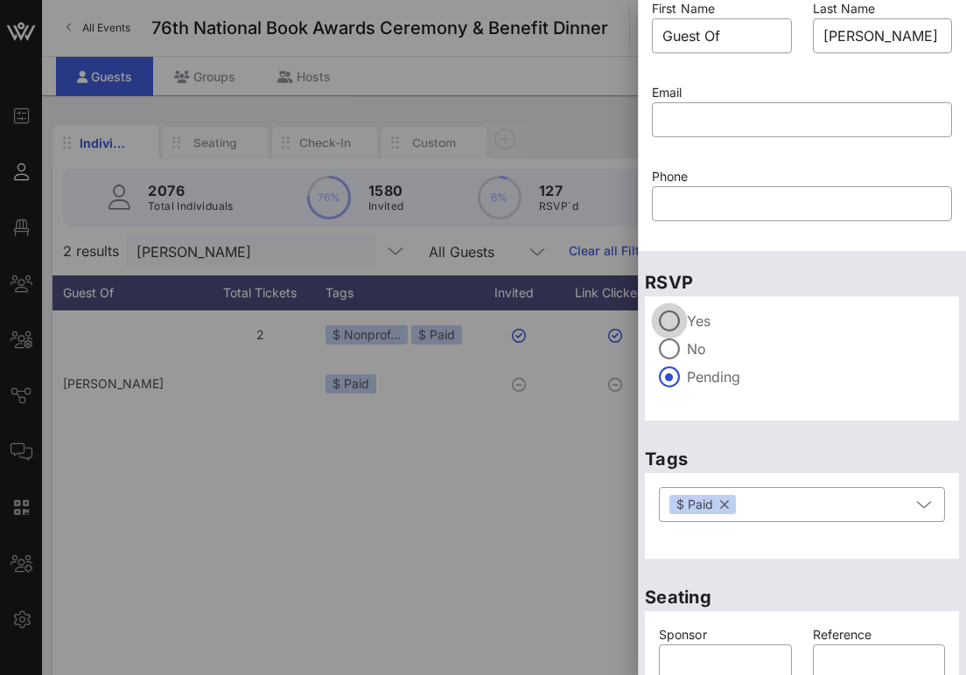
click at [666, 323] on div at bounding box center [669, 321] width 30 height 30
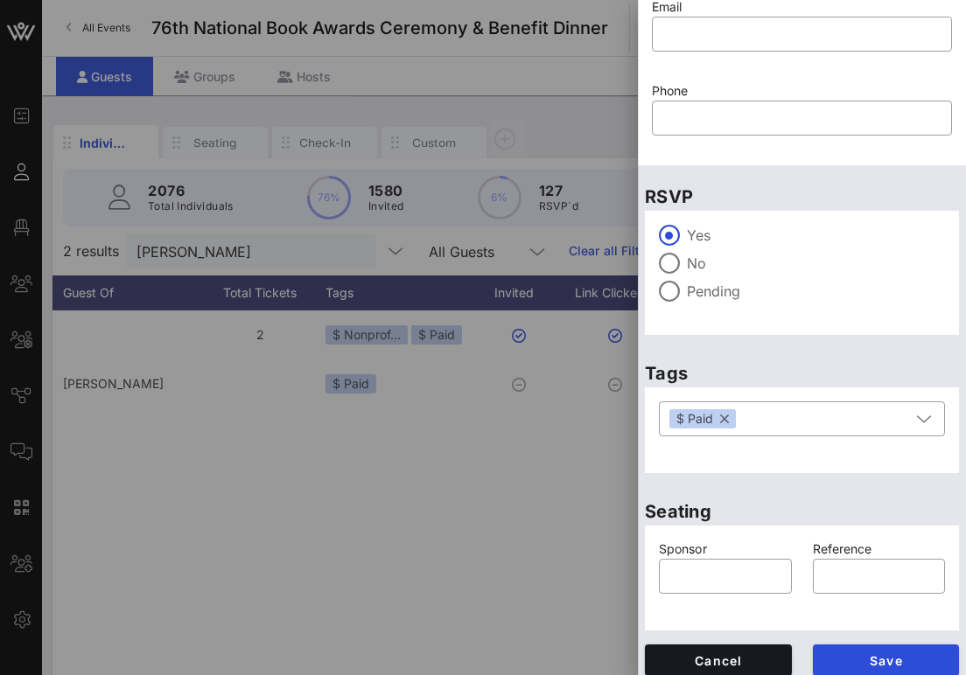
scroll to position [161, 0]
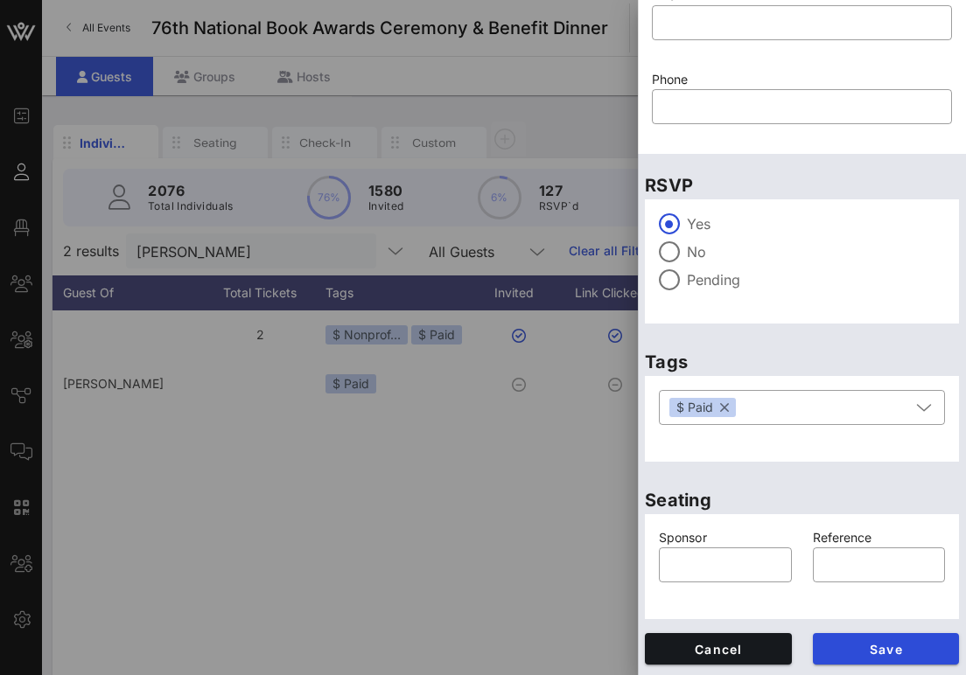
click at [847, 668] on div "Save" at bounding box center [886, 649] width 168 height 52
click at [848, 653] on span "Save" at bounding box center [886, 649] width 119 height 15
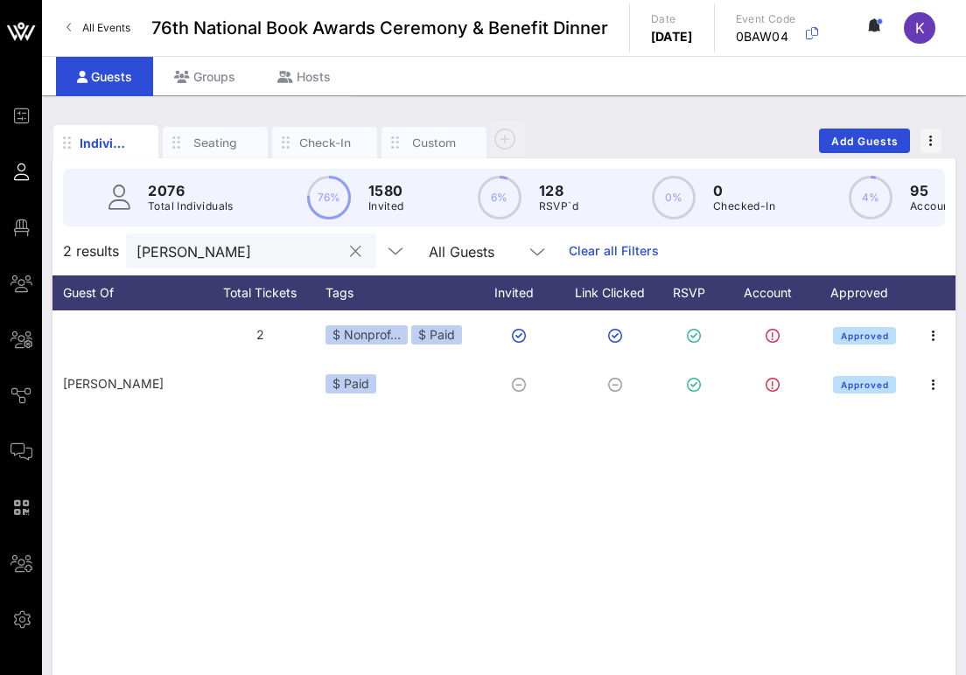
click at [202, 235] on div "deborah wilson" at bounding box center [238, 251] width 205 height 35
drag, startPoint x: 252, startPoint y: 251, endPoint x: 112, endPoint y: 248, distance: 140.0
click at [112, 248] on div "2 results deborah wilson All Guests Clear all Filters" at bounding box center [503, 251] width 903 height 49
paste input "[PERSON_NAME]"
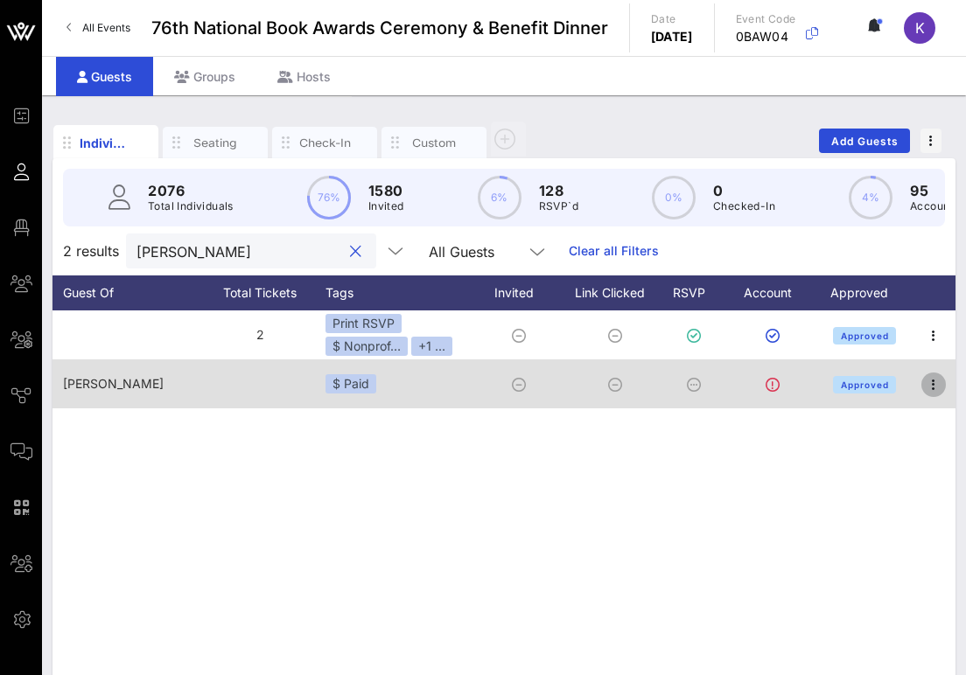
click at [935, 381] on icon "button" at bounding box center [933, 384] width 21 height 21
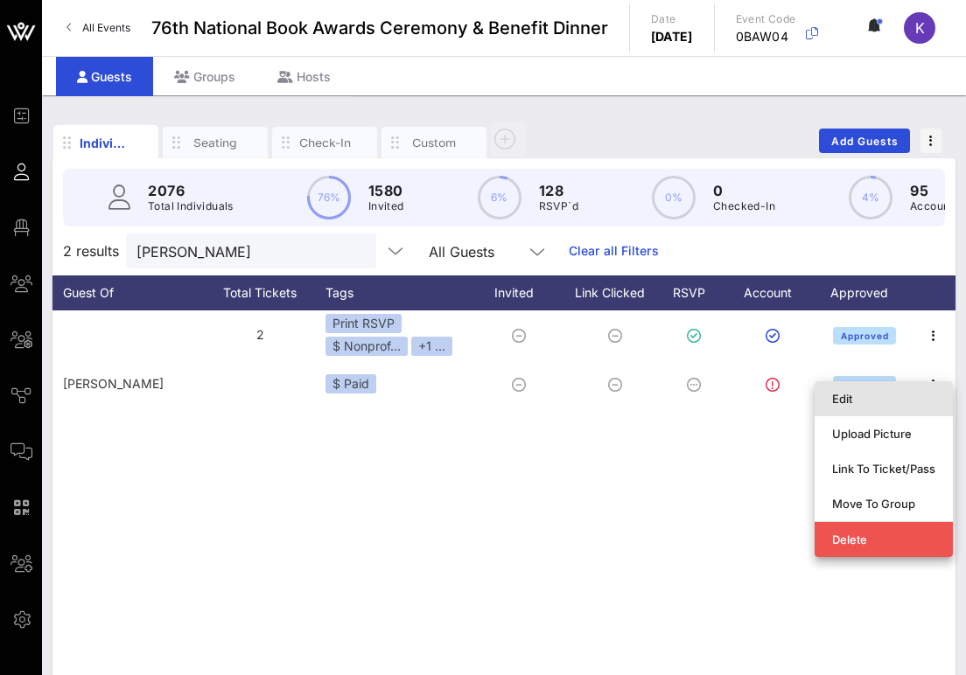
click at [840, 398] on div "Edit" at bounding box center [883, 399] width 103 height 14
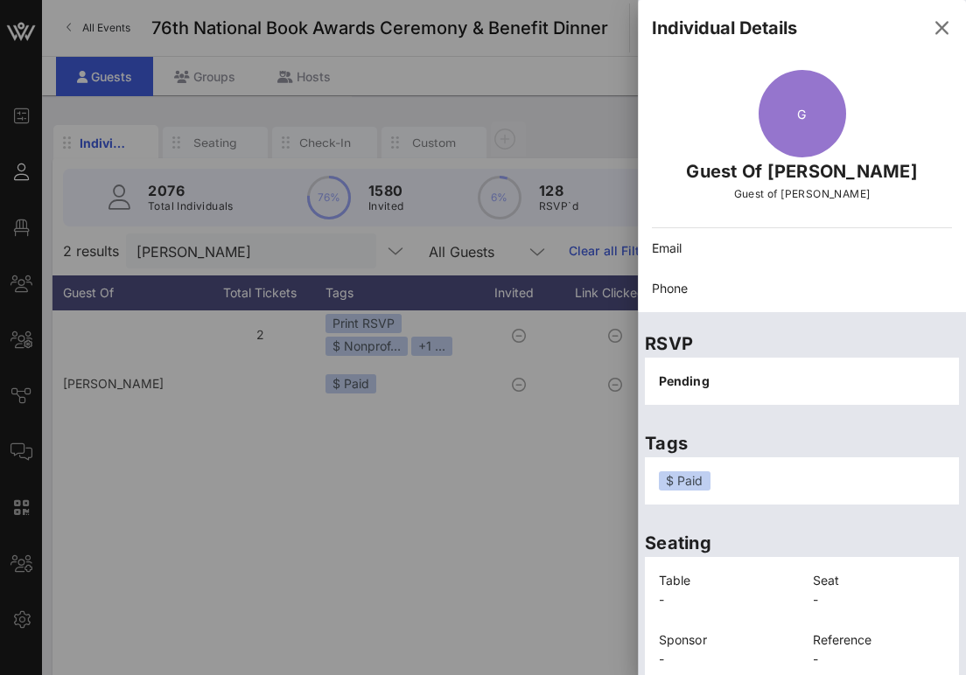
scroll to position [64, 0]
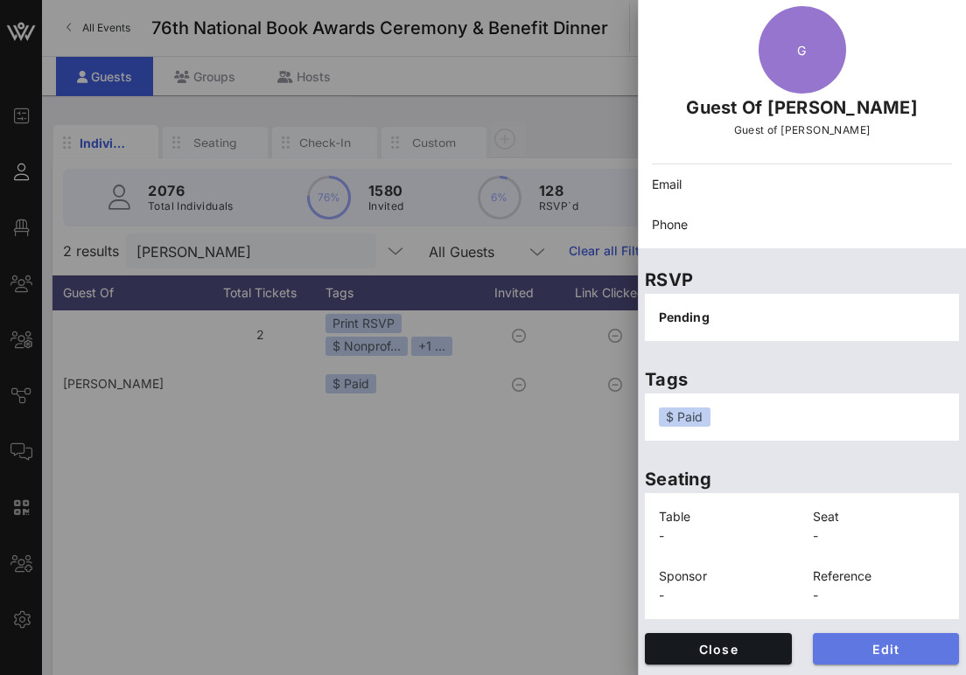
click at [857, 651] on span "Edit" at bounding box center [886, 649] width 119 height 15
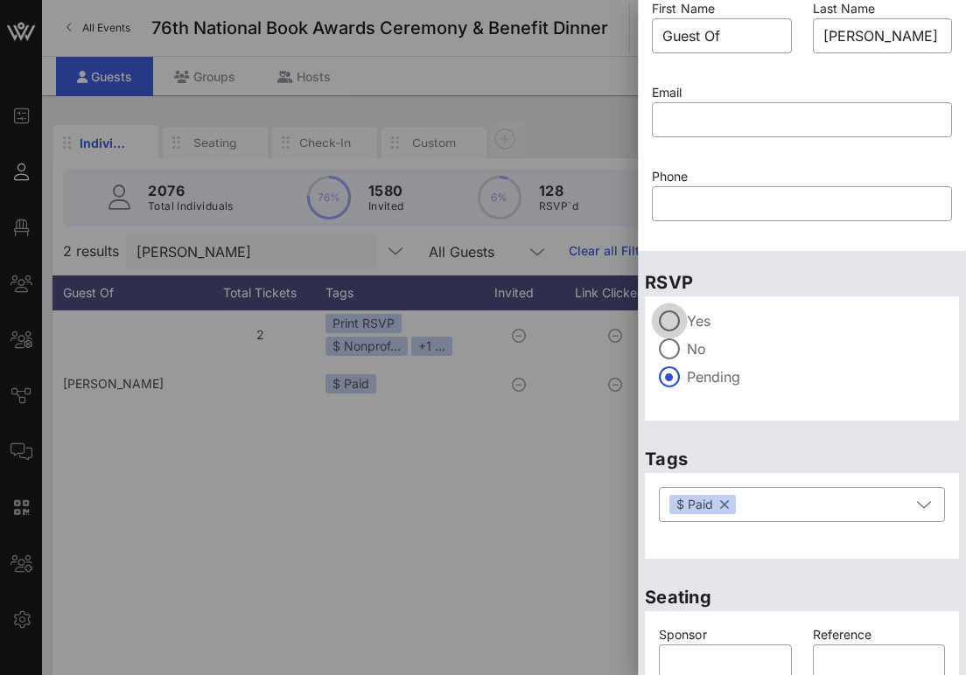
click at [673, 325] on div at bounding box center [669, 321] width 30 height 30
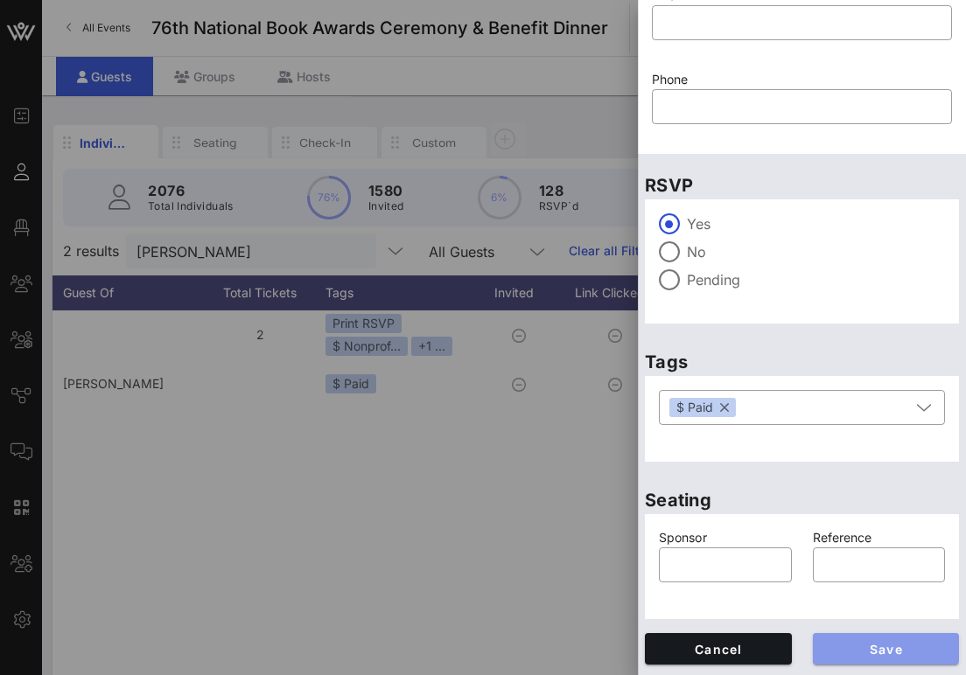
click at [869, 642] on span "Save" at bounding box center [886, 649] width 119 height 15
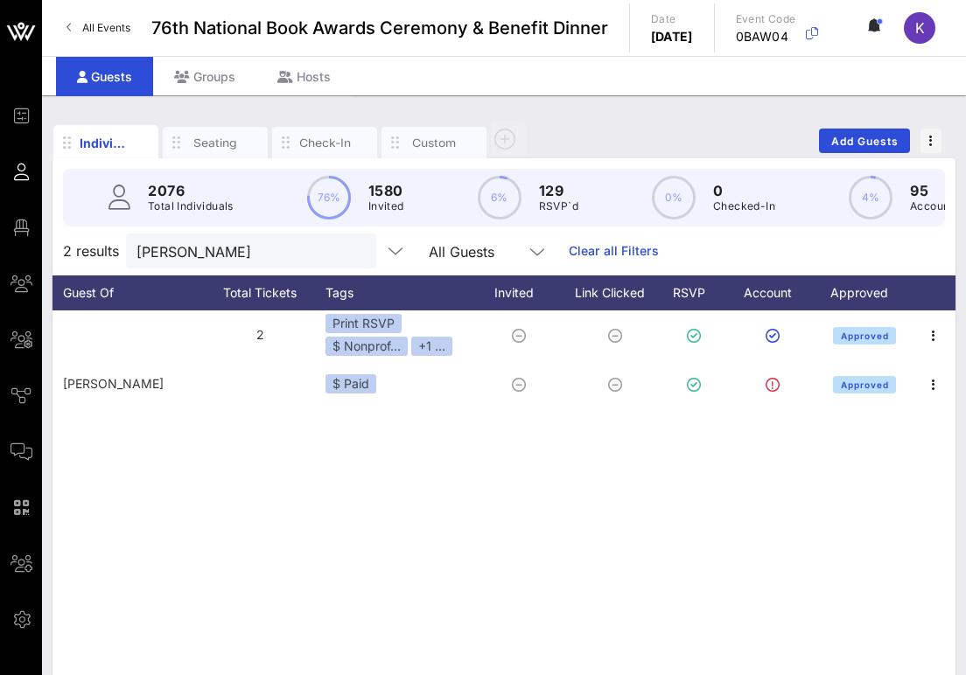
click at [383, 457] on div "C Caitlin Addlesperger caddlespe… +13077527091 2 Print RSVP $ Nonprof… +1 ... A…" at bounding box center [503, 573] width 903 height 525
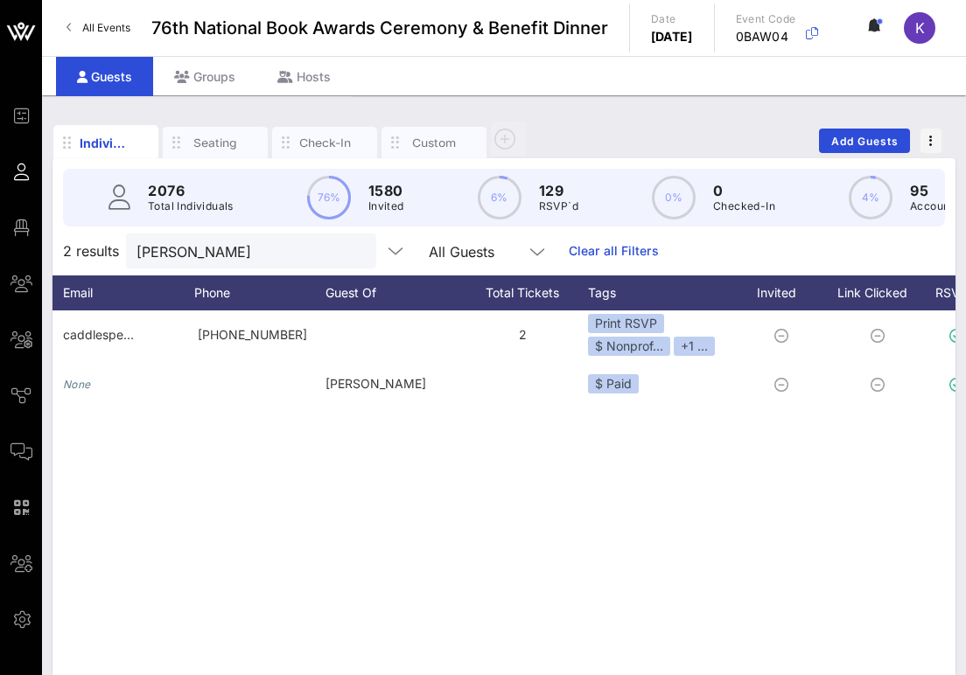
scroll to position [0, 637]
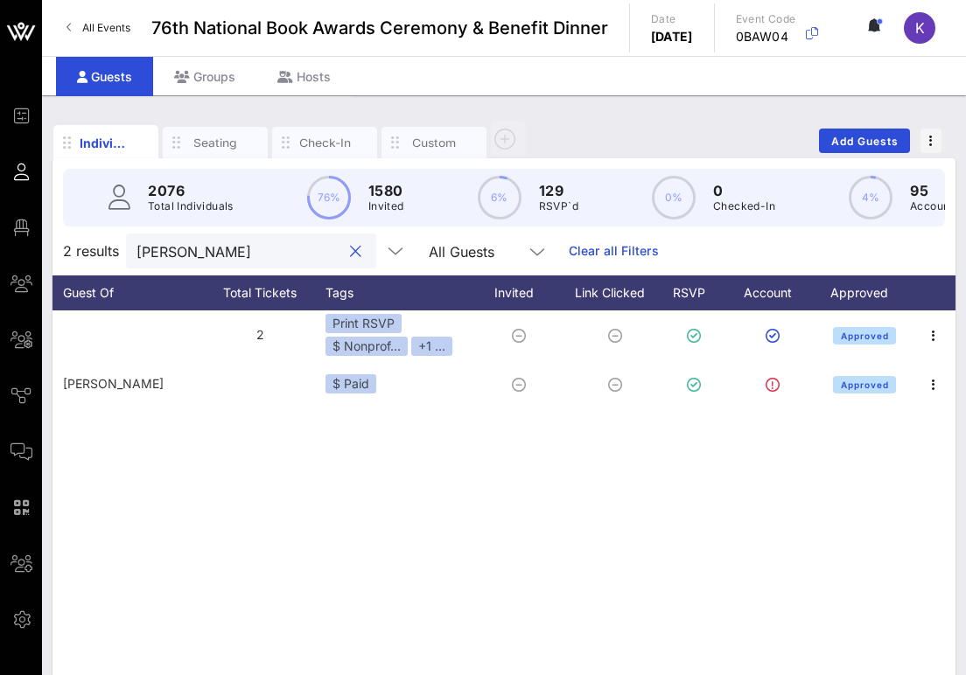
drag, startPoint x: 257, startPoint y: 248, endPoint x: 69, endPoint y: 251, distance: 188.1
click at [69, 251] on div "2 results Addlesperger All Guests Clear all Filters" at bounding box center [503, 251] width 903 height 49
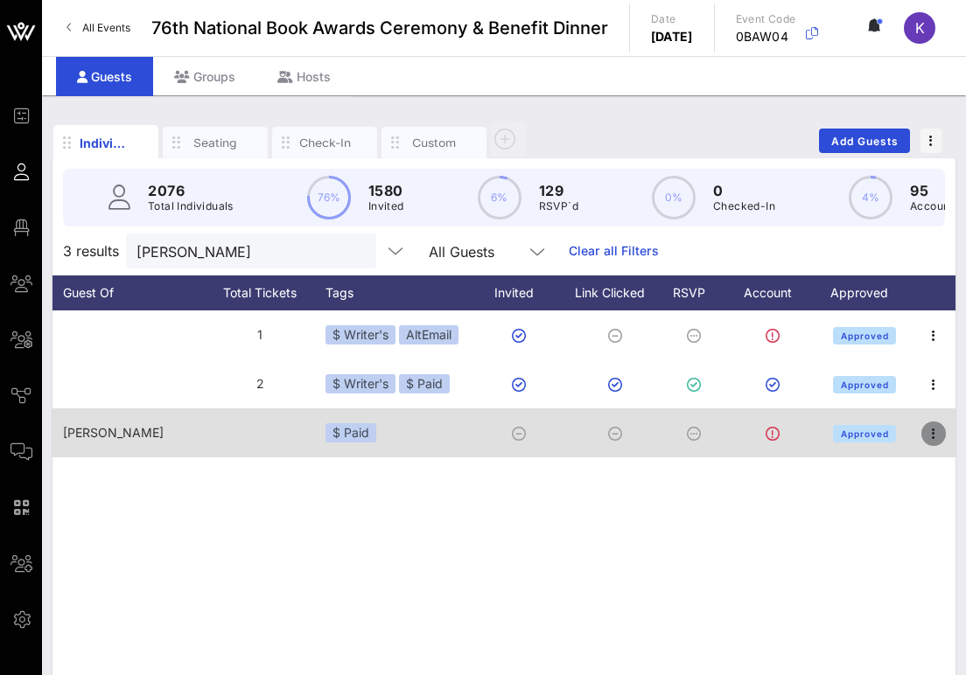
click at [928, 439] on icon "button" at bounding box center [933, 433] width 21 height 21
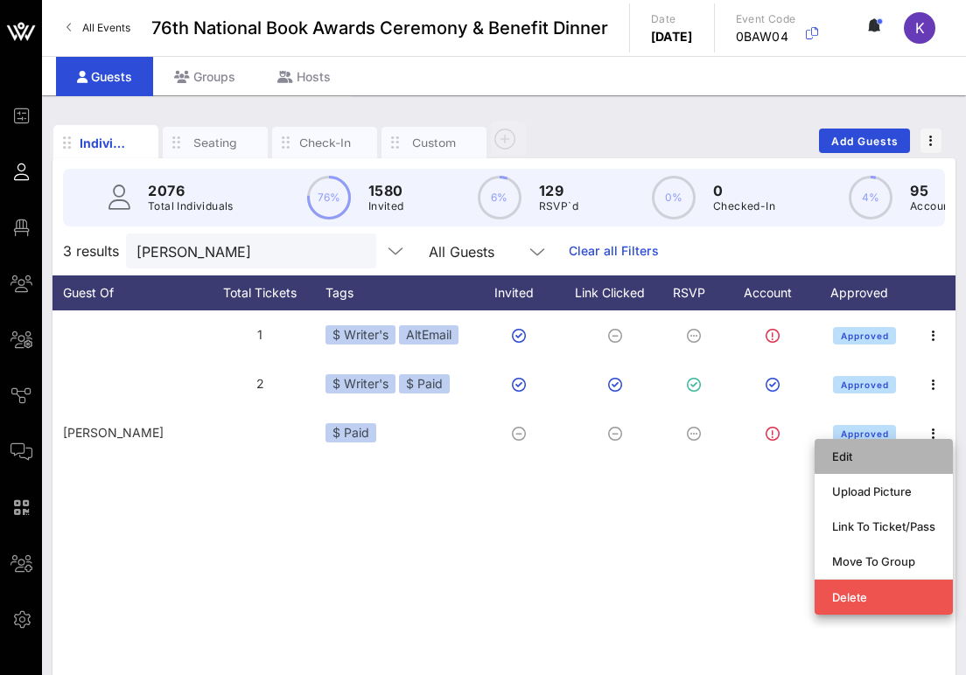
click at [845, 451] on div "Edit" at bounding box center [883, 457] width 103 height 14
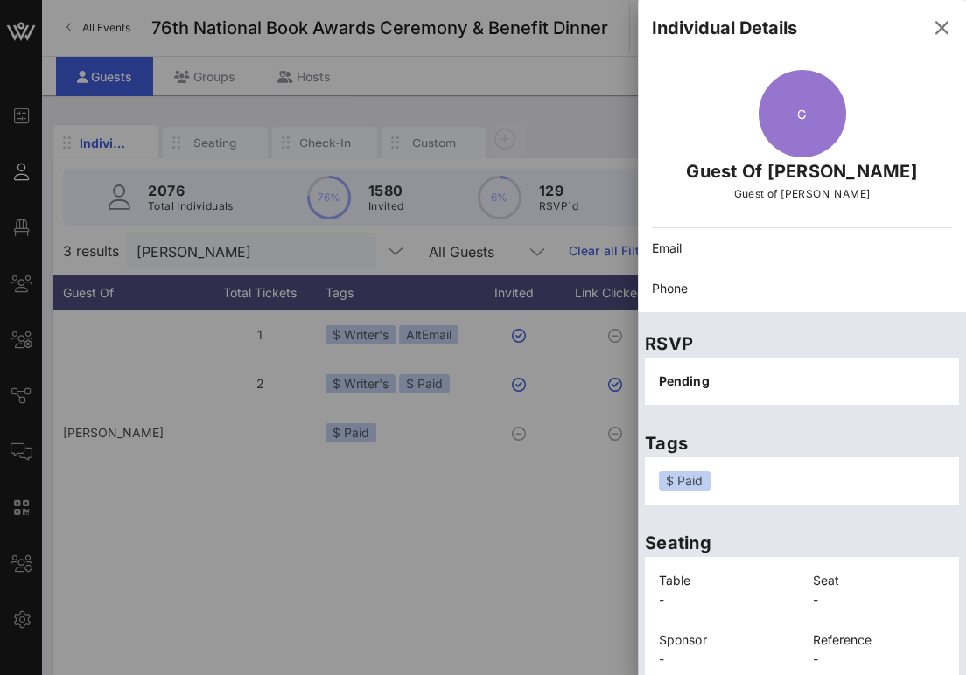
scroll to position [64, 0]
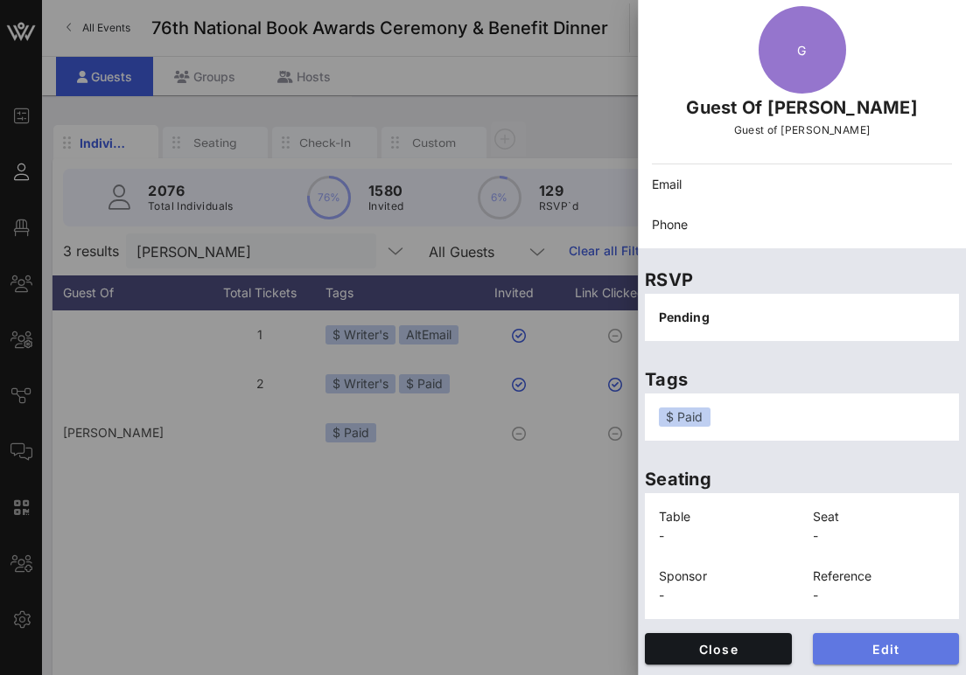
click at [837, 642] on span "Edit" at bounding box center [886, 649] width 119 height 15
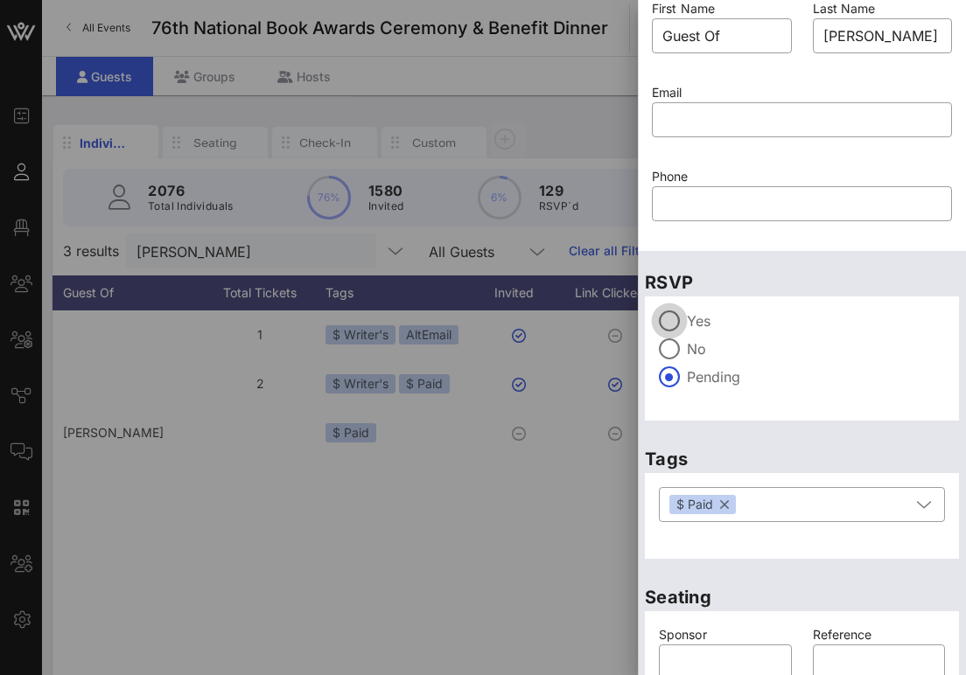
click at [673, 321] on div at bounding box center [669, 321] width 30 height 30
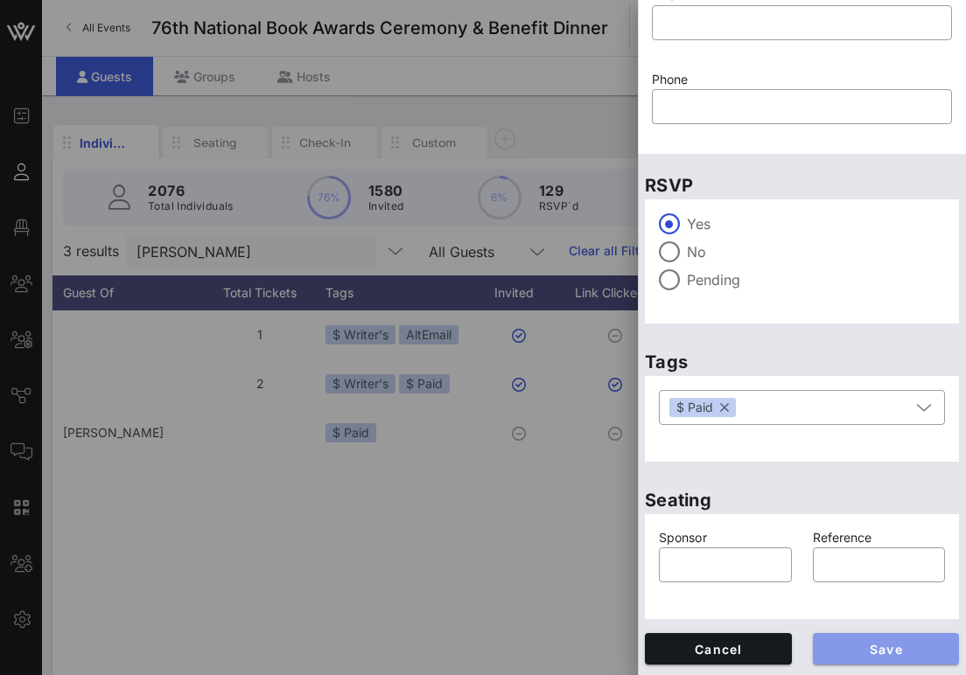
click at [833, 647] on span "Save" at bounding box center [886, 649] width 119 height 15
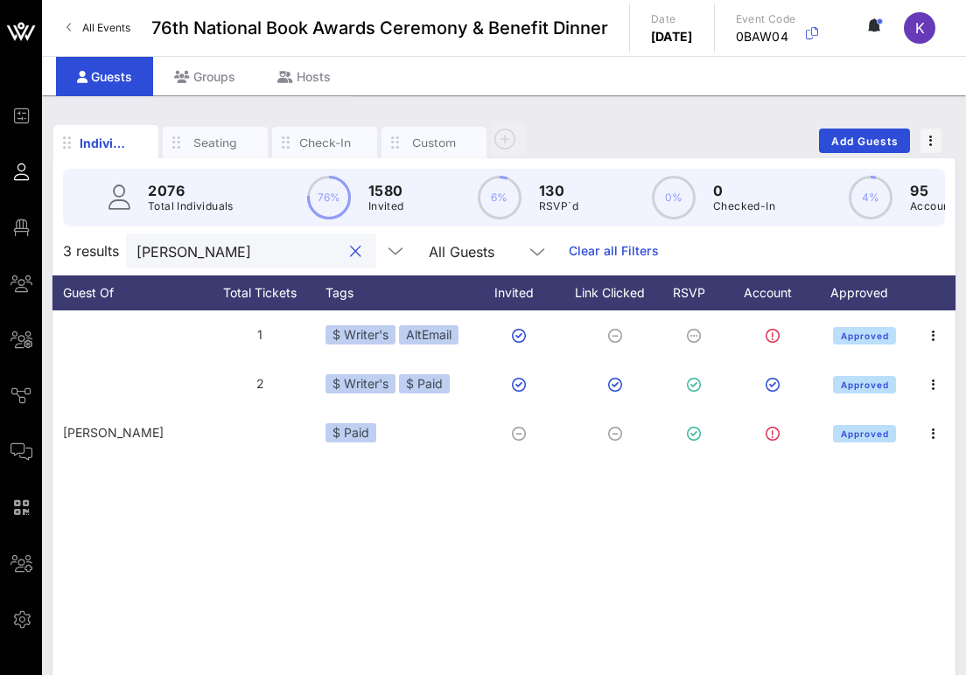
click at [214, 258] on input "shipman" at bounding box center [238, 251] width 205 height 23
drag, startPoint x: 223, startPoint y: 258, endPoint x: 87, endPoint y: 248, distance: 136.0
click at [87, 248] on div "3 results shipman All Guests Clear all Filters" at bounding box center [503, 251] width 903 height 49
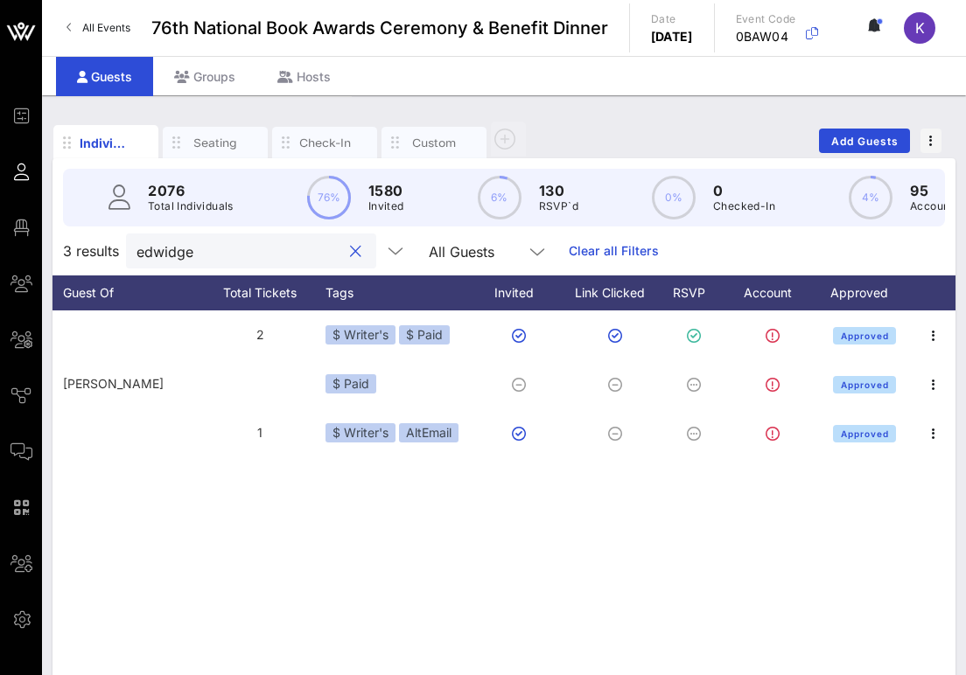
scroll to position [0, 0]
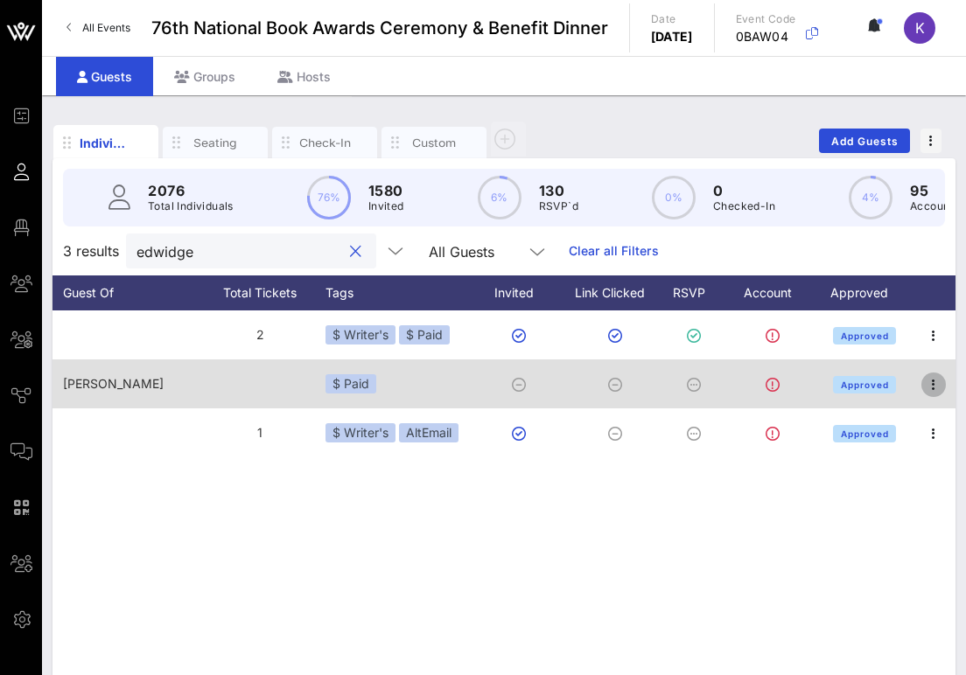
click at [934, 387] on icon "button" at bounding box center [933, 384] width 21 height 21
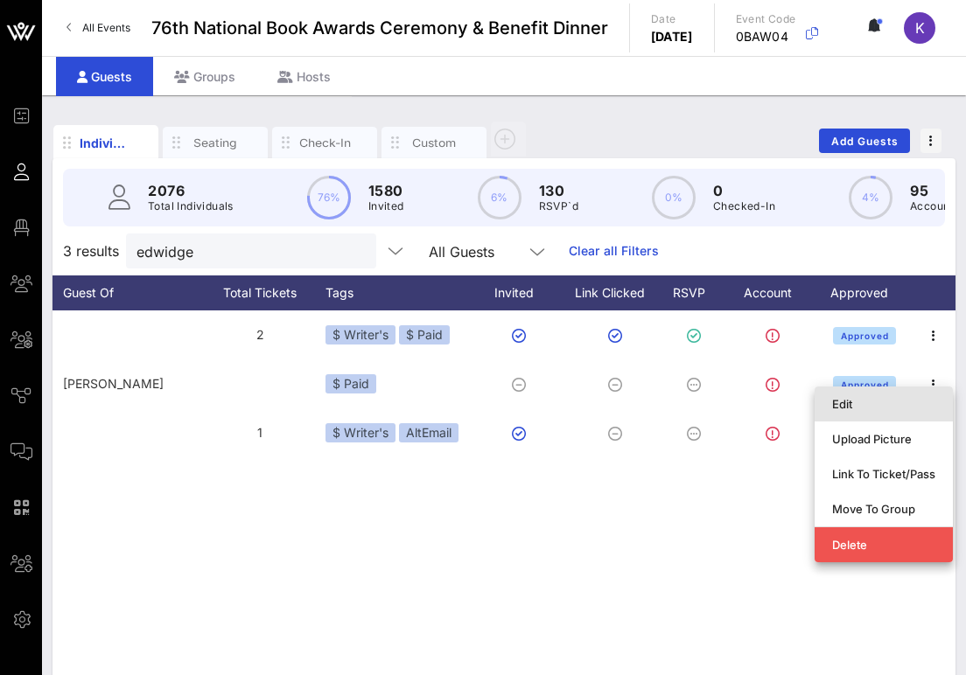
click at [856, 395] on div "Edit" at bounding box center [883, 404] width 103 height 28
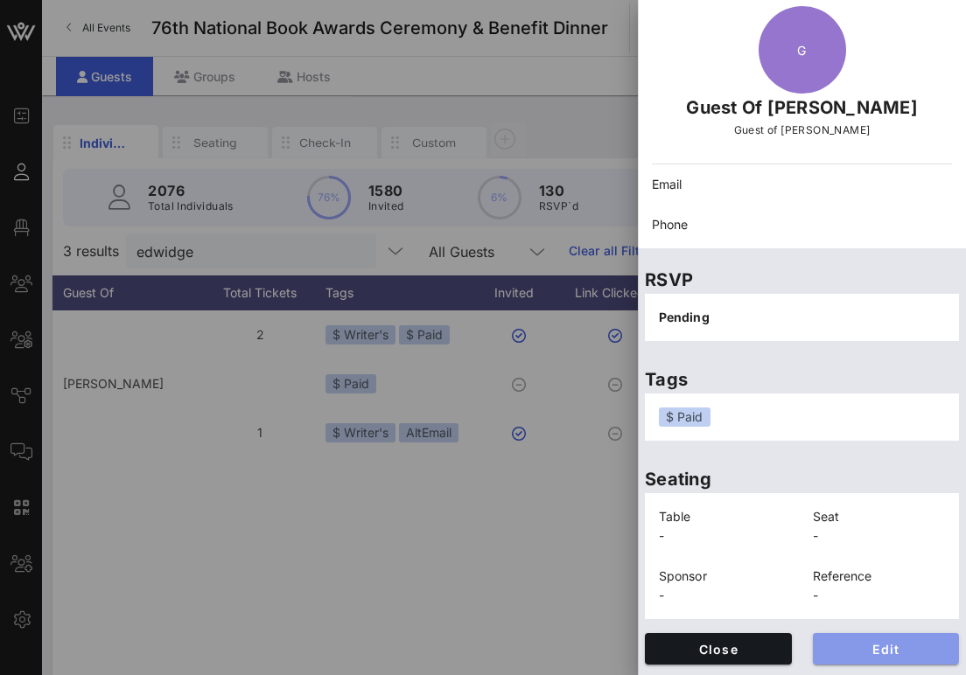
click at [853, 648] on span "Edit" at bounding box center [886, 649] width 119 height 15
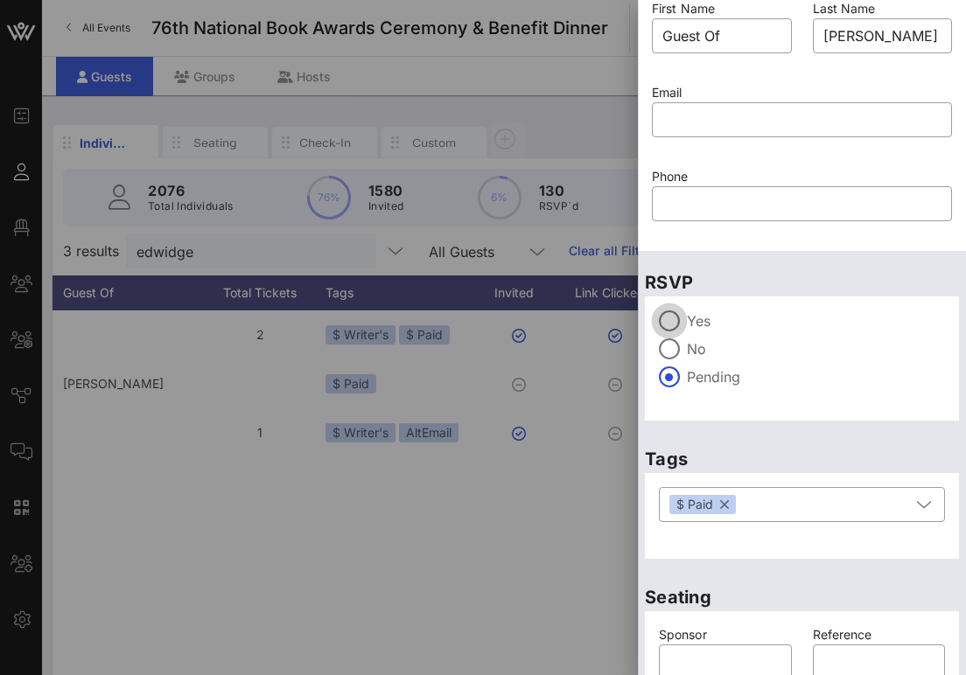
click at [672, 318] on div at bounding box center [669, 321] width 30 height 30
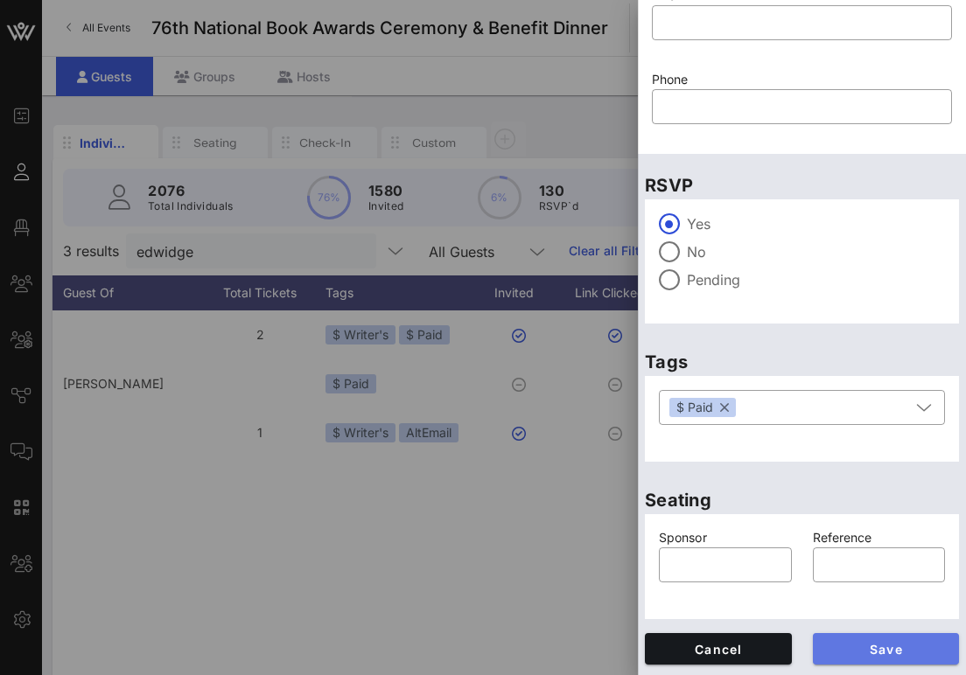
click at [856, 653] on span "Save" at bounding box center [886, 649] width 119 height 15
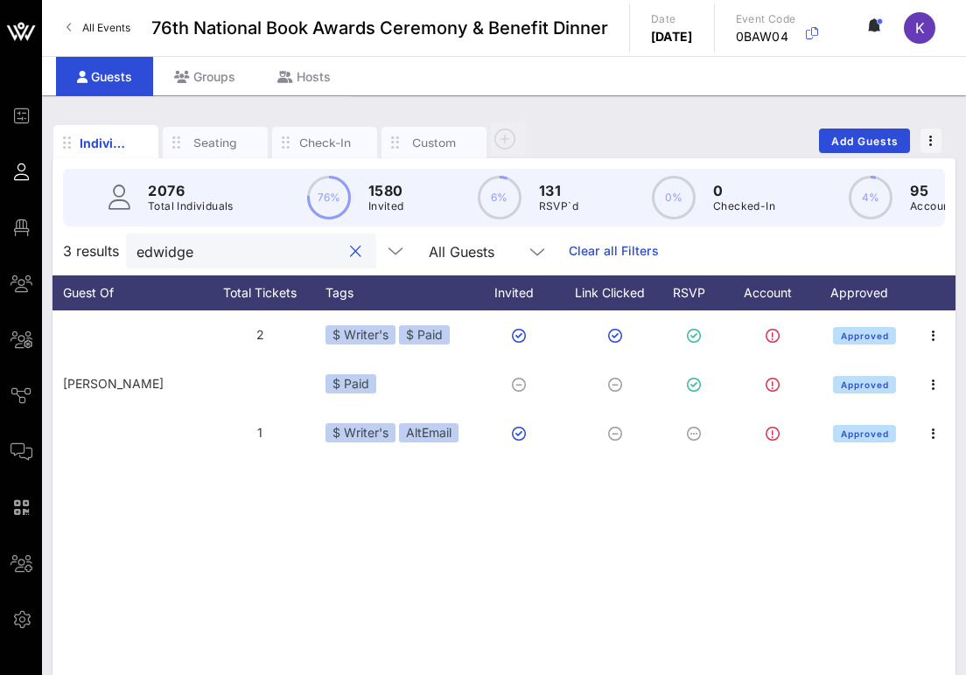
drag, startPoint x: 209, startPoint y: 252, endPoint x: 73, endPoint y: 249, distance: 136.5
click at [73, 249] on div "3 results edwidge All Guests Clear all Filters" at bounding box center [503, 251] width 903 height 49
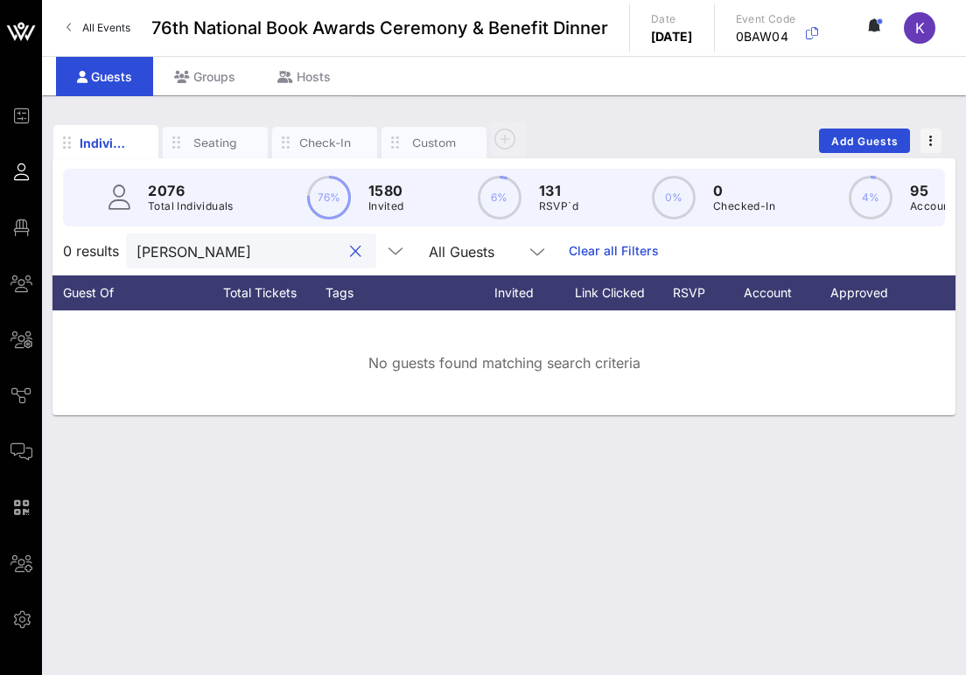
click at [177, 250] on input "rodriquez" at bounding box center [238, 251] width 205 height 23
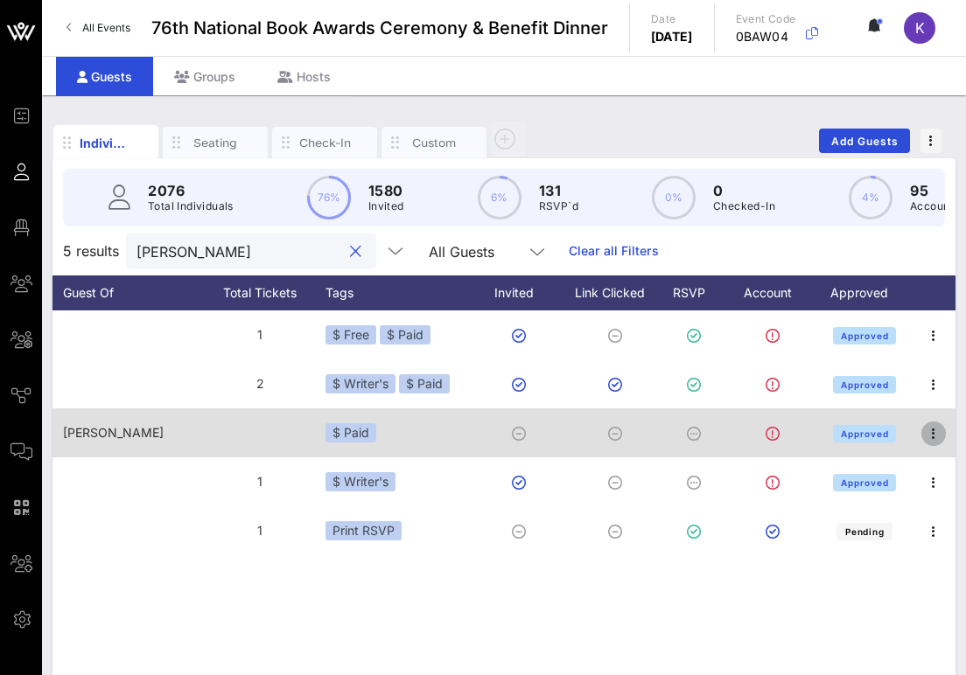
click at [932, 437] on icon "button" at bounding box center [933, 433] width 21 height 21
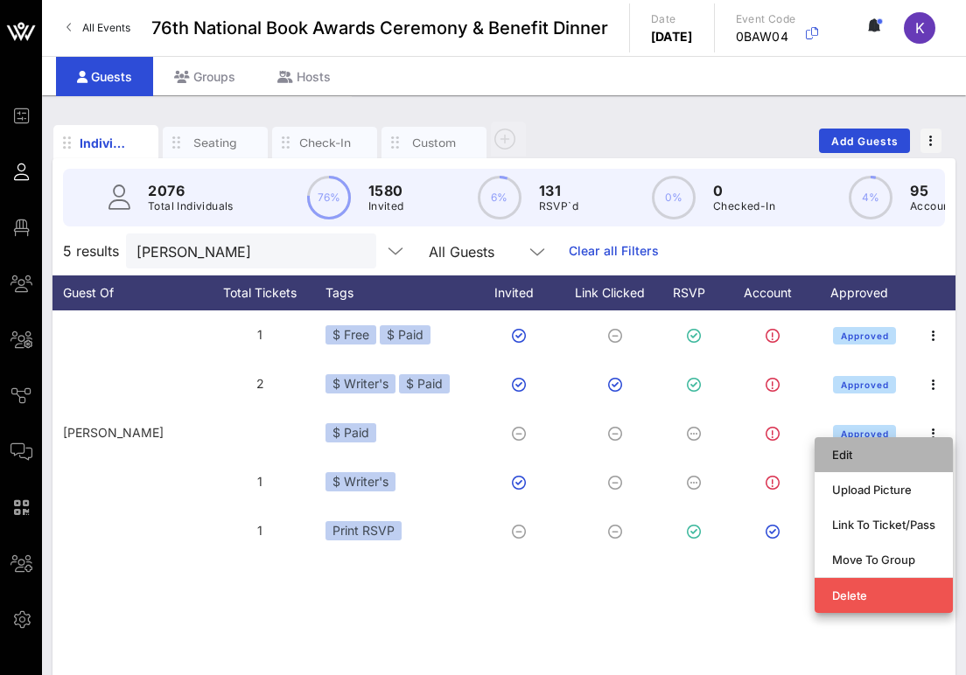
click at [841, 453] on div "Edit" at bounding box center [883, 455] width 103 height 14
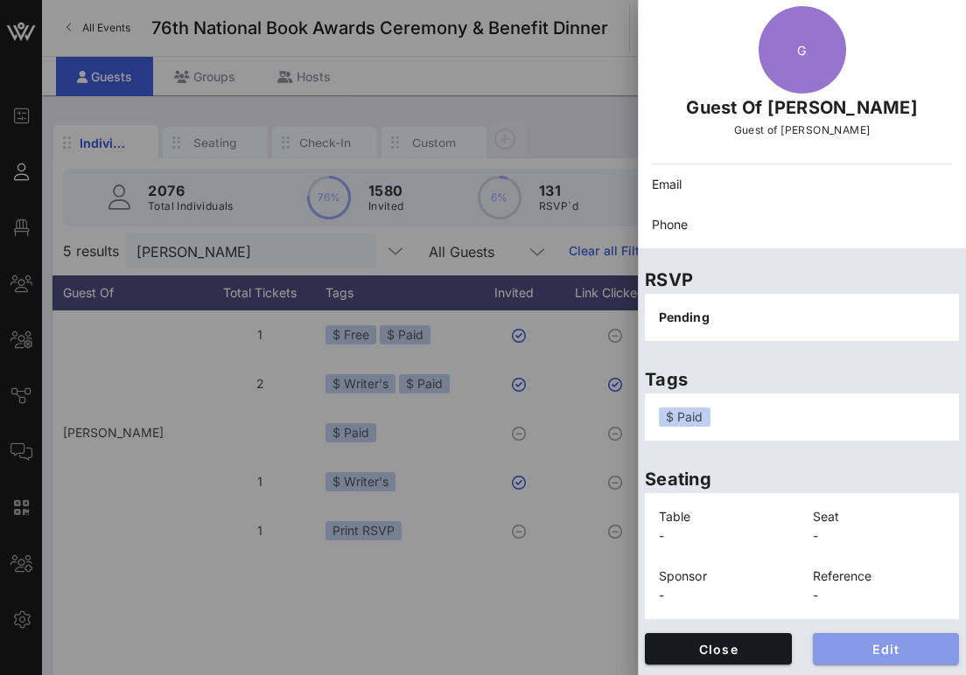
click at [841, 651] on span "Edit" at bounding box center [886, 649] width 119 height 15
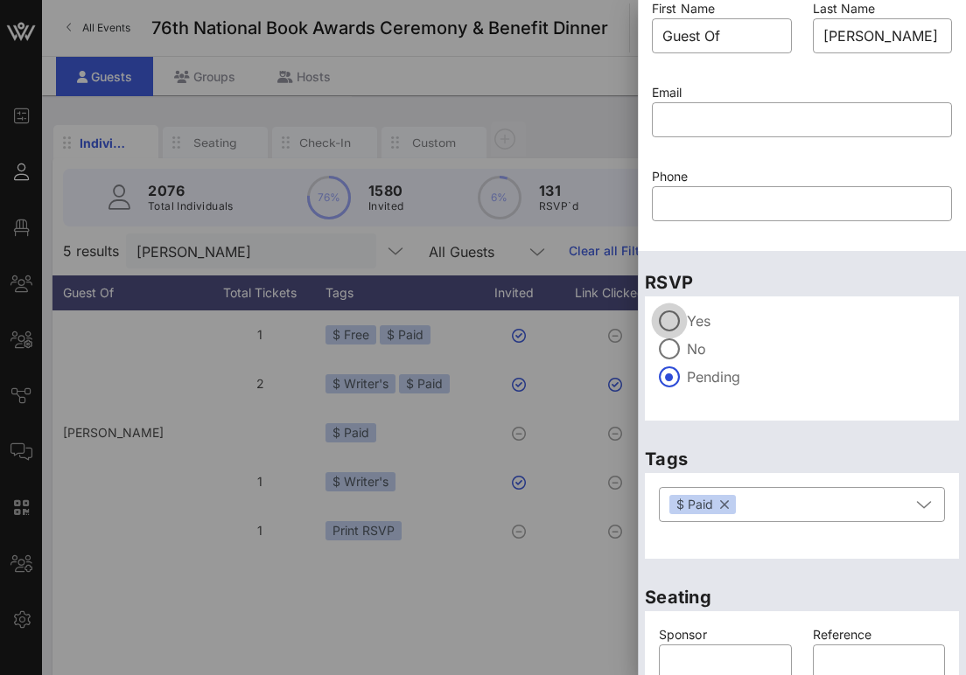
click at [669, 321] on div at bounding box center [669, 321] width 30 height 30
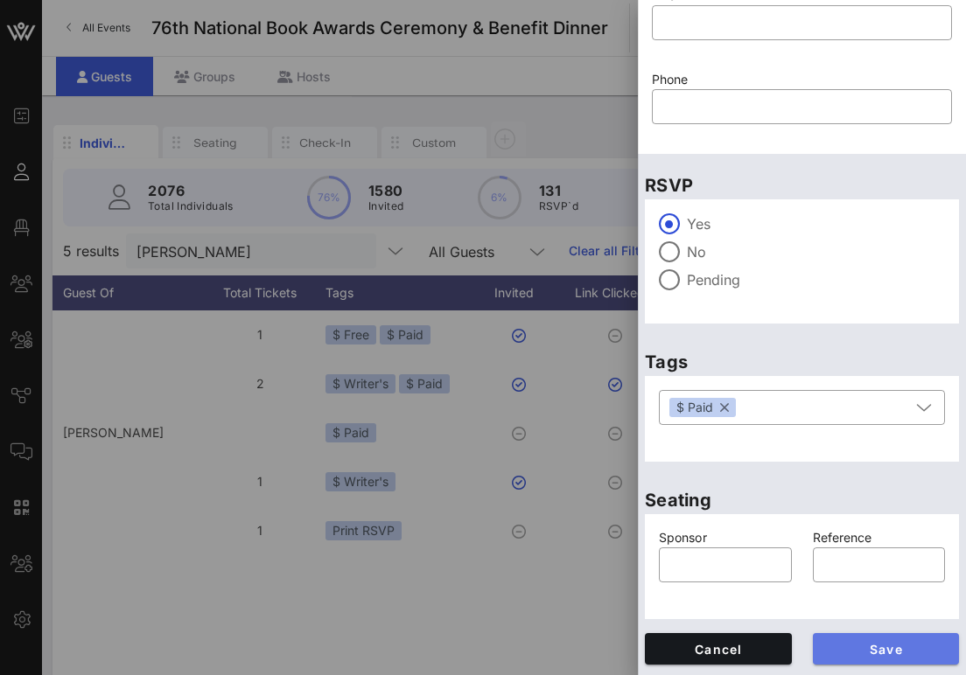
click at [843, 648] on span "Save" at bounding box center [886, 649] width 119 height 15
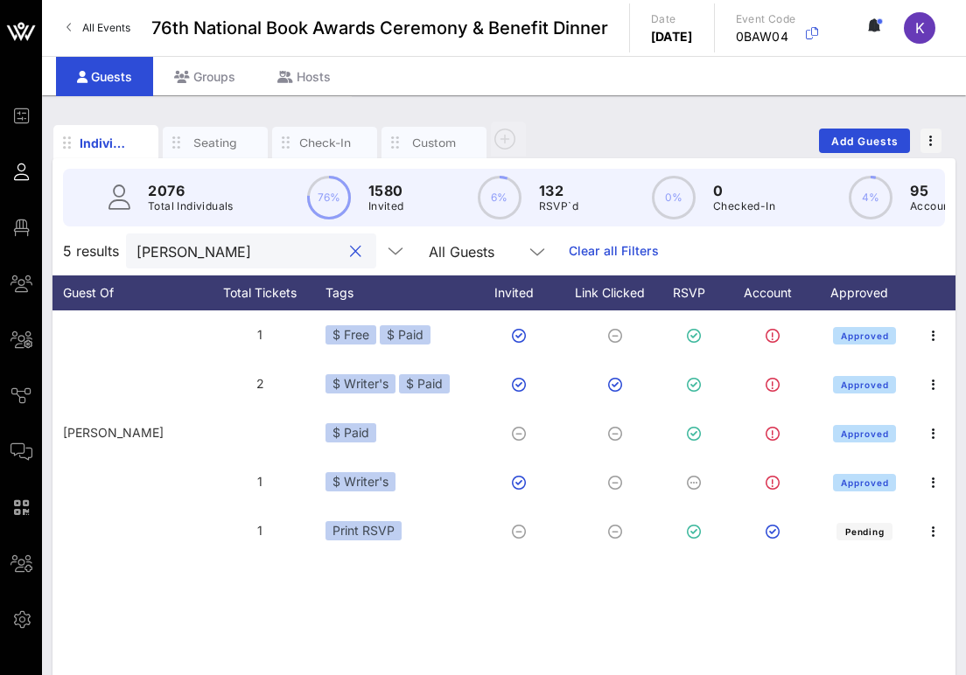
click at [195, 249] on input "rodriguez" at bounding box center [238, 251] width 205 height 23
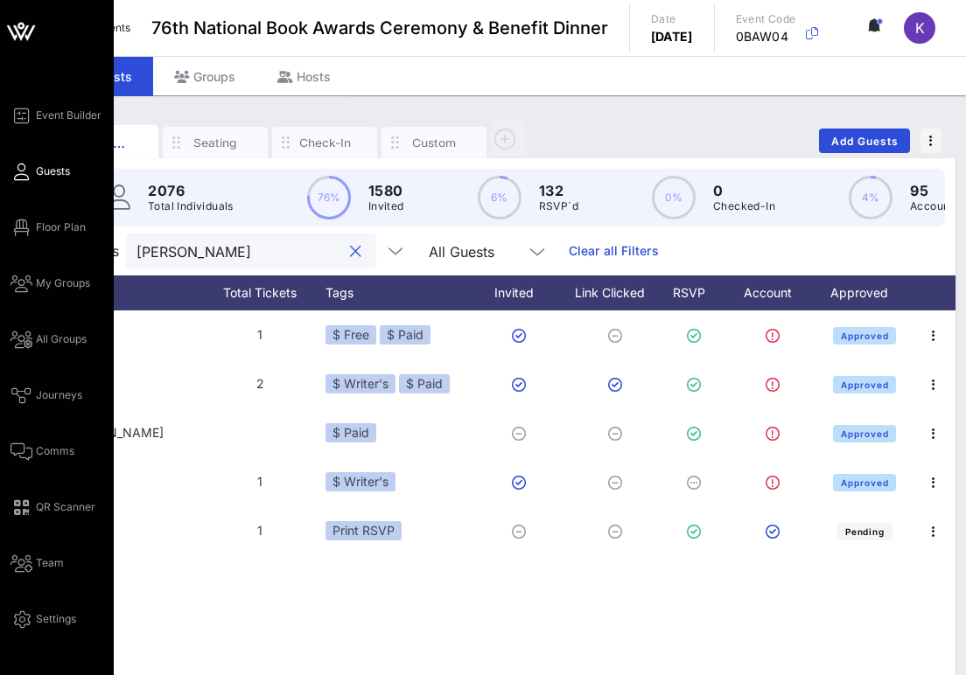
drag, startPoint x: 158, startPoint y: 249, endPoint x: 25, endPoint y: 241, distance: 133.2
click at [25, 241] on div "Event Builder Guests Floor Plan My Groups All Groups Journeys Comms QR Scanner …" at bounding box center [483, 426] width 966 height 853
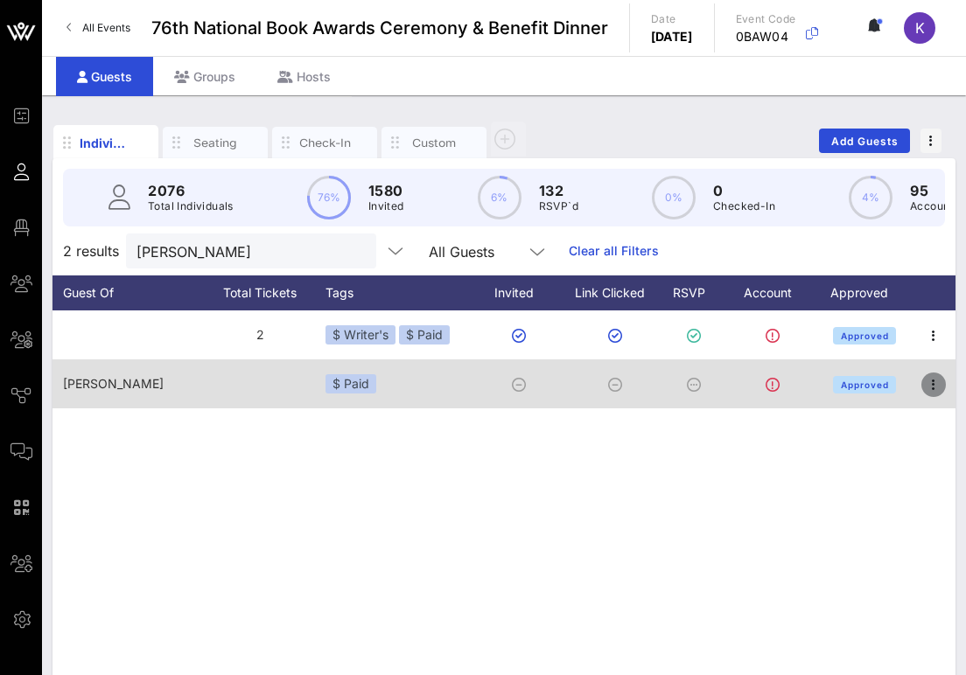
click at [933, 383] on icon "button" at bounding box center [933, 384] width 21 height 21
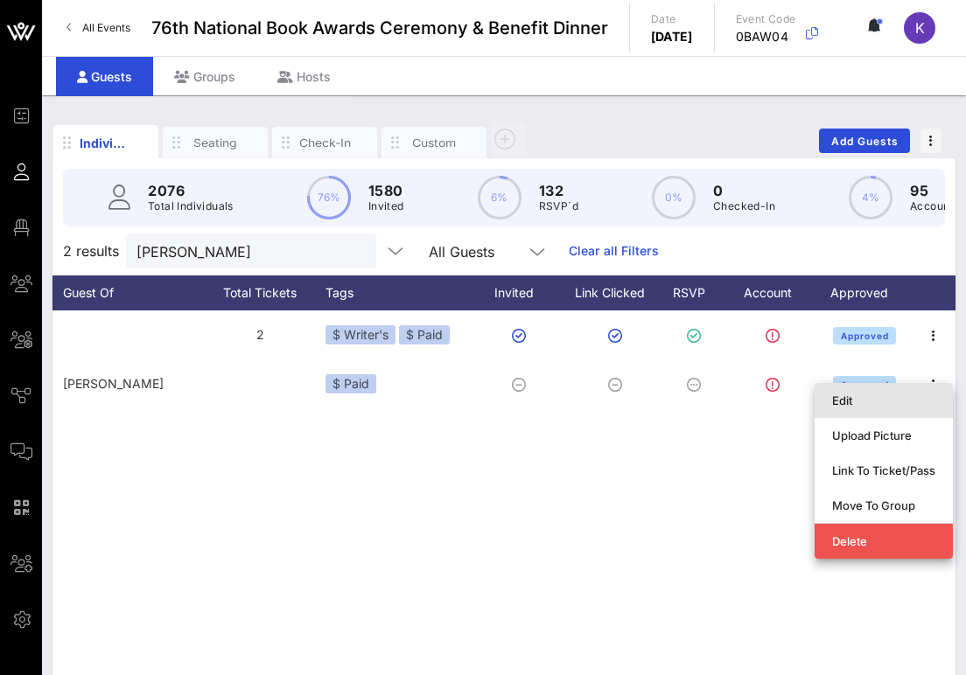
click at [849, 401] on div "Edit" at bounding box center [883, 401] width 103 height 14
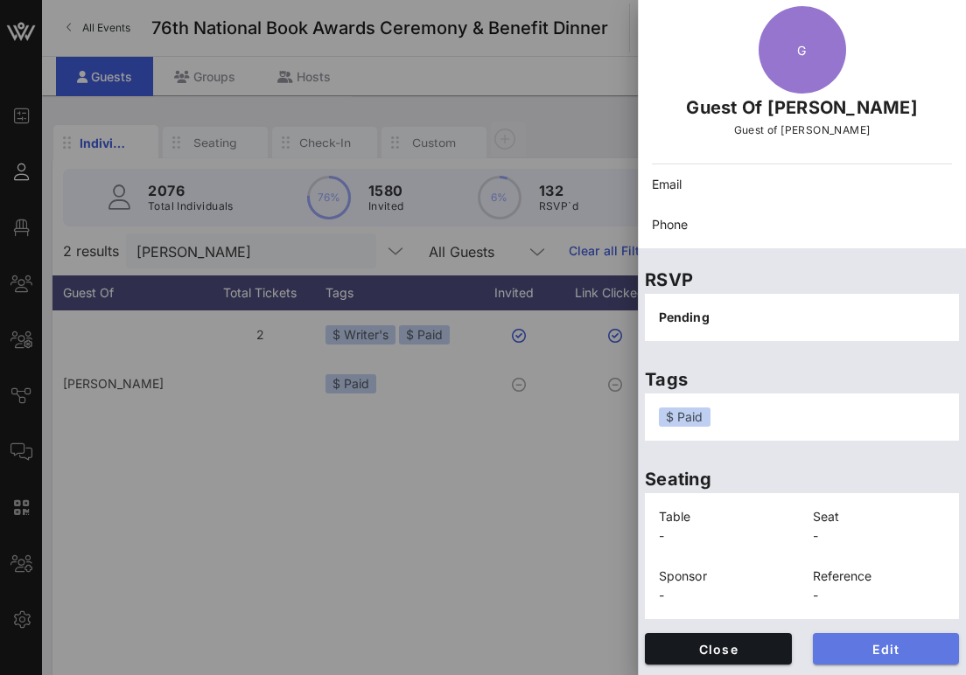
click at [840, 640] on button "Edit" at bounding box center [886, 648] width 147 height 31
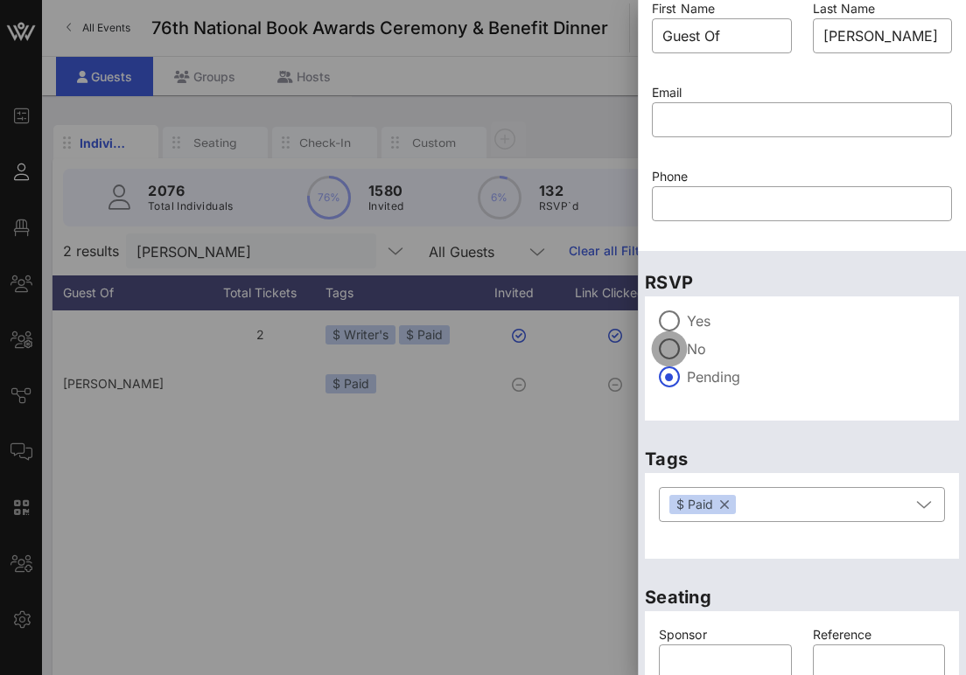
click at [672, 334] on div at bounding box center [669, 349] width 30 height 30
click at [669, 320] on div at bounding box center [669, 321] width 30 height 30
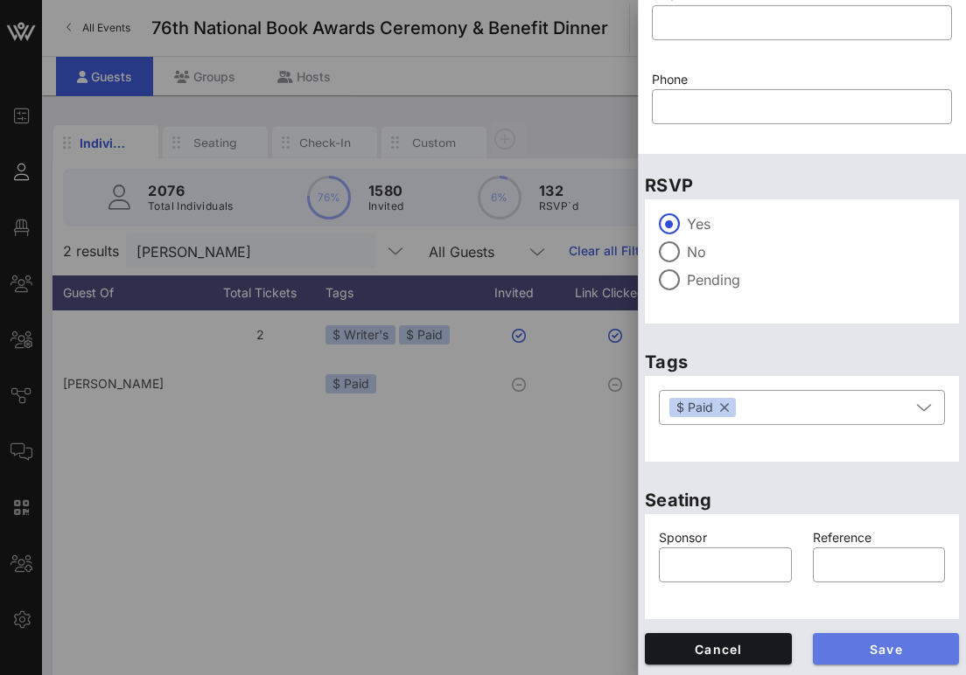
click at [862, 642] on span "Save" at bounding box center [886, 649] width 119 height 15
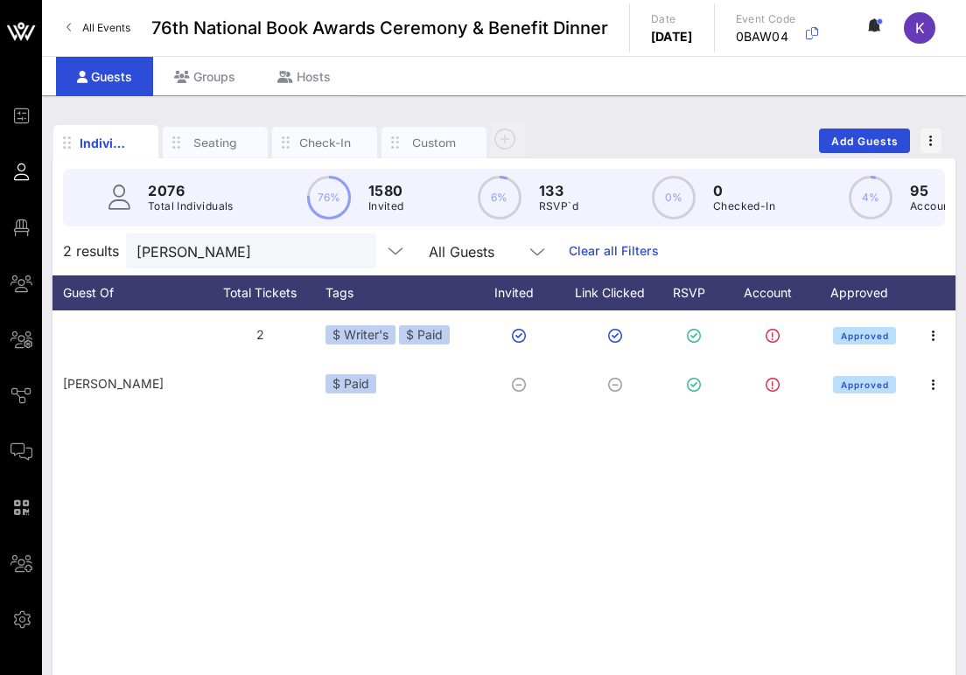
click at [182, 225] on div "2076 Total Individuals 76% 1580 Invited 6% 133 RSVP`d 0% 0 Checked-In 4% 95 Acc…" at bounding box center [504, 198] width 882 height 58
drag, startPoint x: 185, startPoint y: 245, endPoint x: 68, endPoint y: 243, distance: 117.2
click at [68, 243] on div "2 results fusco All Guests Clear all Filters" at bounding box center [503, 251] width 903 height 49
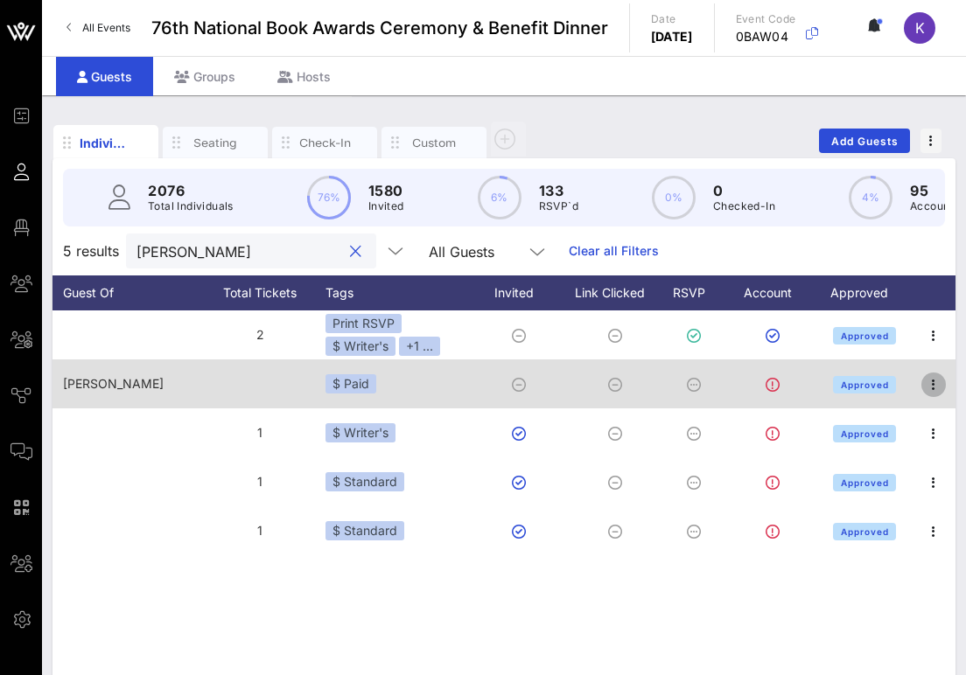
click at [939, 383] on icon "button" at bounding box center [933, 384] width 21 height 21
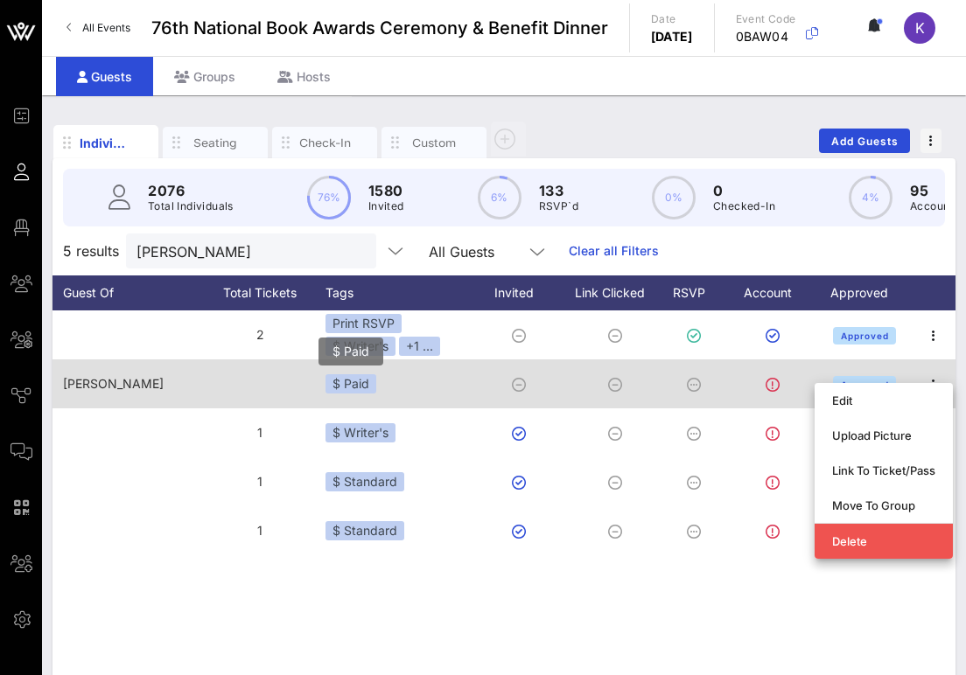
click at [303, 390] on div at bounding box center [259, 384] width 131 height 49
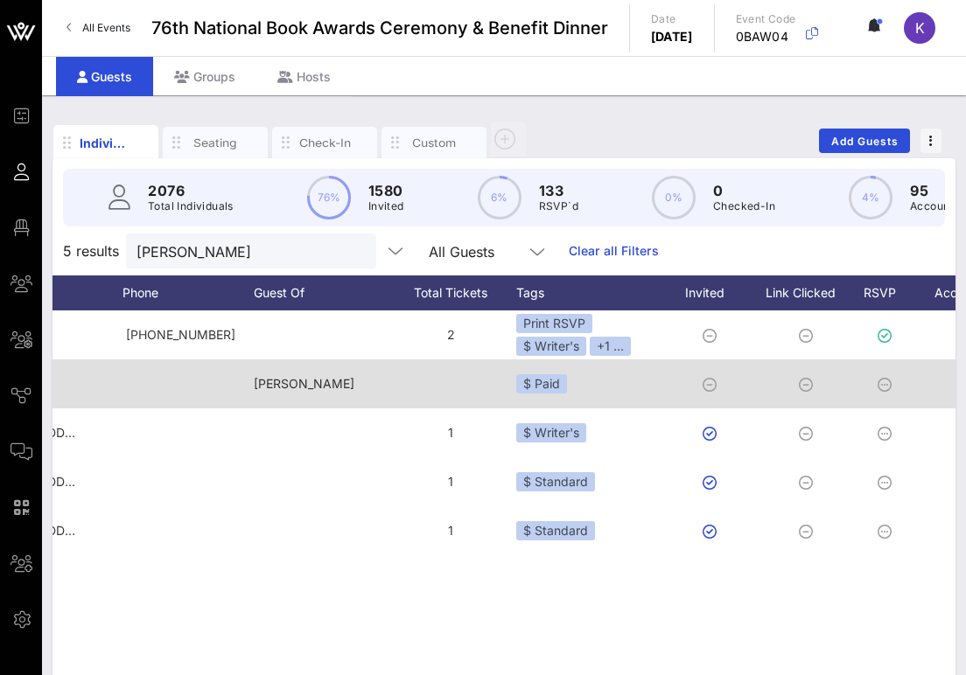
scroll to position [0, 637]
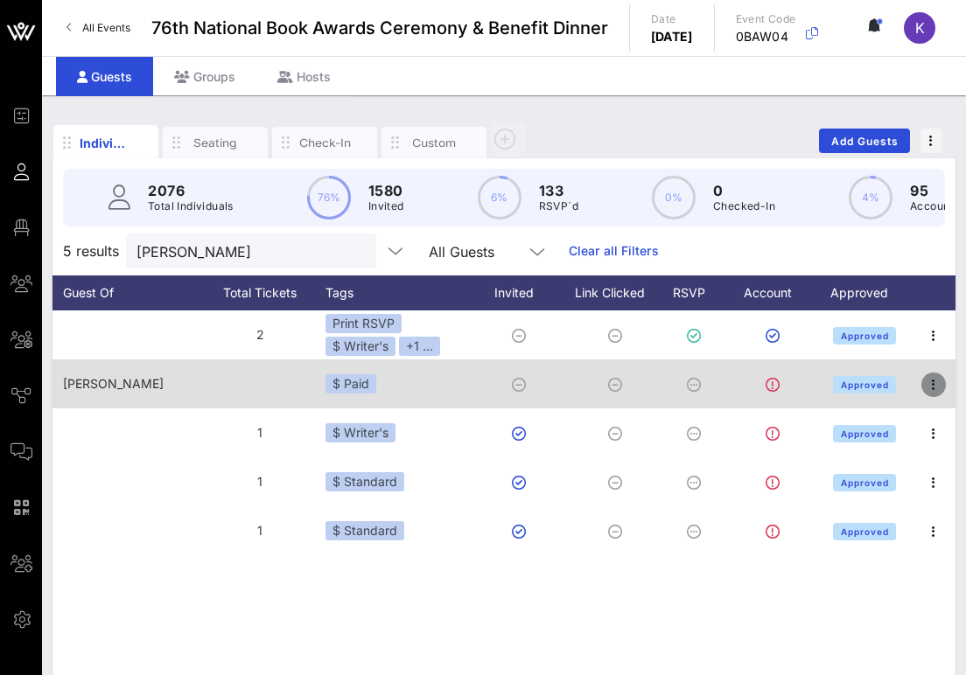
click at [929, 386] on icon "button" at bounding box center [933, 384] width 21 height 21
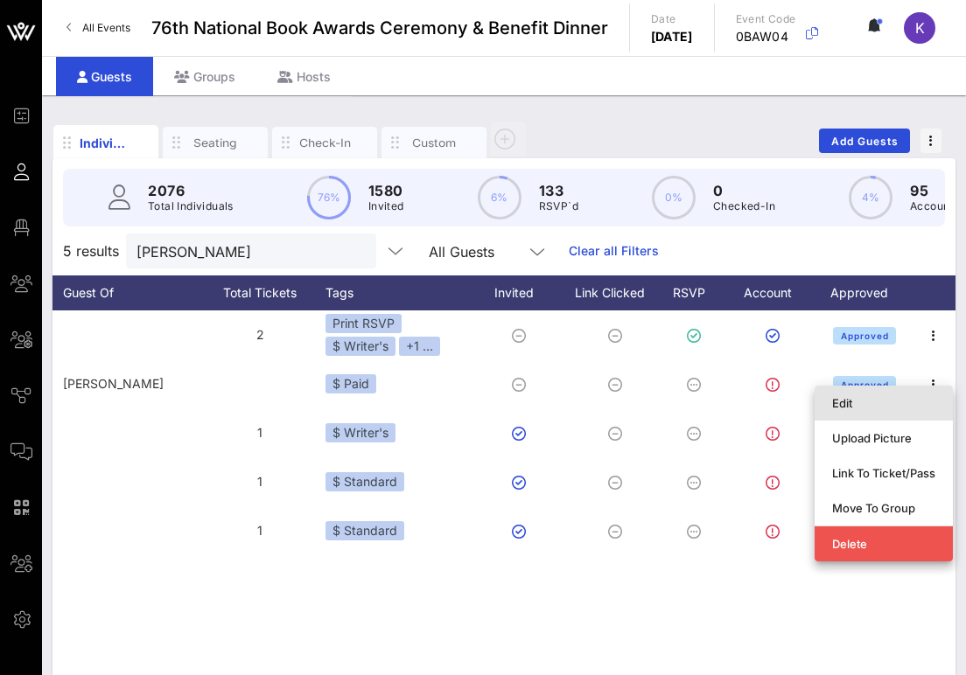
click at [834, 403] on div "Edit" at bounding box center [883, 403] width 103 height 14
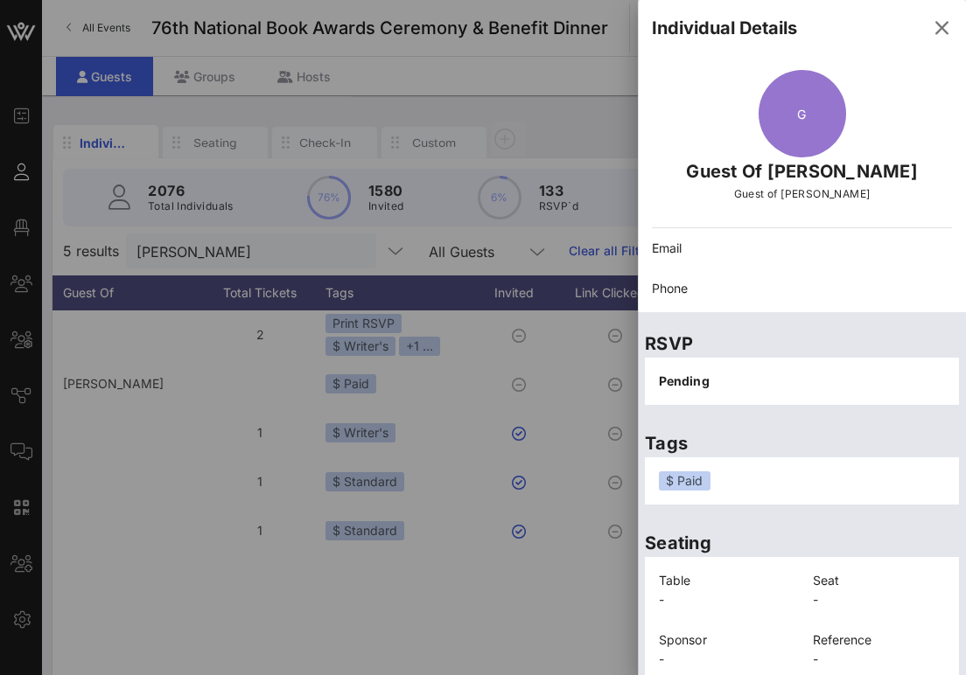
scroll to position [64, 0]
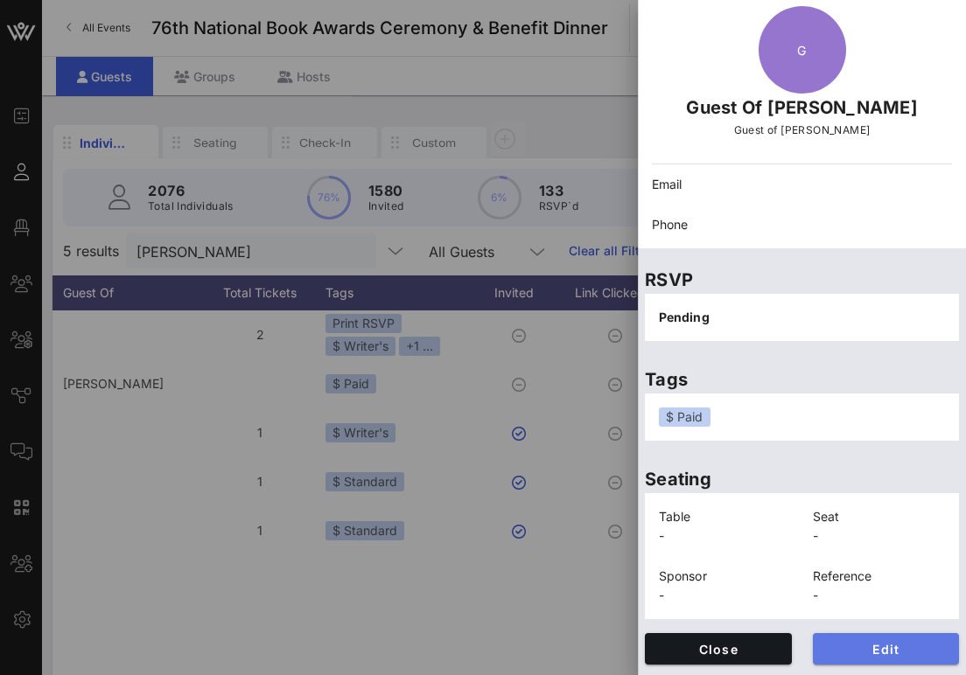
click at [846, 638] on button "Edit" at bounding box center [886, 648] width 147 height 31
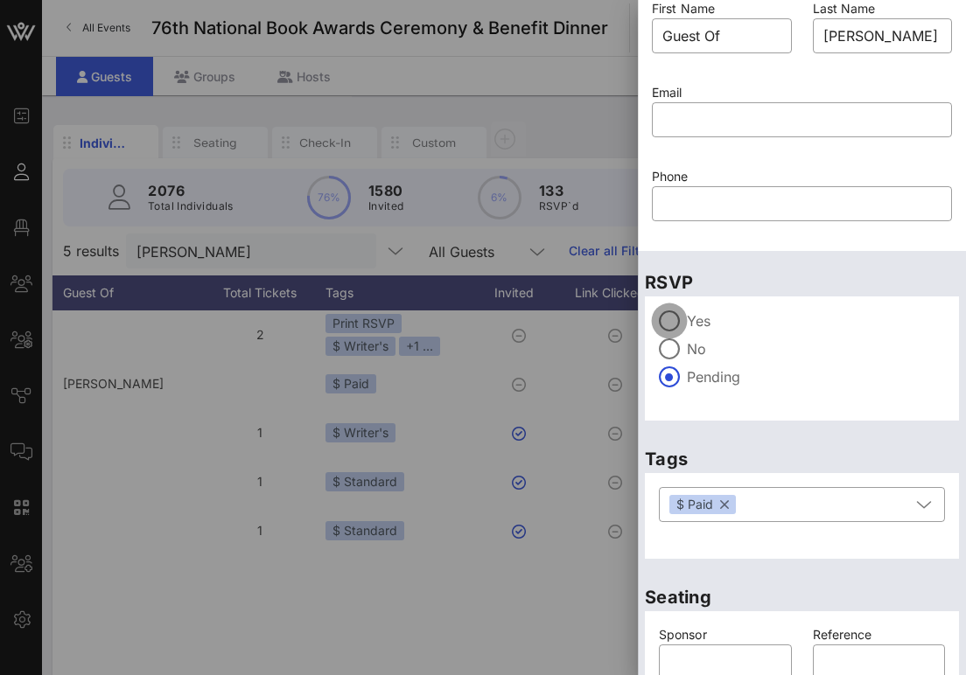
click at [674, 322] on div at bounding box center [669, 321] width 30 height 30
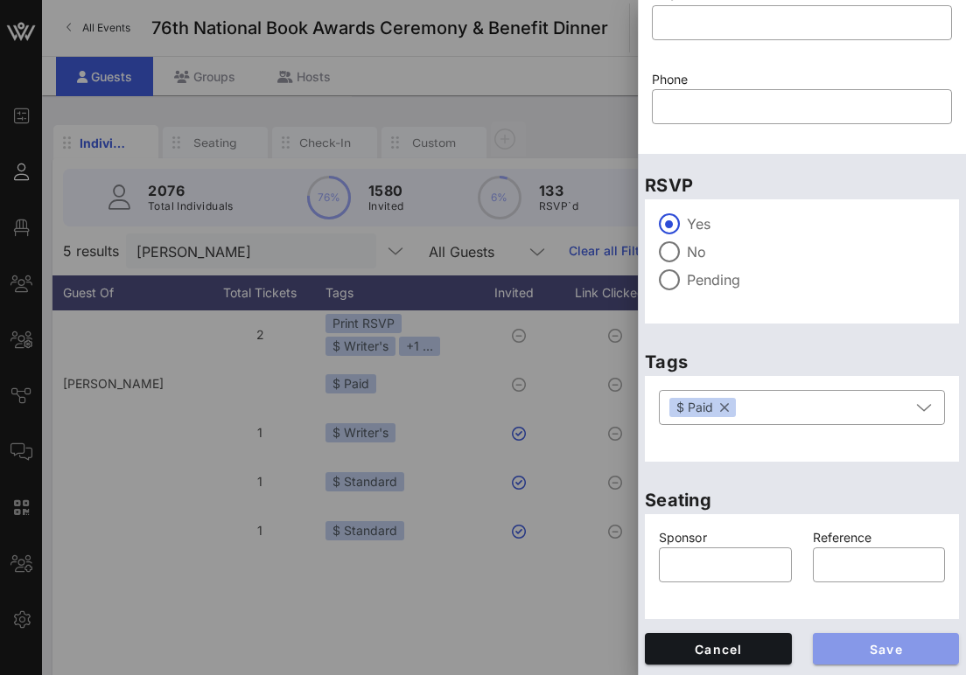
click at [833, 645] on span "Save" at bounding box center [886, 649] width 119 height 15
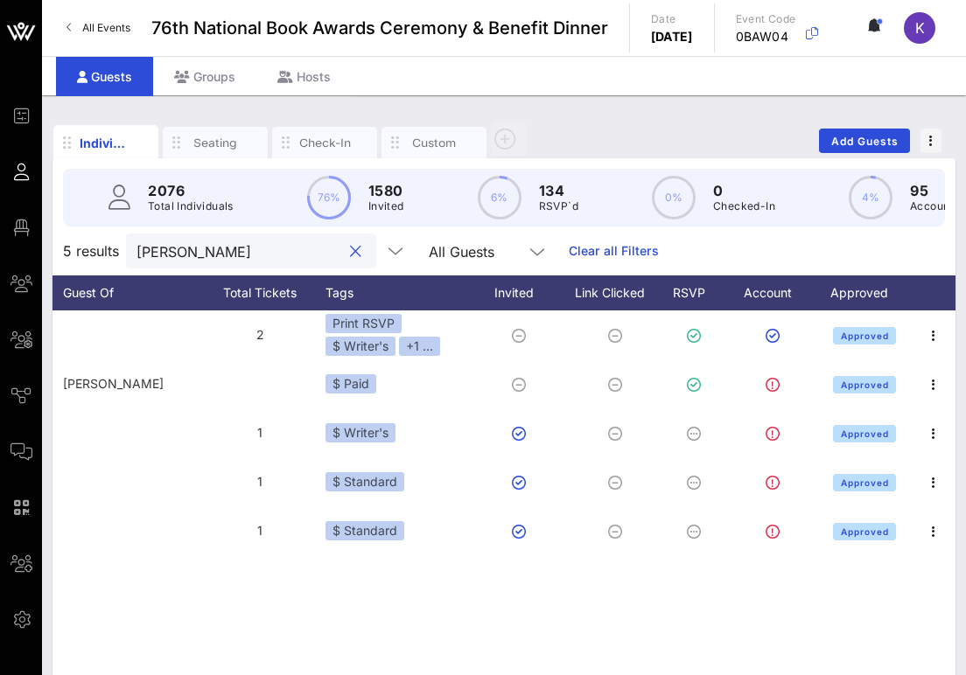
drag, startPoint x: 216, startPoint y: 251, endPoint x: 67, endPoint y: 250, distance: 148.7
click at [67, 250] on div "5 results brock All Guests Clear all Filters" at bounding box center [503, 251] width 903 height 49
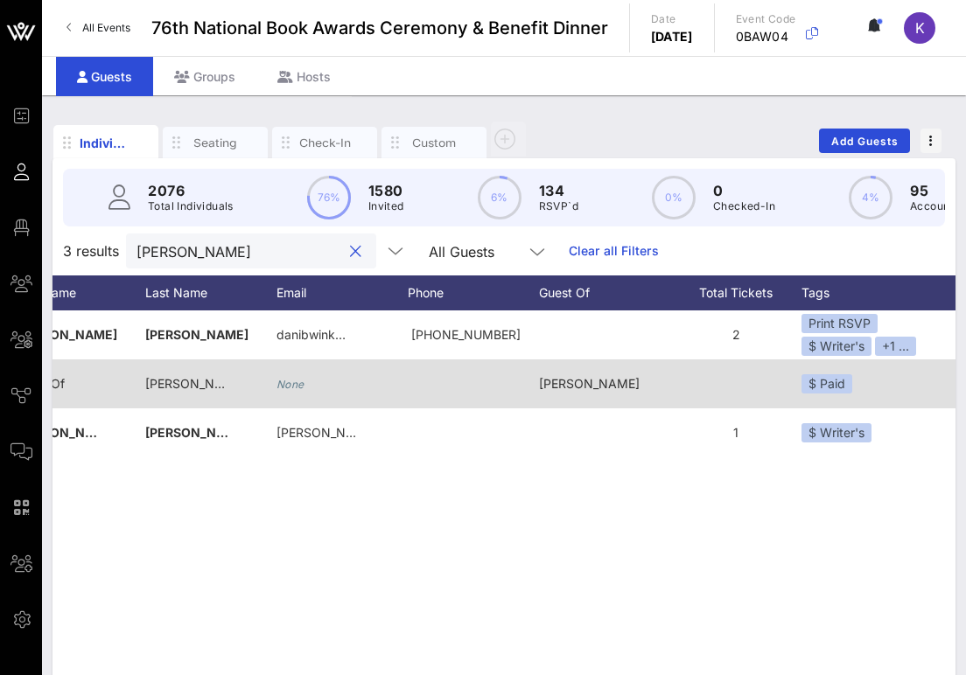
scroll to position [0, 364]
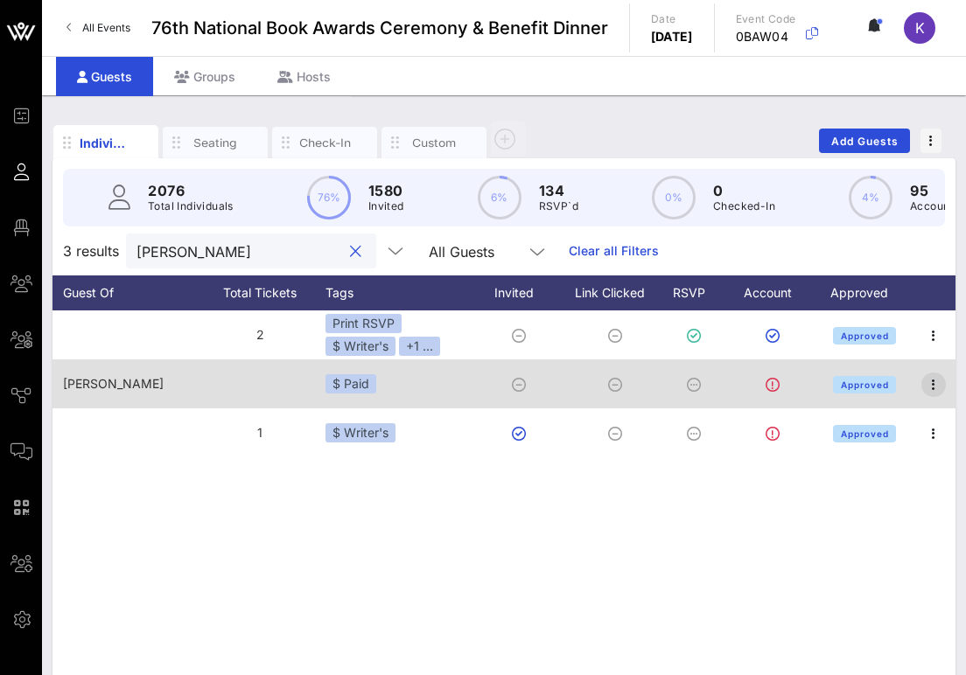
type input "winkler"
click at [932, 384] on icon "button" at bounding box center [933, 384] width 21 height 21
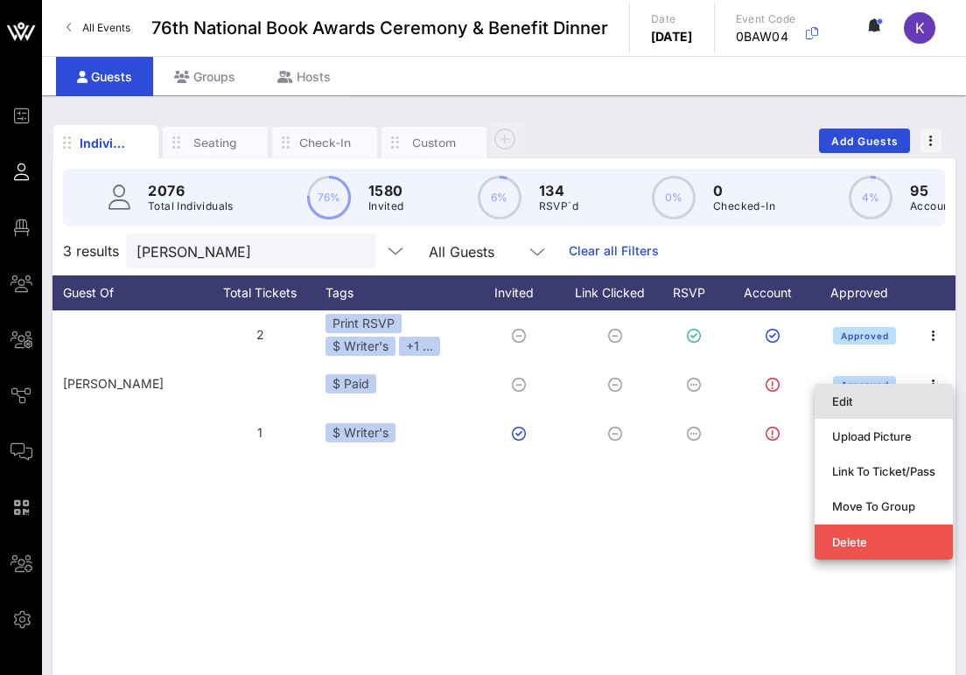
click at [844, 401] on div "Edit" at bounding box center [883, 401] width 103 height 14
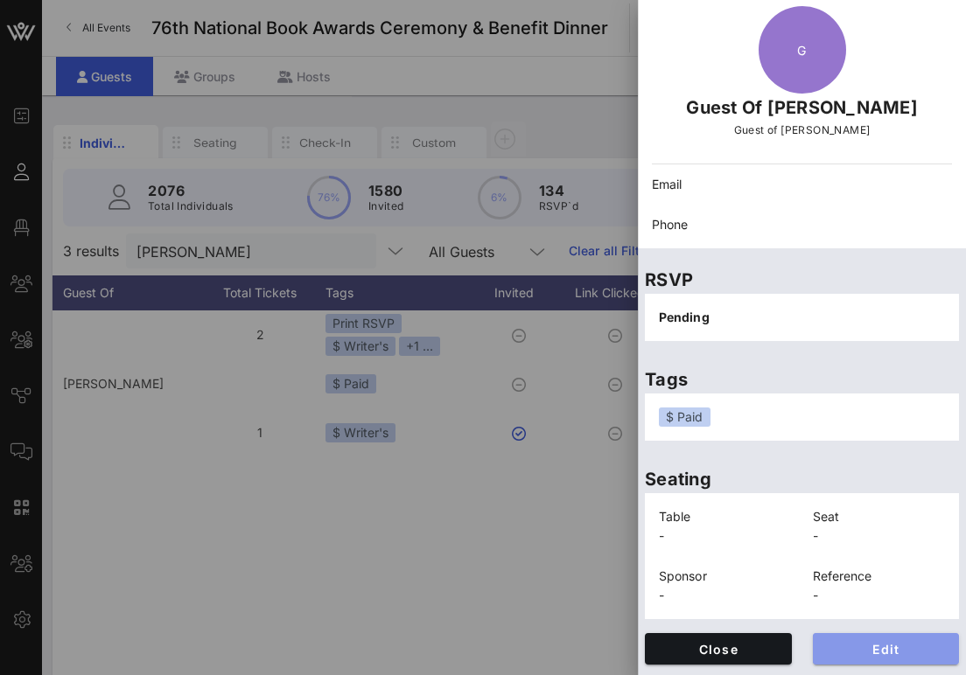
click at [841, 642] on span "Edit" at bounding box center [886, 649] width 119 height 15
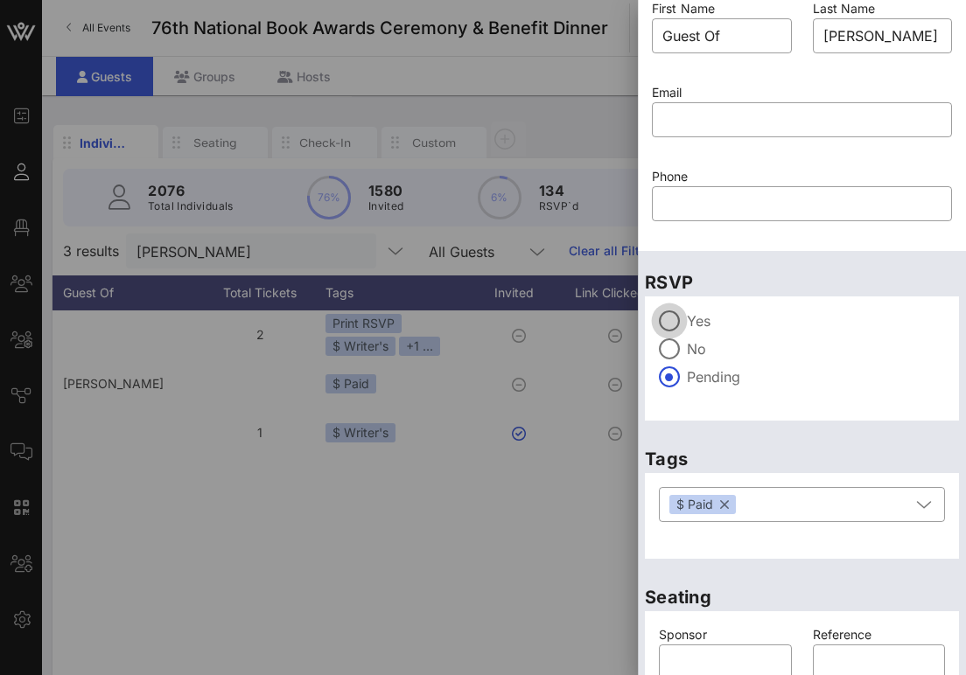
click at [672, 326] on div at bounding box center [669, 321] width 30 height 30
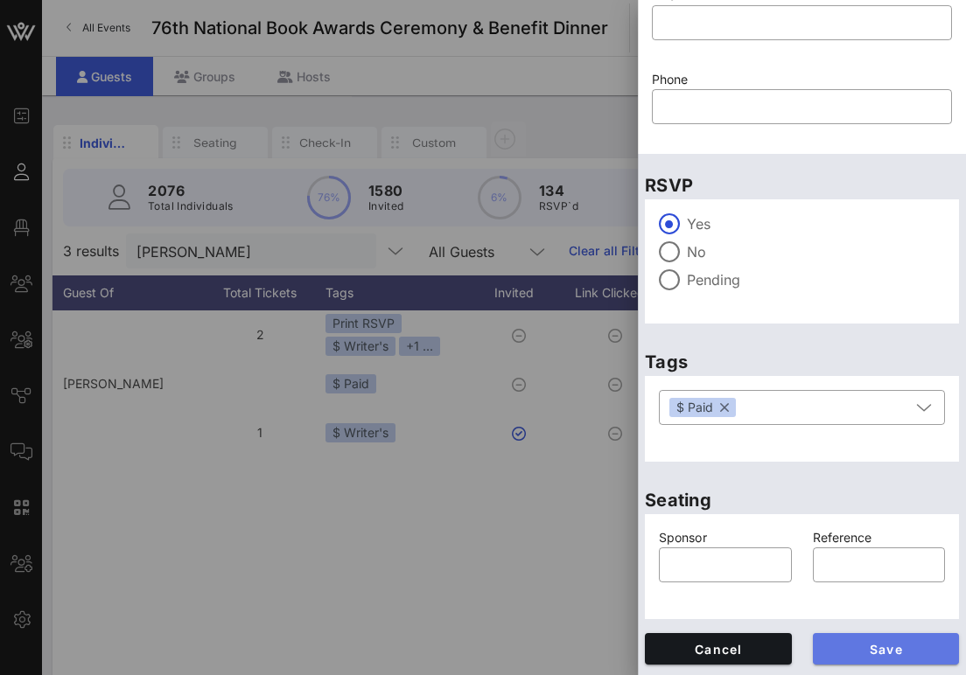
click at [856, 642] on span "Save" at bounding box center [886, 649] width 119 height 15
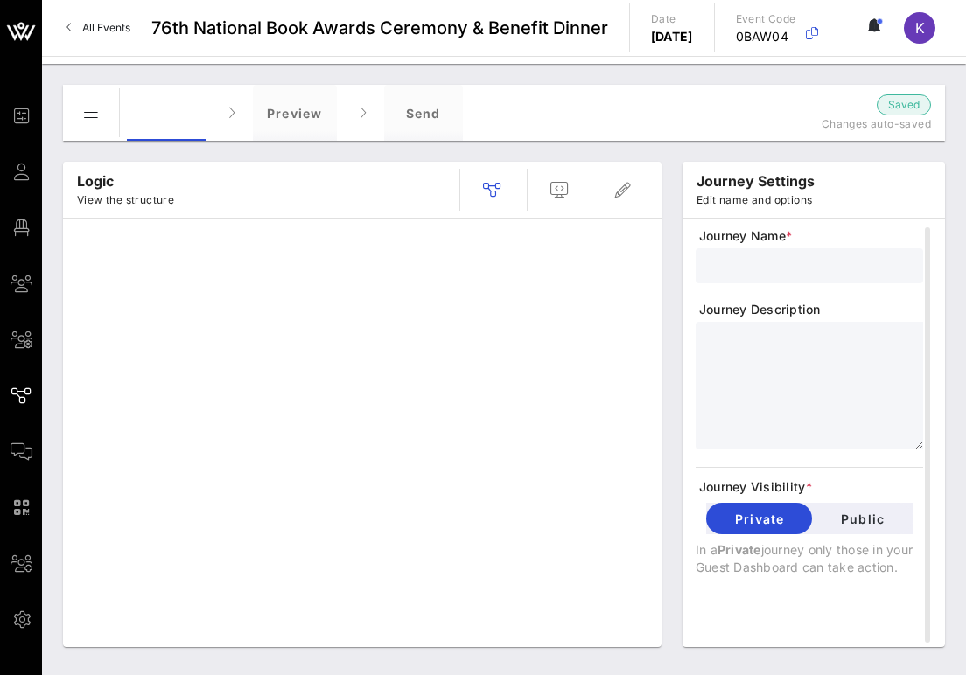
type input "Guest Information Form"
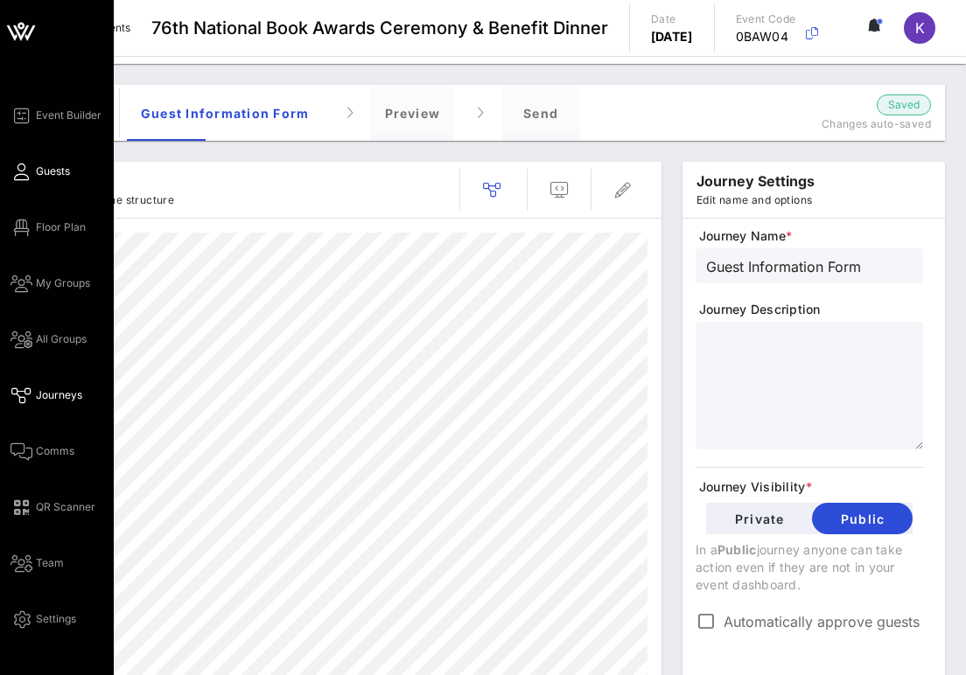
click at [42, 175] on span "Guests" at bounding box center [53, 172] width 34 height 16
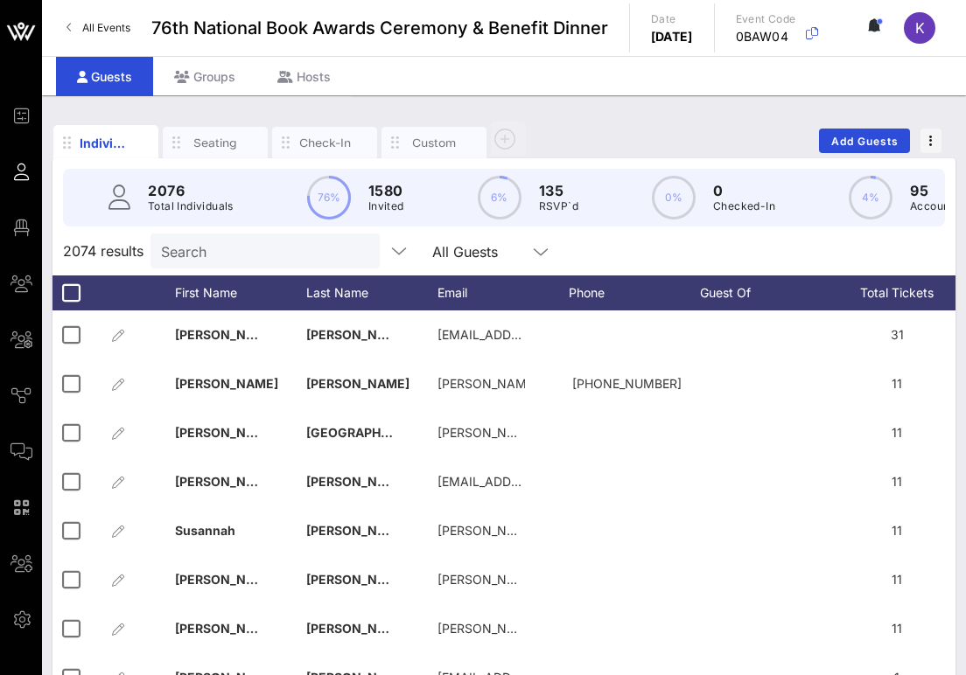
click at [683, 247] on div "2074 results Search All Guests" at bounding box center [503, 251] width 903 height 49
click at [242, 250] on input "text" at bounding box center [263, 251] width 205 height 23
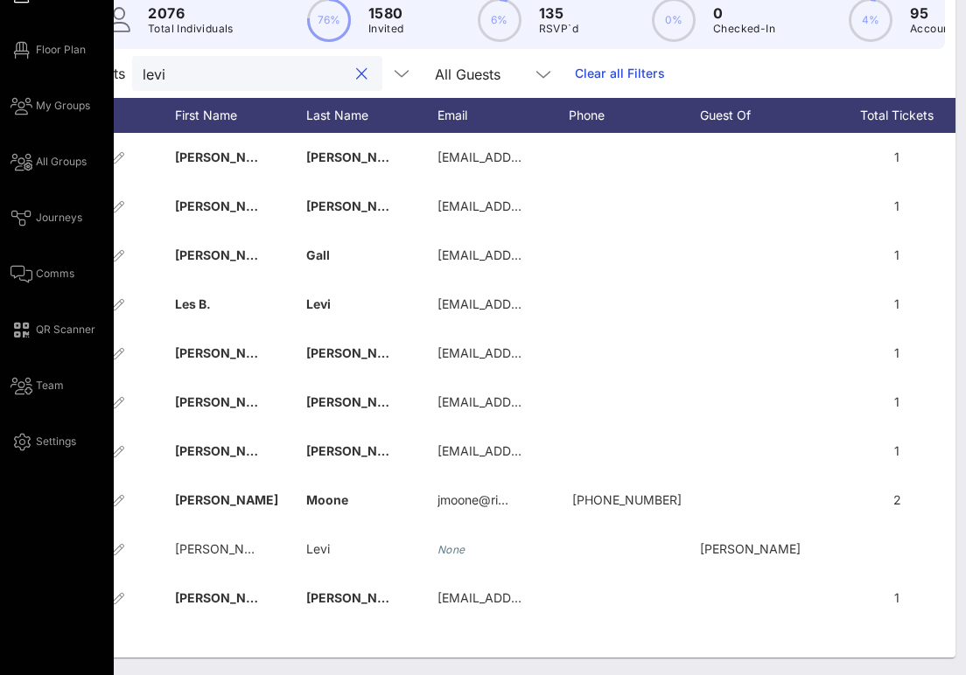
type input "levi"
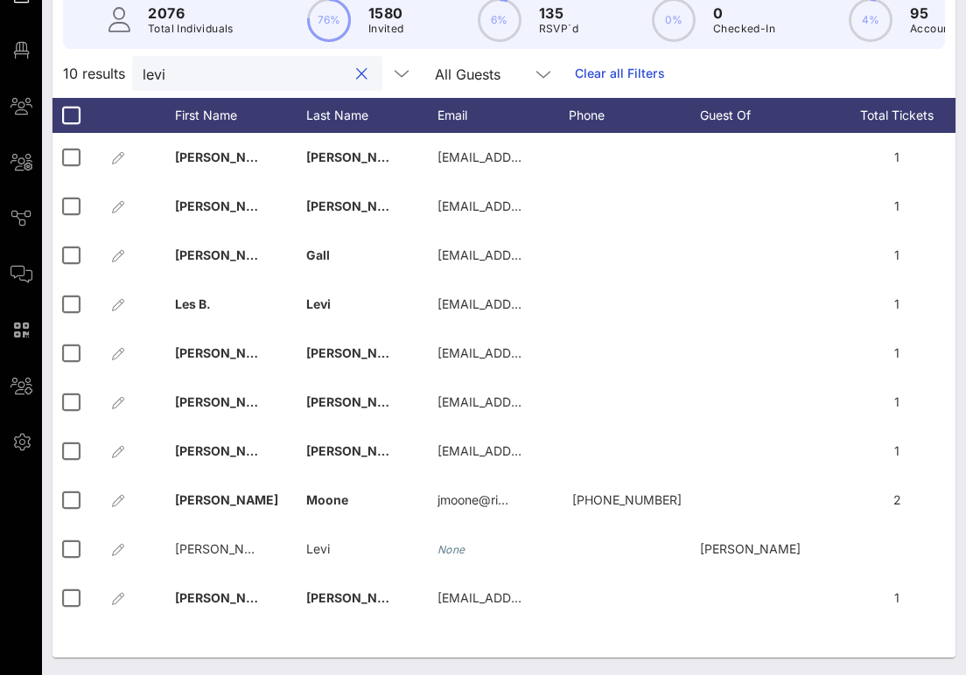
click at [351, 75] on div at bounding box center [361, 74] width 21 height 21
click at [356, 71] on button "clear icon" at bounding box center [361, 74] width 11 height 17
